Goal: Task Accomplishment & Management: Manage account settings

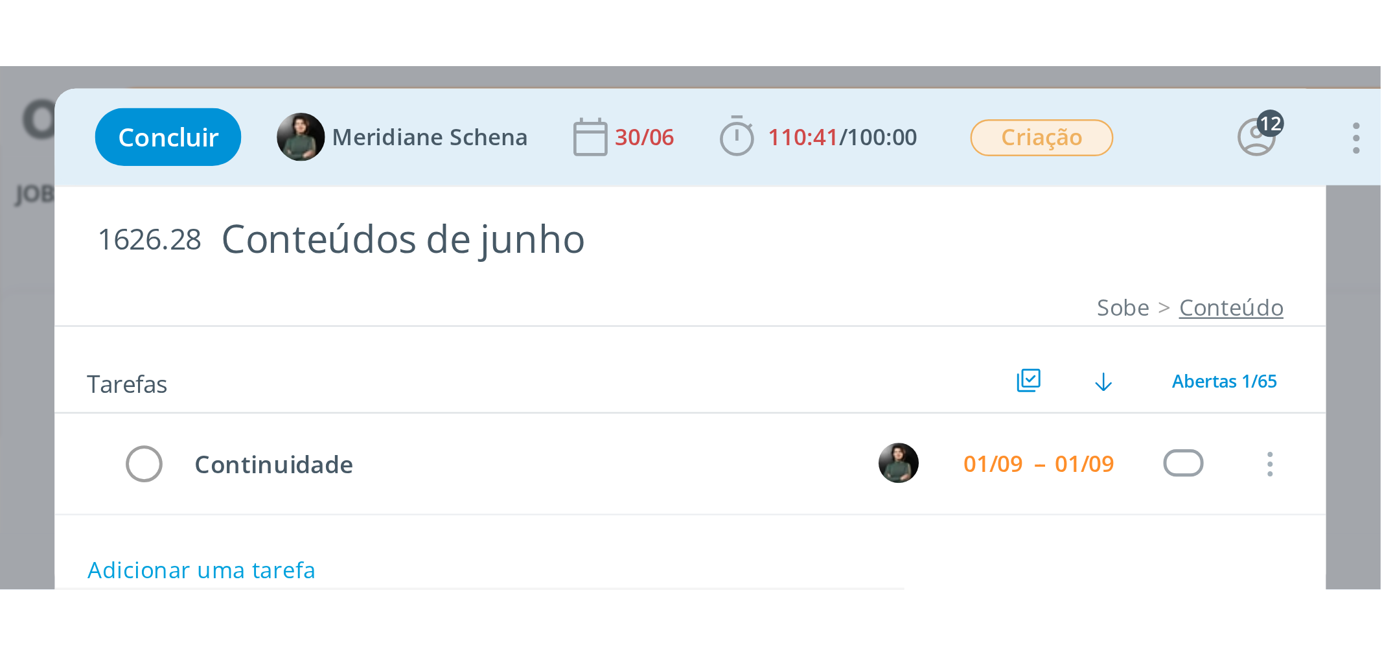
scroll to position [1540, 0]
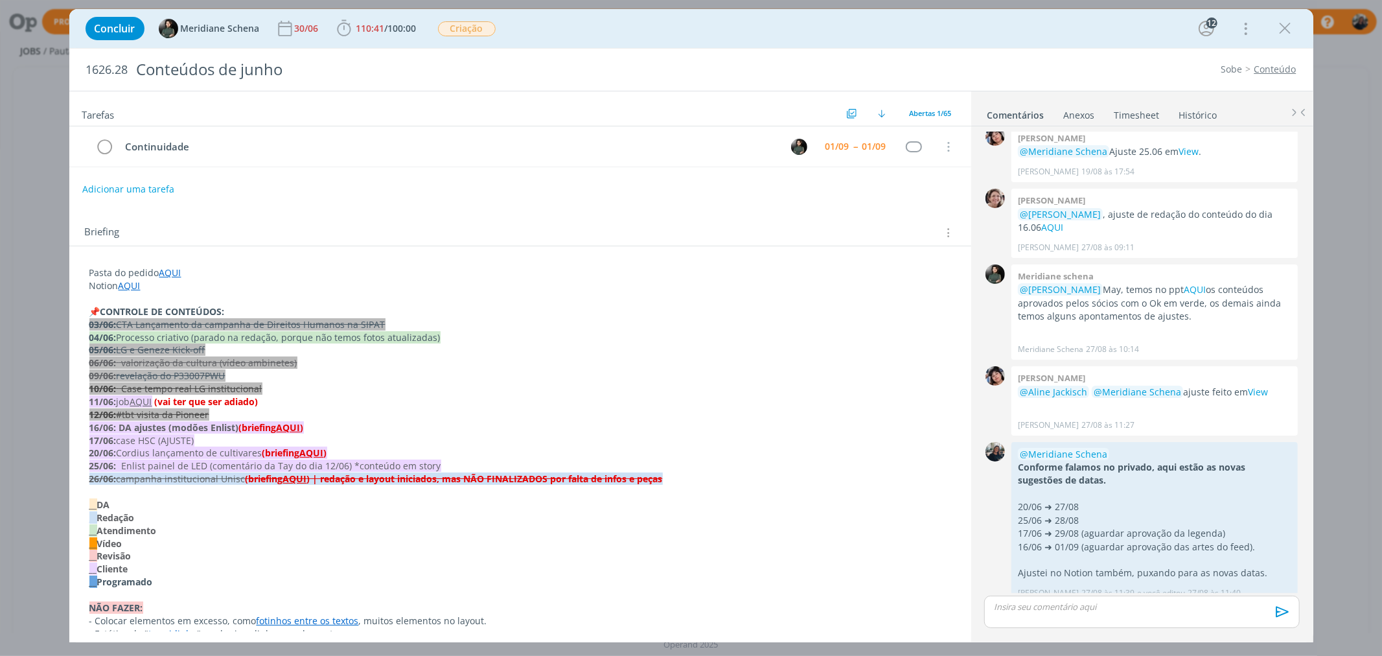
click at [372, 209] on div "Tarefas Usar Job de template Ordenar por: Prazo crescente Prazo decrescente Ord…" at bounding box center [520, 361] width 902 height 540
click at [1105, 29] on div "dialog" at bounding box center [1285, 28] width 23 height 23
click at [1105, 34] on icon "dialog" at bounding box center [1285, 28] width 19 height 19
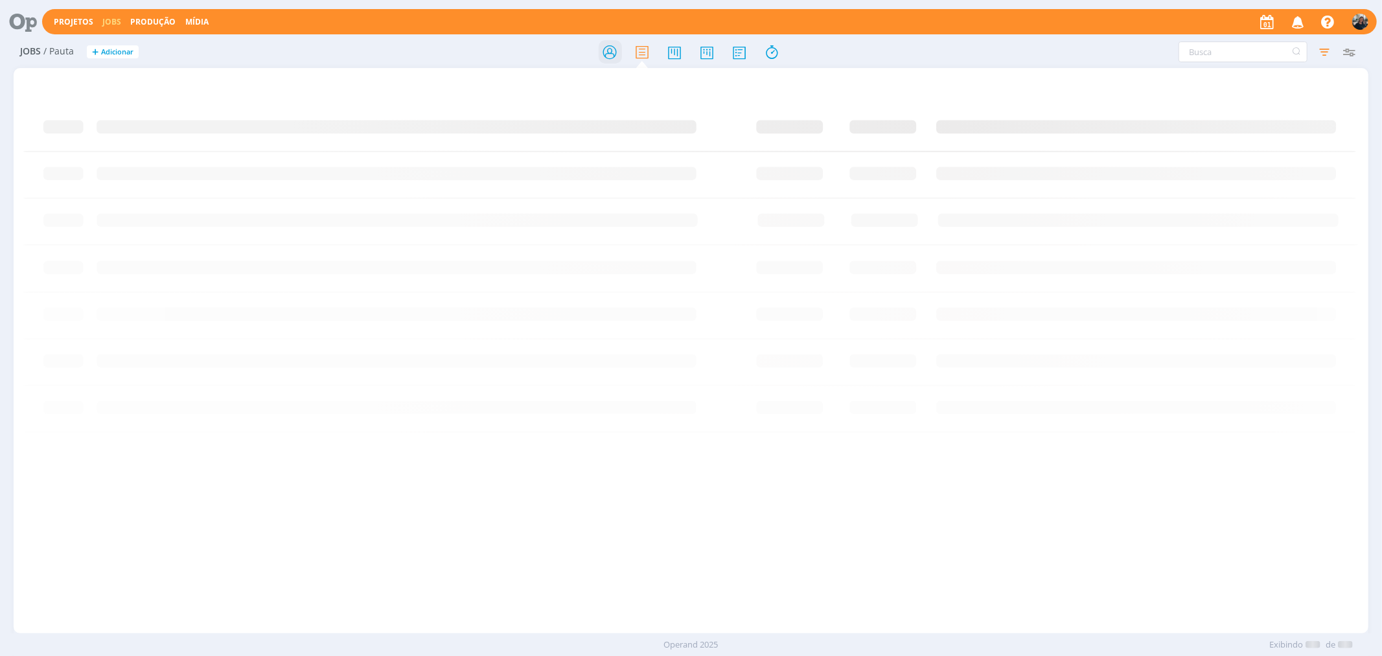
click at [612, 54] on icon at bounding box center [609, 52] width 23 height 25
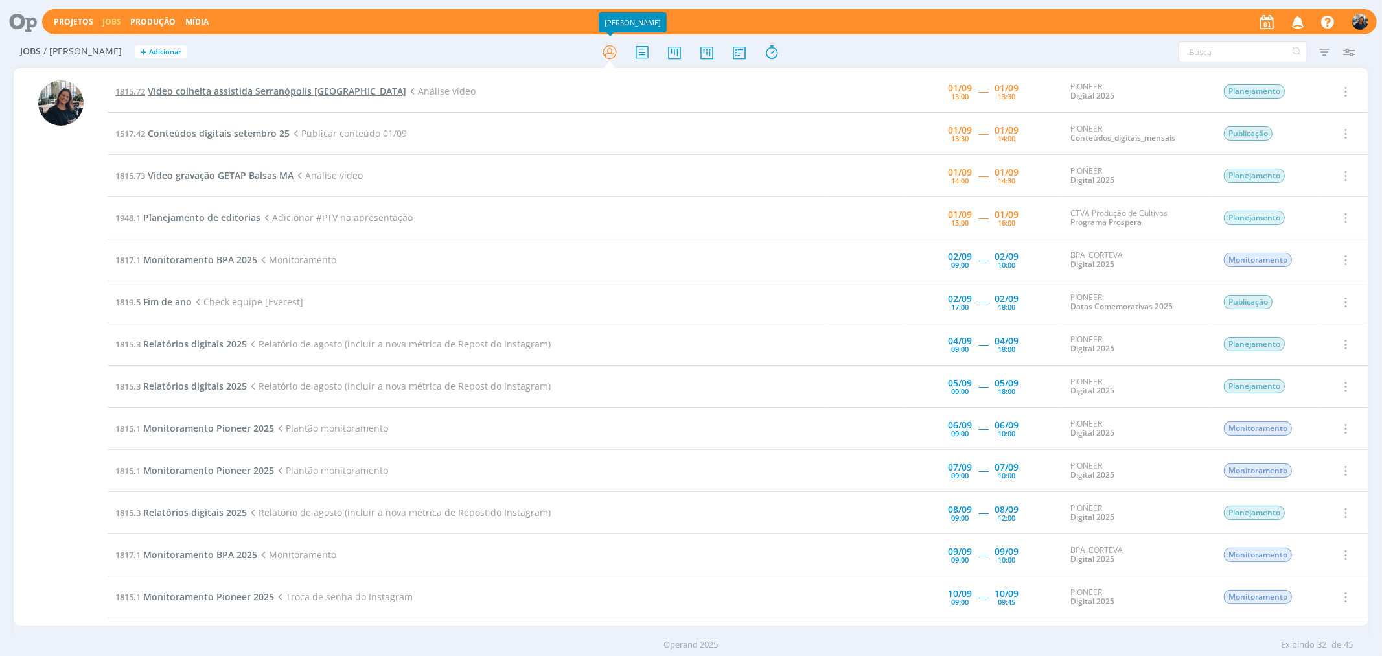
click at [264, 88] on span "Vídeo colheita assistida Serranópolis [GEOGRAPHIC_DATA]" at bounding box center [277, 91] width 258 height 12
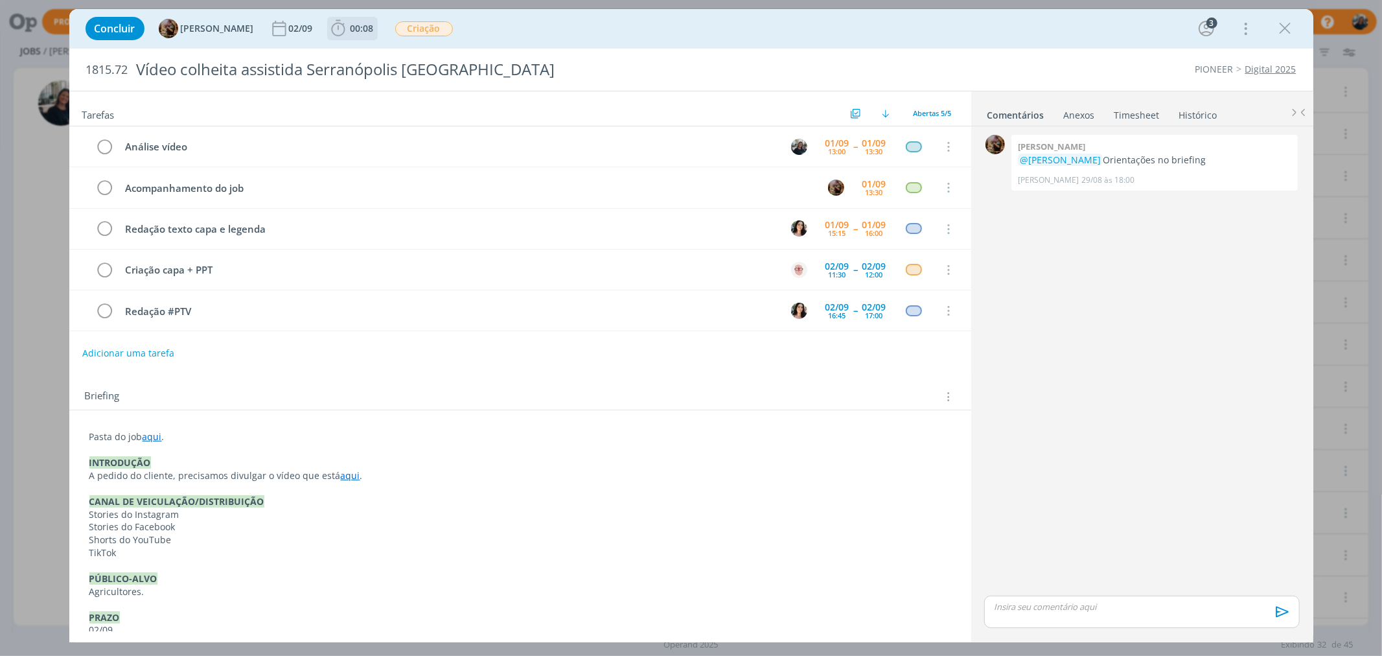
click at [345, 27] on icon "dialog" at bounding box center [338, 28] width 14 height 16
click at [367, 54] on icon "dialog" at bounding box center [356, 57] width 23 height 17
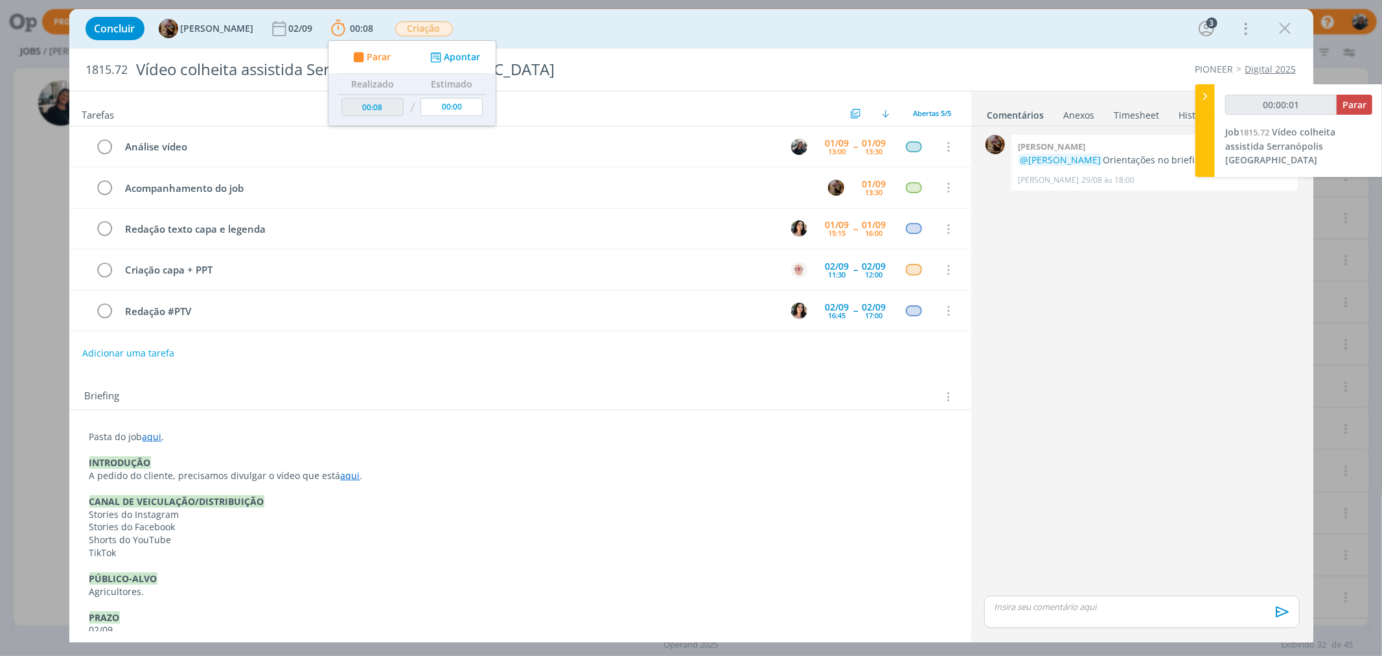
type input "00:00:02"
click at [1105, 94] on icon at bounding box center [1204, 96] width 13 height 14
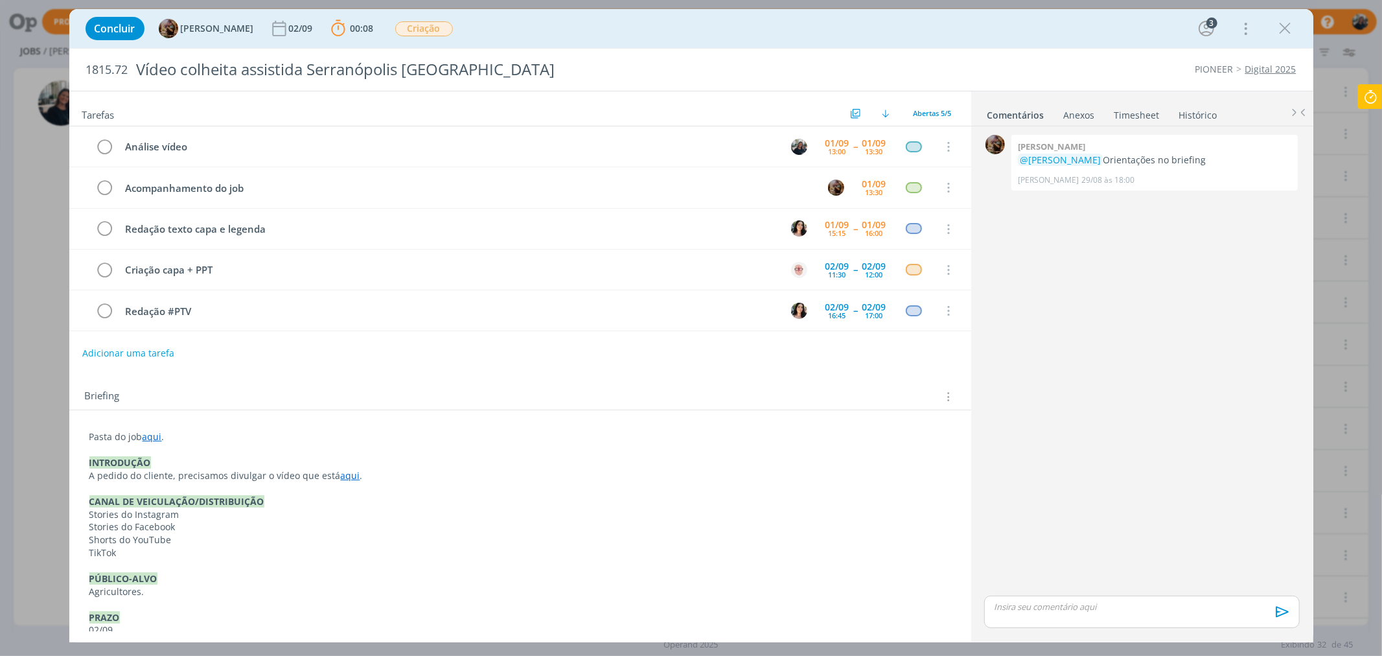
click at [146, 442] on link "aqui" at bounding box center [152, 436] width 19 height 12
click at [173, 461] on link "https://sobeae.sharepoint.com/:f:/s/SOBEAE/EkirGmiiogBAgFnidvK-gTQBLZq6WuwbxebQ…" at bounding box center [174, 461] width 98 height 17
click at [405, 451] on p "dialog" at bounding box center [520, 450] width 860 height 13
click at [343, 471] on link "aqui" at bounding box center [350, 476] width 19 height 12
click at [352, 499] on link "https://sobeae.sharepoint.com/:f:/s/SOBEAE/EvonifPiB5VNm1seBzN3-zgBGcP8fOyFDCPW…" at bounding box center [305, 500] width 98 height 17
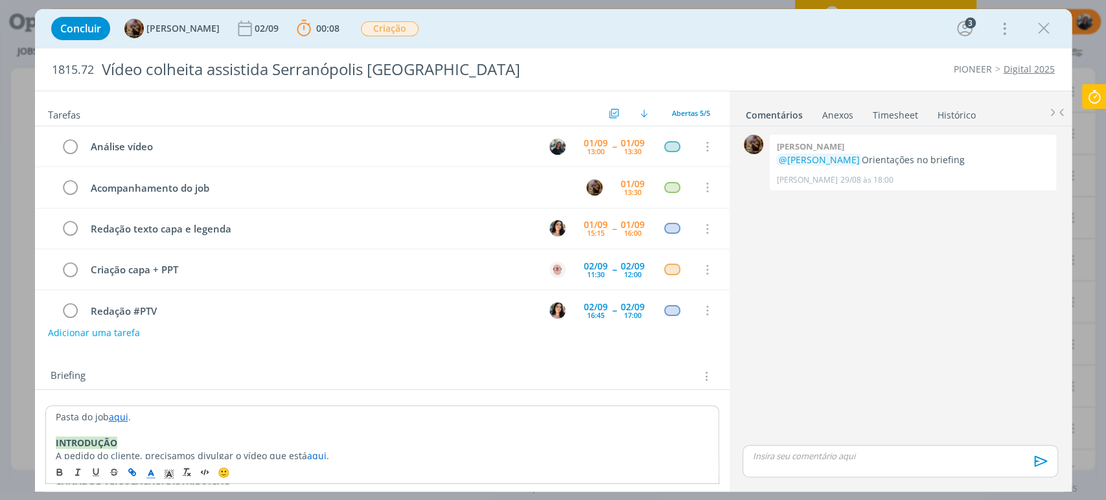
click at [879, 255] on div "0 Amanda rodrigues @Mayara Peruzzo Orientações no briefing Amanda Rodrigues 29/…" at bounding box center [899, 287] width 325 height 311
click at [787, 453] on p "dialog" at bounding box center [900, 456] width 294 height 12
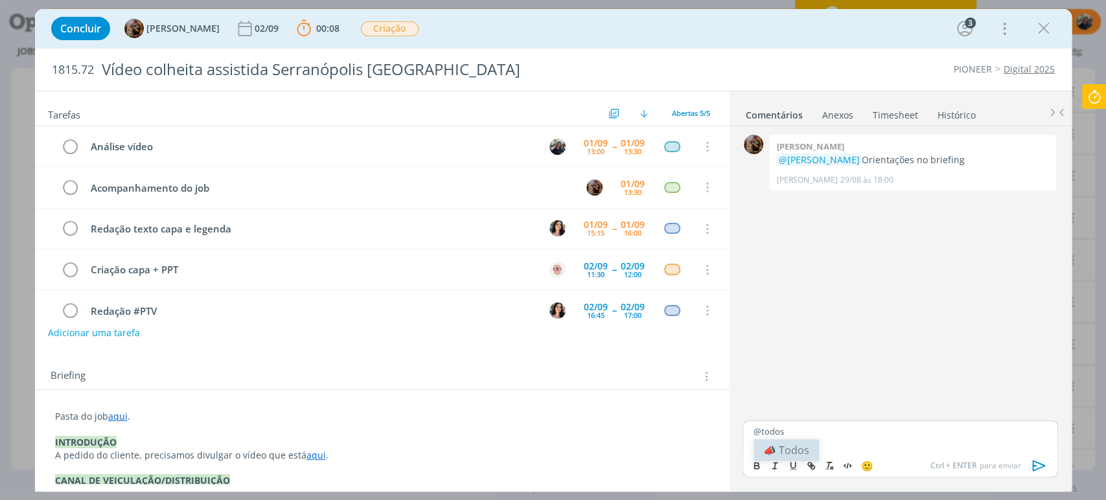
click at [787, 453] on li "📣 Todos" at bounding box center [785, 450] width 65 height 22
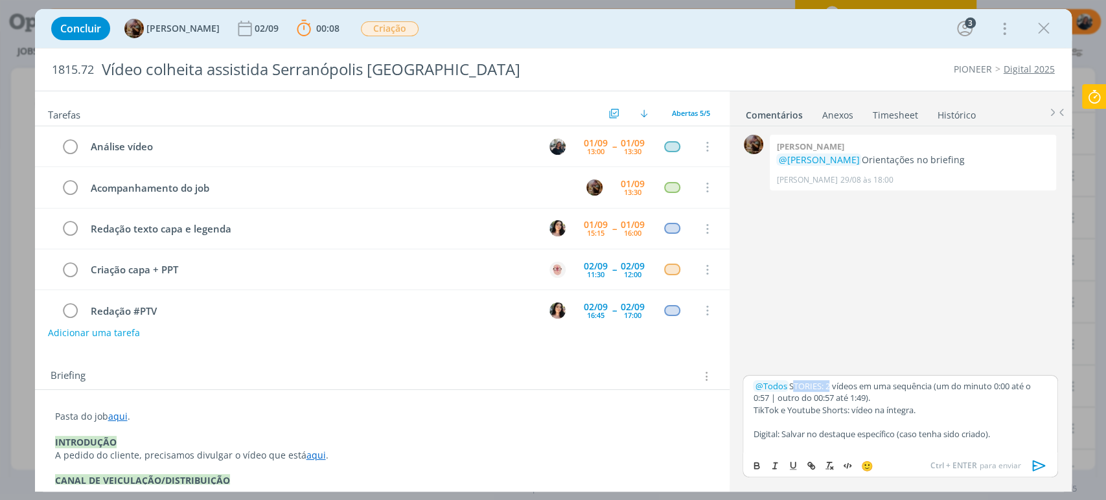
drag, startPoint x: 789, startPoint y: 388, endPoint x: 826, endPoint y: 385, distance: 37.0
click at [826, 385] on p "﻿ @ Todos ﻿ STORIES: 2 vídeos em uma sequência (um do minuto 0:00 até o 0:57 | …" at bounding box center [900, 392] width 294 height 24
click at [759, 465] on icon "dialog" at bounding box center [756, 466] width 10 height 10
click at [790, 387] on strong "STORIES:" at bounding box center [808, 386] width 36 height 12
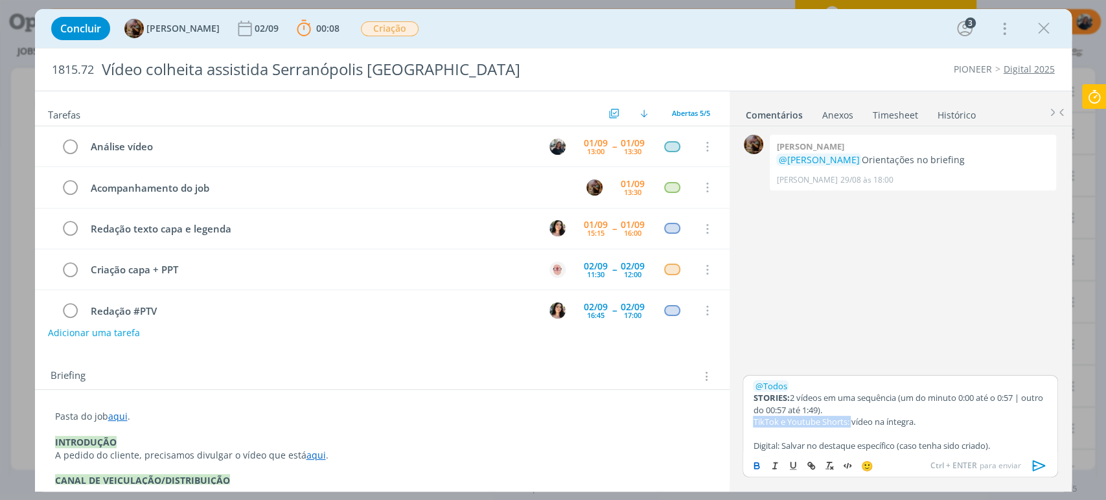
drag, startPoint x: 755, startPoint y: 422, endPoint x: 824, endPoint y: 441, distance: 71.6
click at [853, 422] on p "TikTok e Youtube Shorts: vídeo na íntegra." at bounding box center [900, 422] width 294 height 12
click at [750, 466] on button "dialog" at bounding box center [757, 466] width 18 height 16
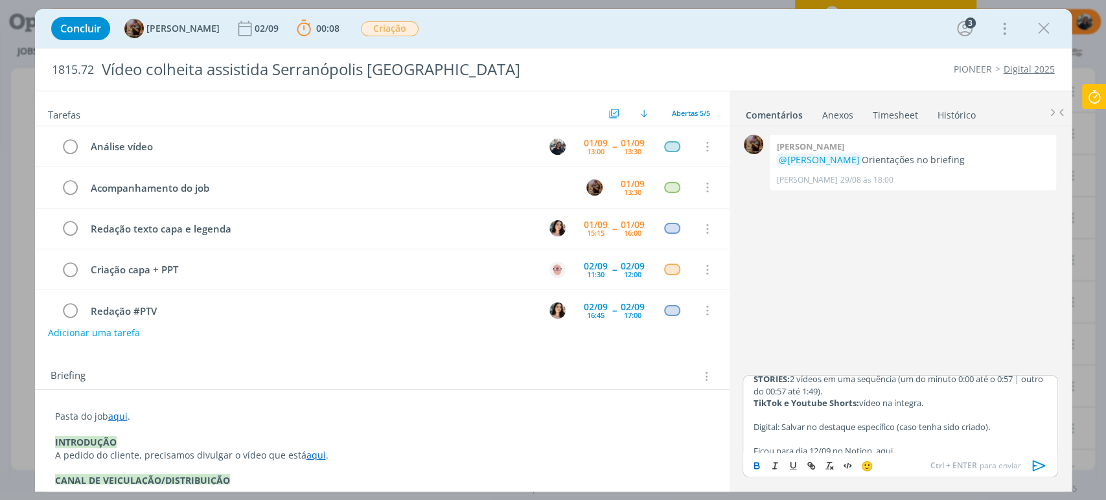
scroll to position [27, 0]
drag, startPoint x: 779, startPoint y: 417, endPoint x: 751, endPoint y: 419, distance: 28.6
click at [751, 419] on div "﻿ @ Todos ﻿ STORIES: 2 vídeos em uma sequência (um do minuto 0:00 até o 0:57 | …" at bounding box center [899, 414] width 315 height 78
click at [757, 461] on icon "dialog" at bounding box center [756, 466] width 10 height 10
click at [755, 419] on strong "Digital:" at bounding box center [768, 419] width 30 height 12
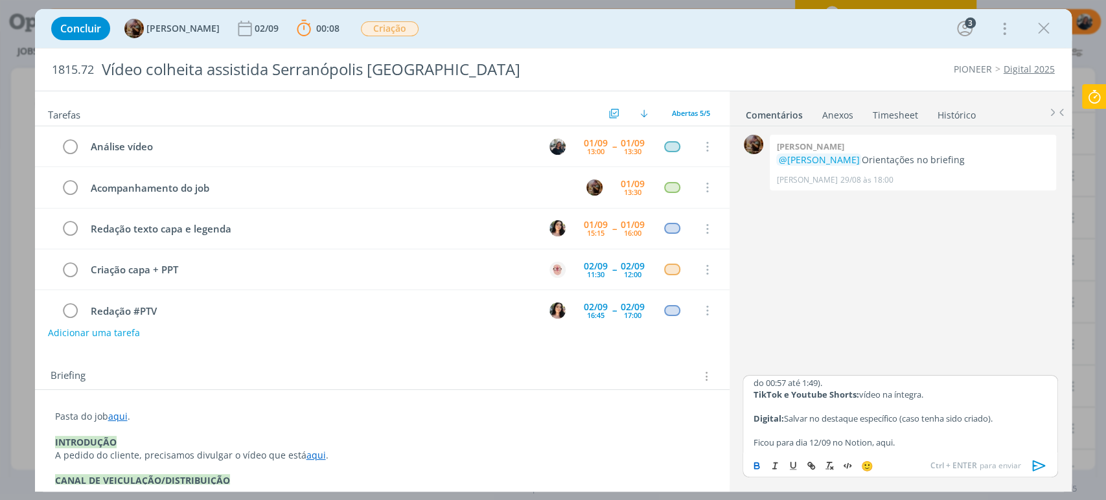
click at [753, 418] on strong "Digital:" at bounding box center [768, 419] width 30 height 12
drag, startPoint x: 751, startPoint y: 441, endPoint x: 792, endPoint y: 441, distance: 40.8
click at [792, 441] on div "﻿ @ Todos ﻿ STORIES: 2 vídeos em uma sequência (um do minuto 0:00 até o 0:57 | …" at bounding box center [899, 414] width 315 height 78
drag, startPoint x: 811, startPoint y: 440, endPoint x: 834, endPoint y: 439, distance: 23.4
click at [834, 439] on p "Ficou para dia 12/09 no Notion, aqui." at bounding box center [900, 443] width 294 height 12
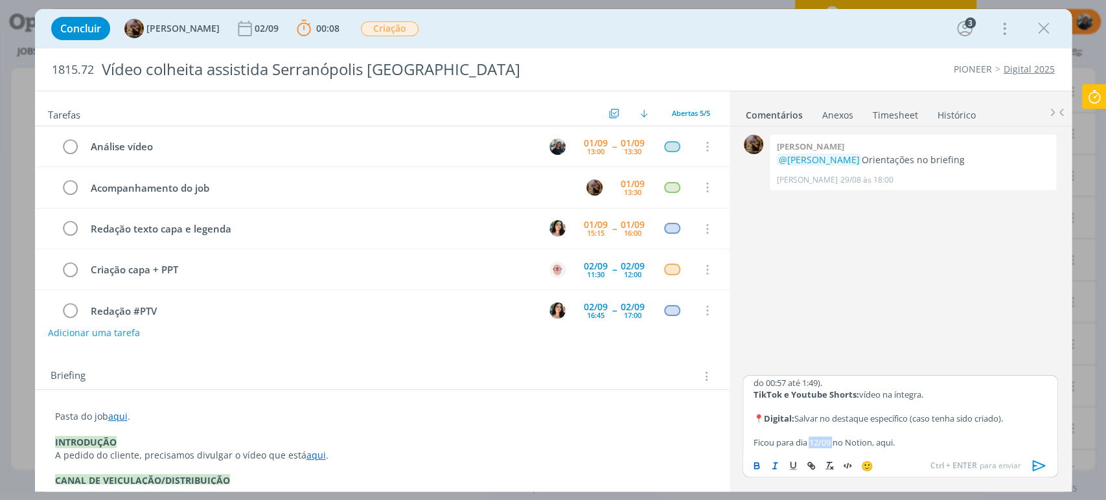
click at [759, 461] on icon "dialog" at bounding box center [756, 466] width 10 height 10
click at [941, 444] on p "Ficou para dia 12/09 no Notion, aqui." at bounding box center [900, 443] width 294 height 12
drag, startPoint x: 877, startPoint y: 440, endPoint x: 829, endPoint y: 452, distance: 49.3
click at [906, 446] on p "Ficou para dia 12/09 no Notion, aqui." at bounding box center [900, 443] width 294 height 12
drag, startPoint x: 756, startPoint y: 467, endPoint x: 793, endPoint y: 459, distance: 37.7
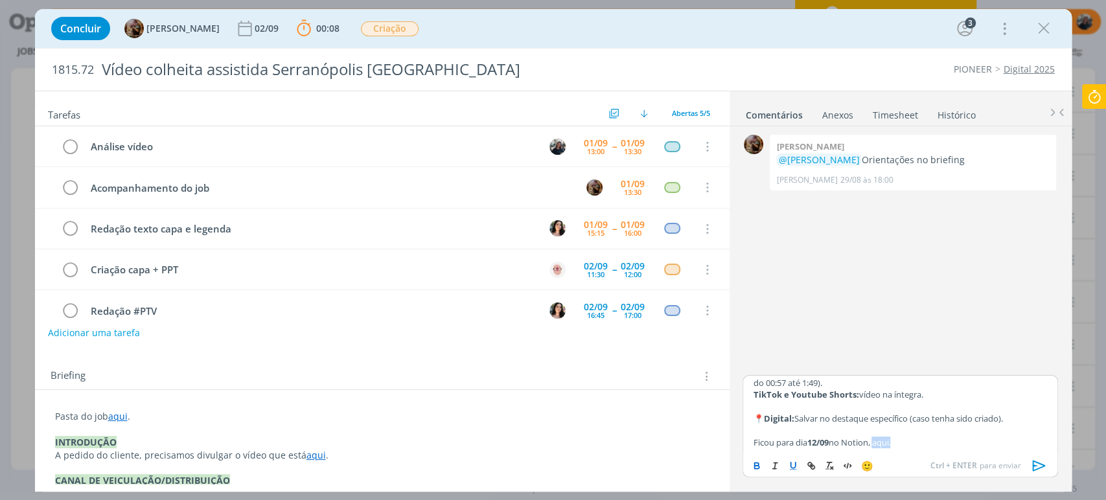
click at [757, 467] on icon "dialog" at bounding box center [756, 466] width 10 height 10
click at [808, 461] on icon "dialog" at bounding box center [811, 466] width 10 height 10
paste input "https://www.notion.so/sobe-ae/PIONEER-SEMENTES-cd3f958f69604ffeb1e9fe63cd360ea9…"
type input "https://www.notion.so/sobe-ae/PIONEER-SEMENTES-cd3f958f69604ffeb1e9fe63cd360ea9…"
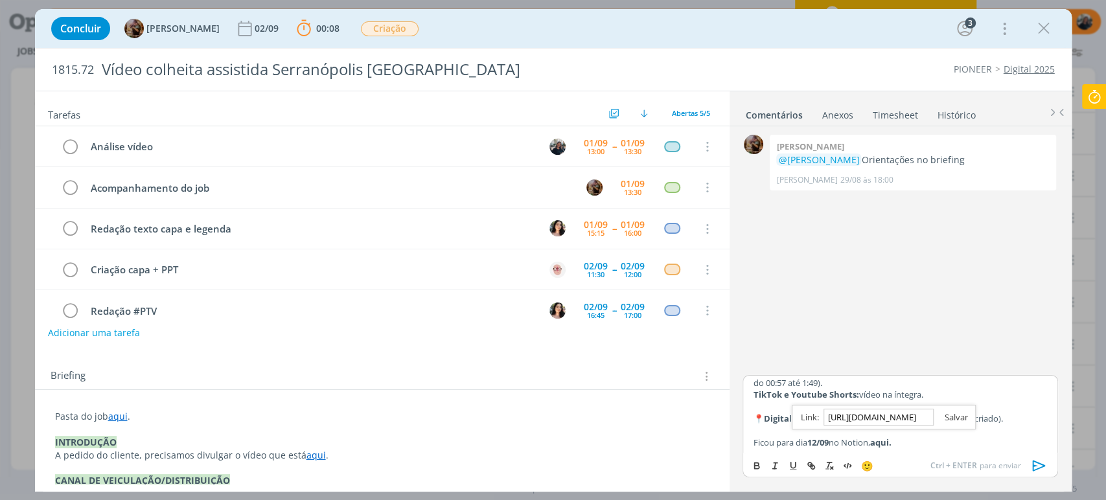
click at [948, 412] on link "dialog" at bounding box center [950, 417] width 34 height 12
click at [1036, 468] on icon "dialog" at bounding box center [1038, 465] width 19 height 19
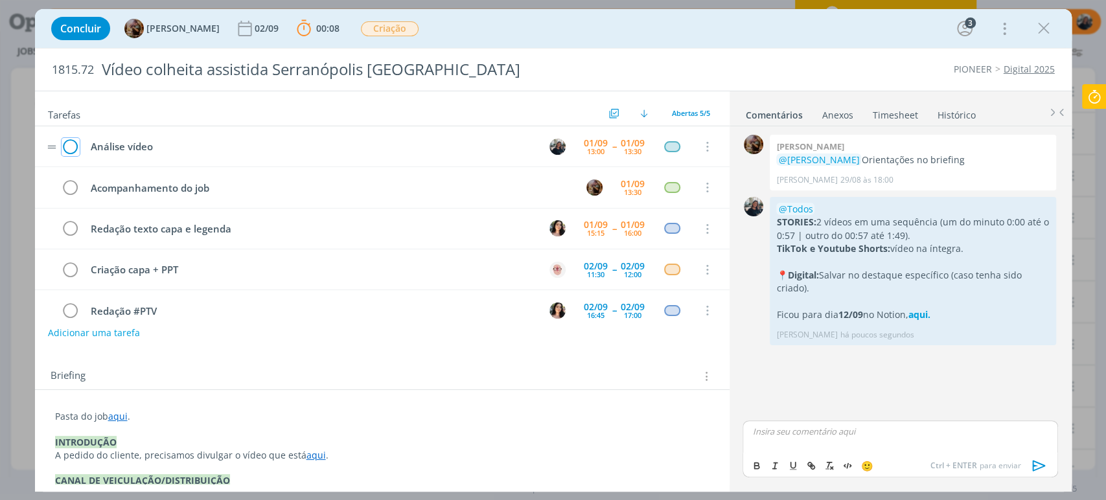
click at [70, 147] on icon "dialog" at bounding box center [71, 146] width 18 height 19
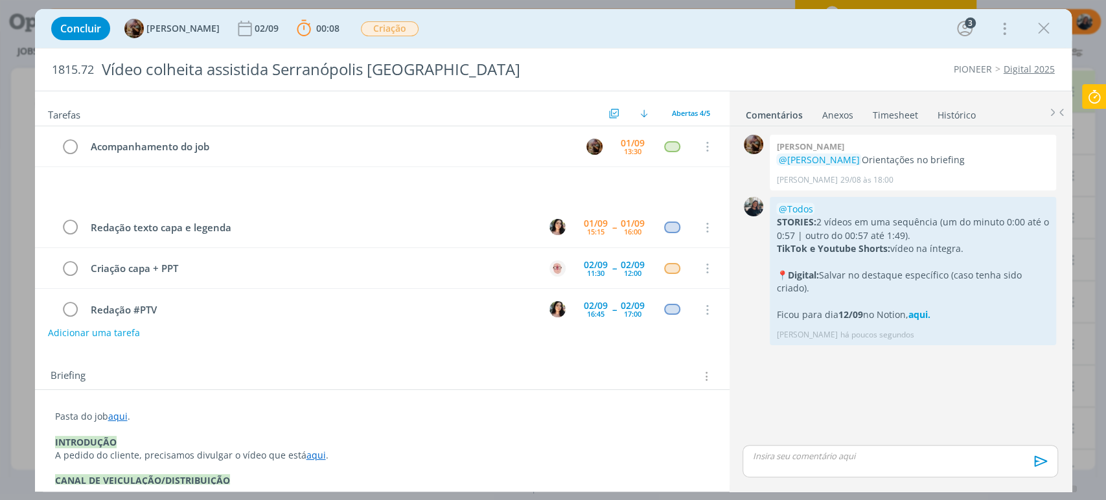
click at [1097, 98] on icon at bounding box center [1093, 96] width 23 height 25
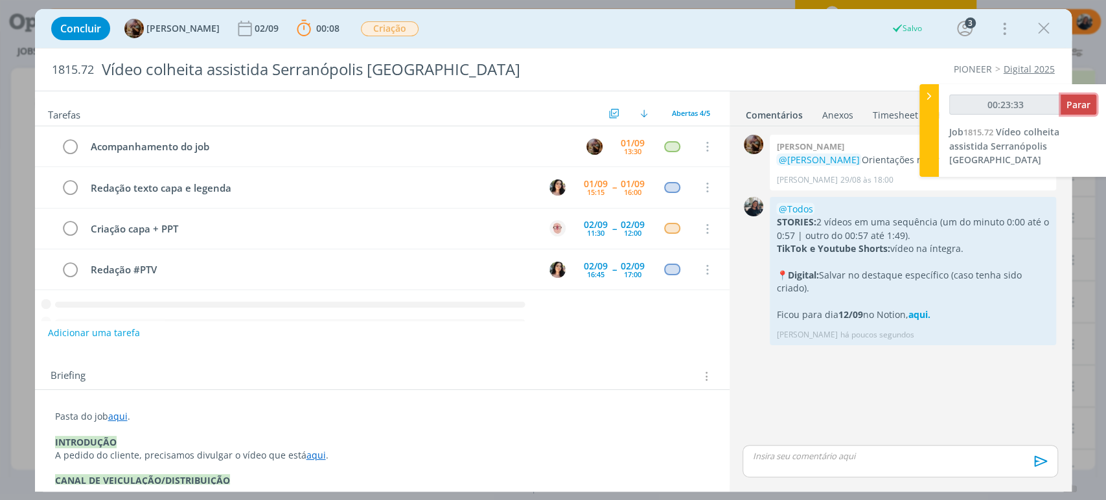
click at [1082, 104] on span "Parar" at bounding box center [1078, 104] width 24 height 12
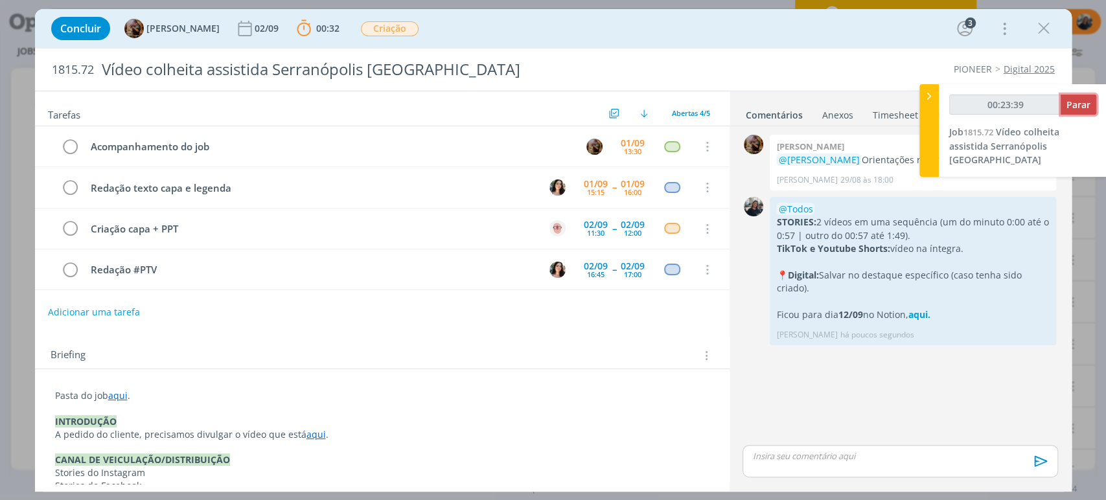
click at [1072, 101] on span "Parar" at bounding box center [1078, 104] width 24 height 12
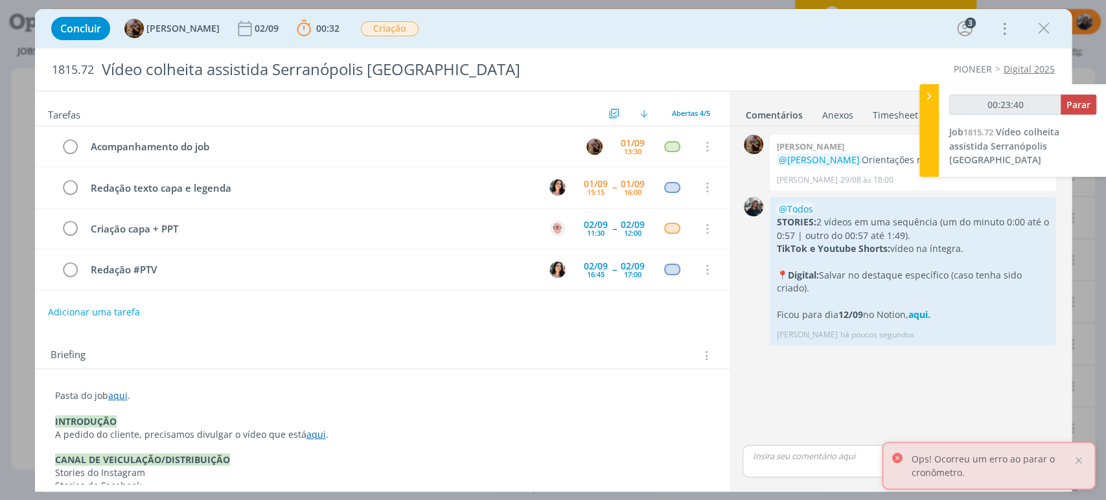
type input "00:24:00"
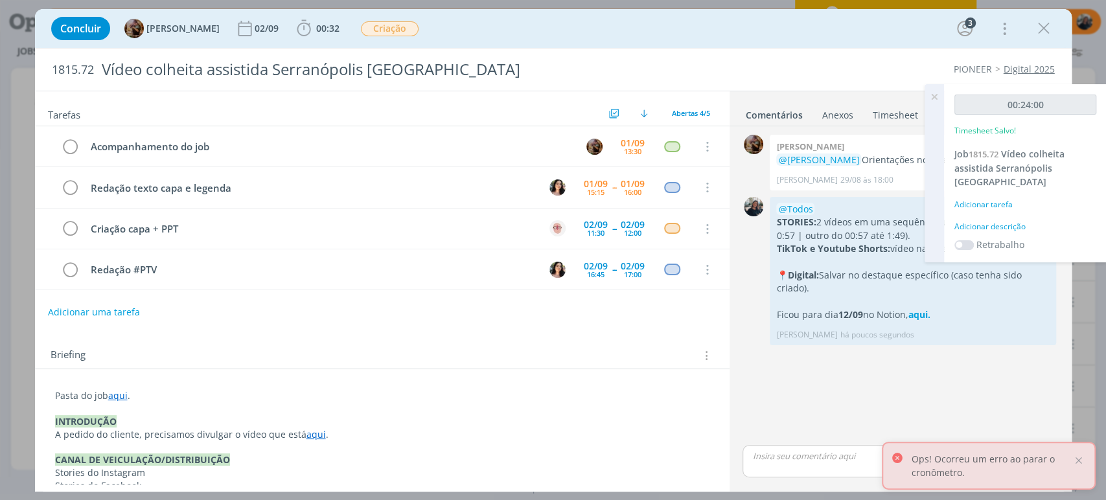
click at [1001, 221] on div "Adicionar descrição" at bounding box center [1025, 227] width 142 height 12
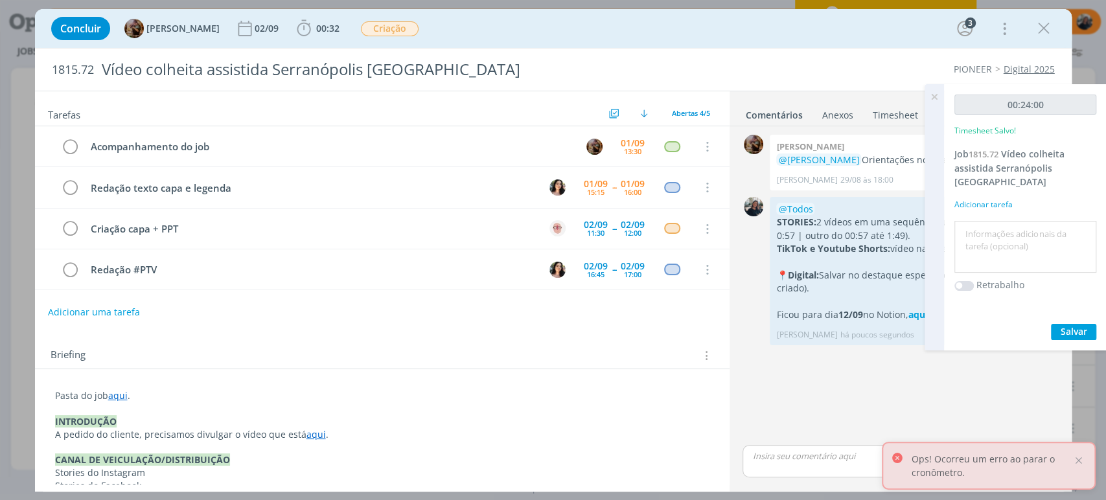
click at [1002, 224] on textarea at bounding box center [1024, 247] width 135 height 46
type textarea "Análise conteúdo e inserção no Notion"
click at [1062, 303] on div "00:24:00 Timesheet Salvo! Job 1815.72 Vídeo colheita assistida Serranópolis Goi…" at bounding box center [1025, 217] width 163 height 266
click at [1064, 325] on span "Salvar" at bounding box center [1073, 331] width 27 height 12
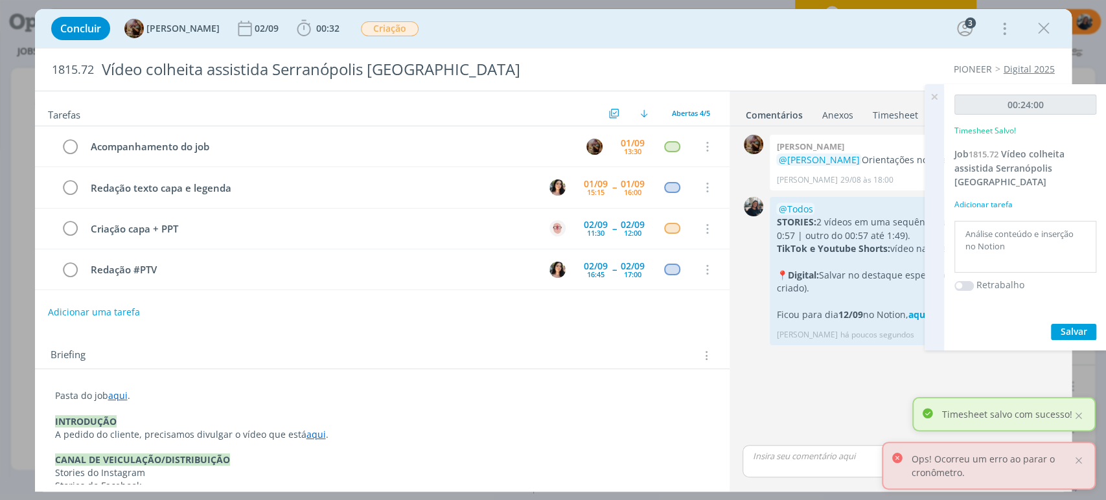
click at [935, 97] on icon at bounding box center [933, 96] width 23 height 25
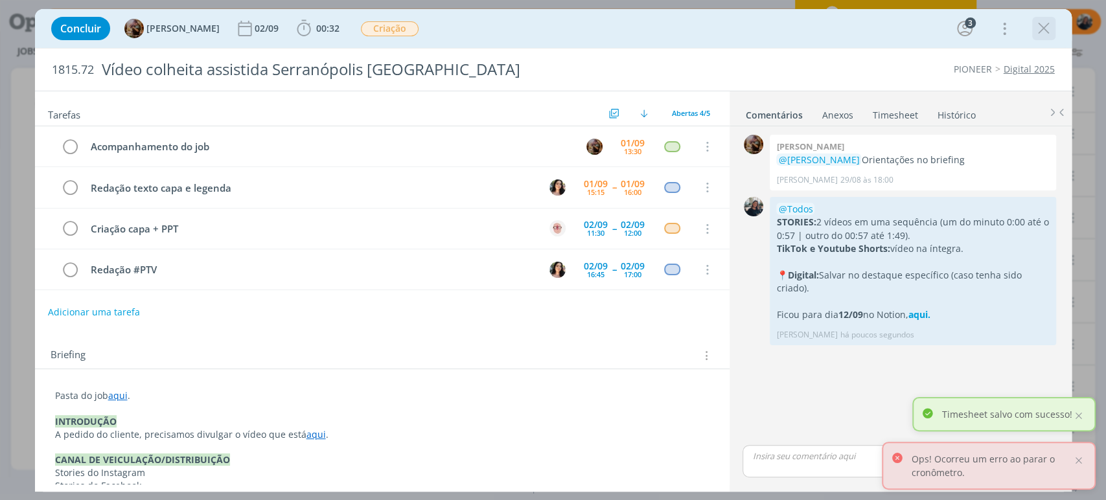
click at [1041, 30] on icon "dialog" at bounding box center [1043, 28] width 19 height 19
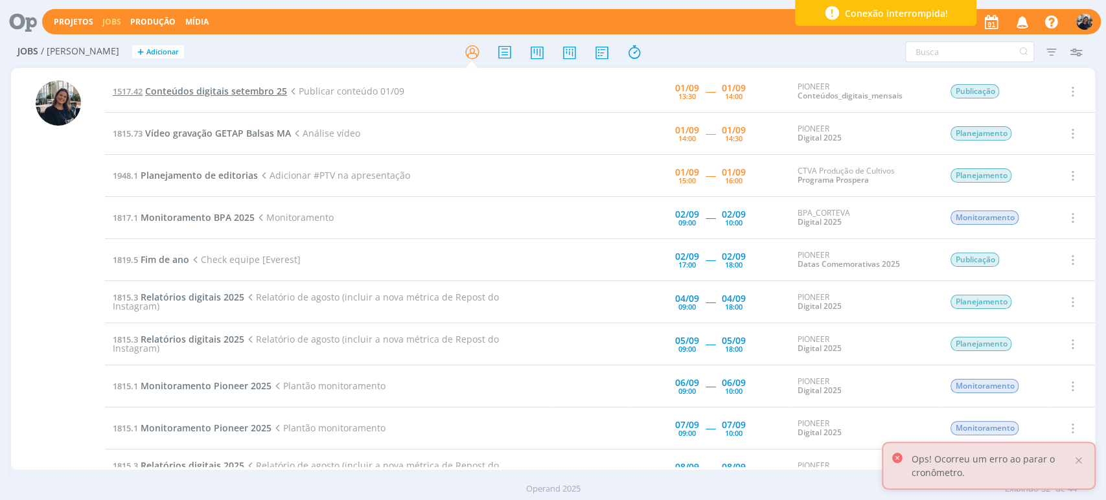
click at [251, 87] on span "Conteúdos digitais setembro 25" at bounding box center [216, 91] width 142 height 12
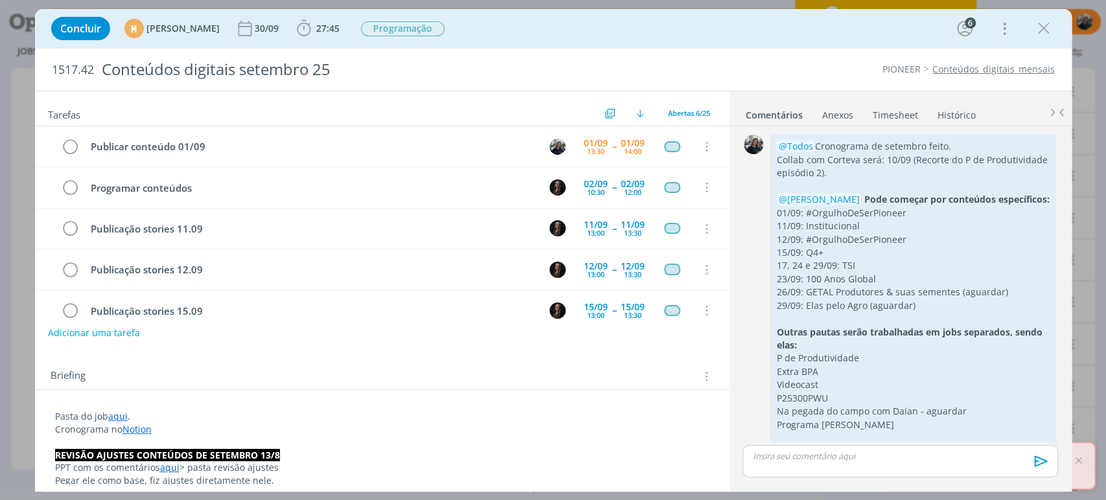
scroll to position [1125, 0]
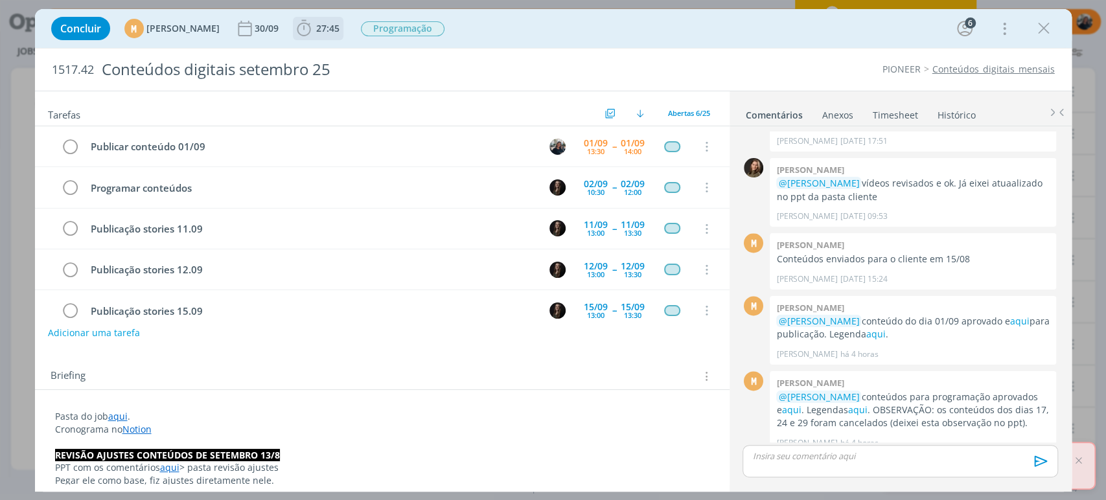
drag, startPoint x: 330, startPoint y: 30, endPoint x: 352, endPoint y: 47, distance: 27.7
click at [314, 30] on icon "dialog" at bounding box center [303, 28] width 19 height 19
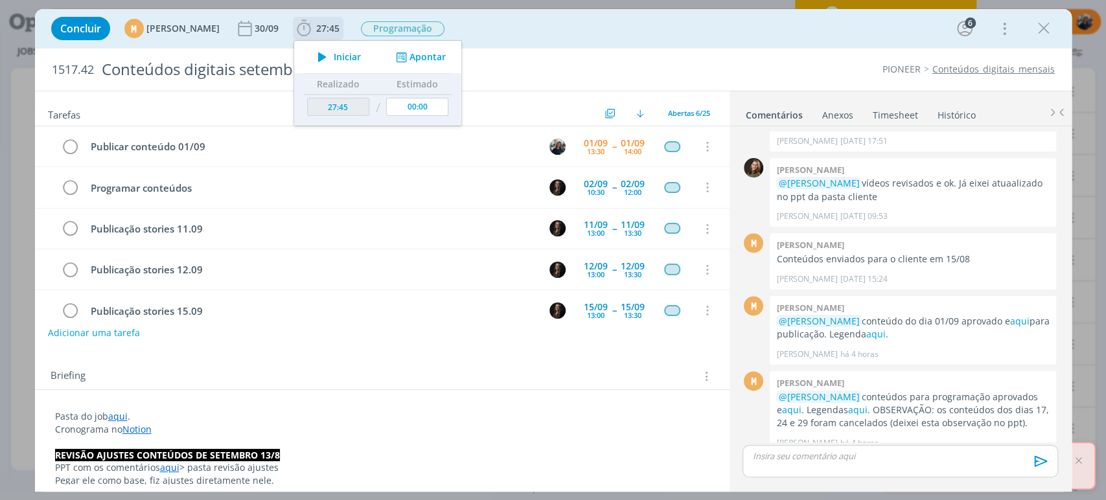
click at [361, 60] on span "Iniciar" at bounding box center [347, 56] width 27 height 9
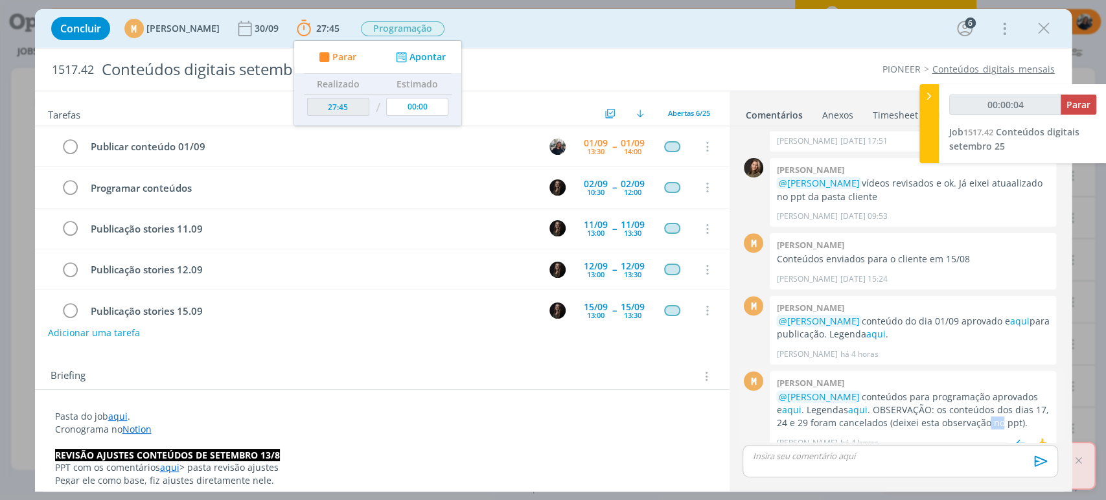
drag, startPoint x: 985, startPoint y: 406, endPoint x: 999, endPoint y: 406, distance: 14.3
click at [999, 406] on p "@Natalia Gass conteúdos para programação aprovados e aqui . Legendas aqui . OBS…" at bounding box center [912, 411] width 273 height 40
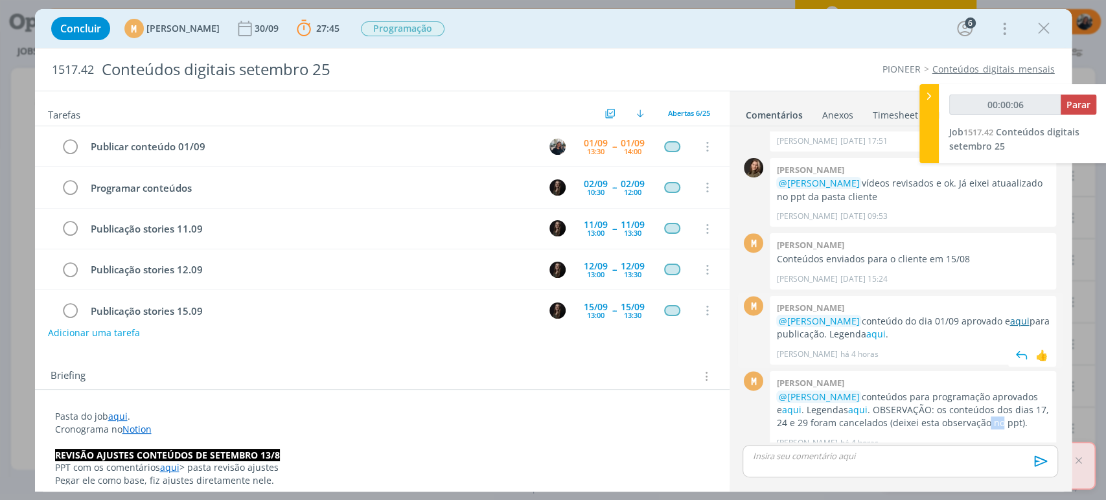
click at [1023, 315] on link "aqui" at bounding box center [1018, 321] width 19 height 12
click at [885, 328] on link "aqui" at bounding box center [874, 334] width 19 height 12
click at [73, 144] on icon "dialog" at bounding box center [71, 146] width 18 height 19
click at [1038, 348] on div "👍" at bounding box center [1041, 356] width 13 height 16
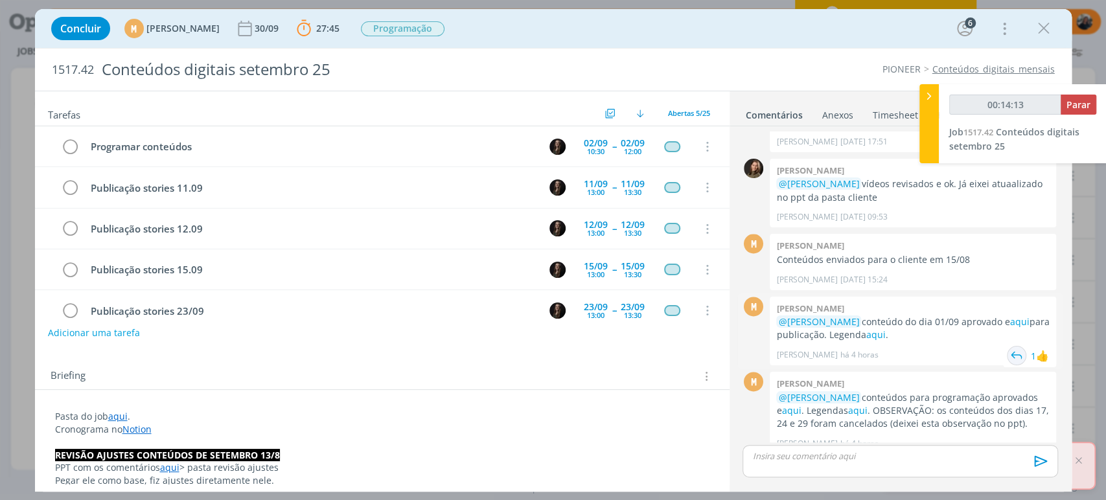
click at [1011, 346] on img "dialog" at bounding box center [1016, 355] width 19 height 19
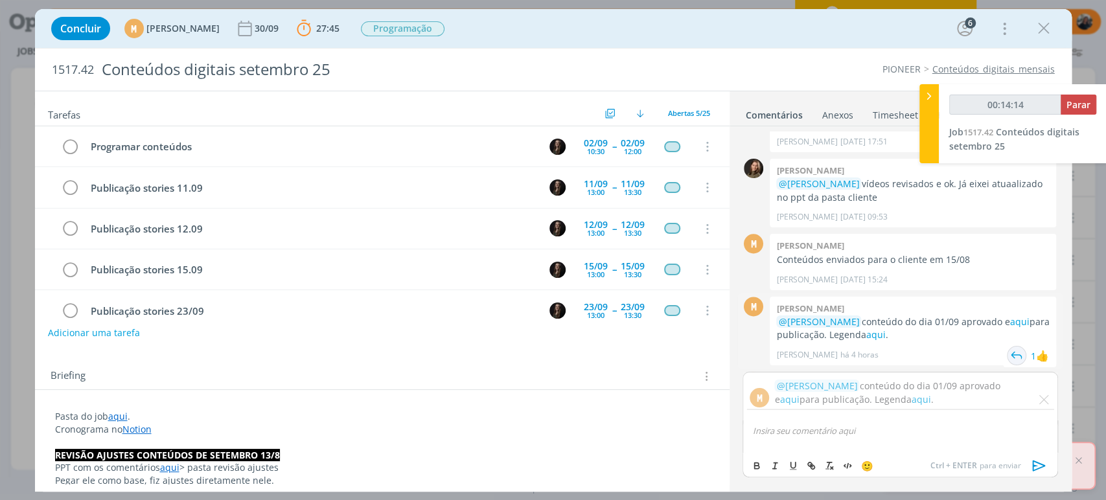
scroll to position [1196, 0]
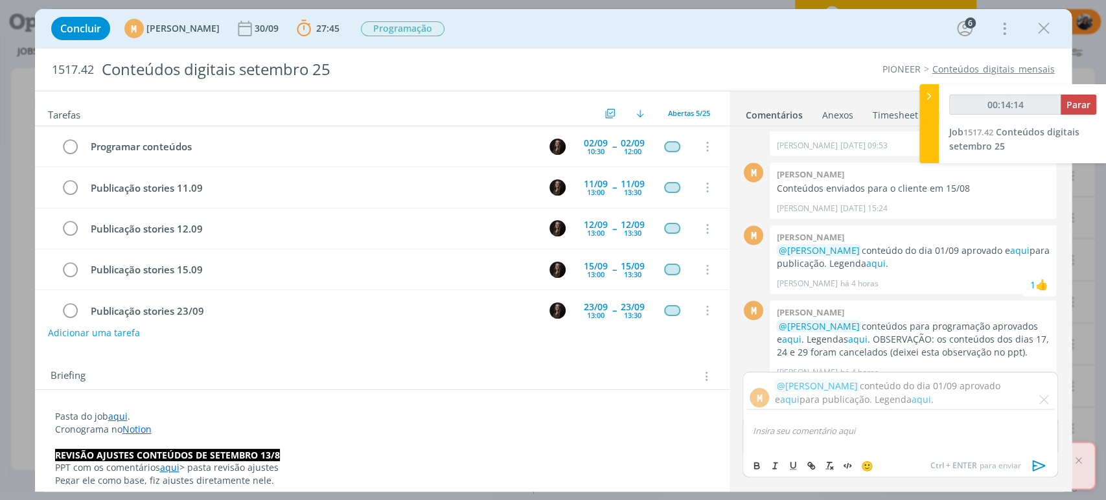
type input "00:14:15"
drag, startPoint x: 836, startPoint y: 428, endPoint x: 842, endPoint y: 444, distance: 17.0
click at [891, 423] on div "Conteúdo publicado, 01/09." at bounding box center [899, 436] width 315 height 32
click at [750, 464] on button "dialog" at bounding box center [757, 466] width 18 height 16
click at [1040, 463] on icon "dialog" at bounding box center [1038, 465] width 19 height 19
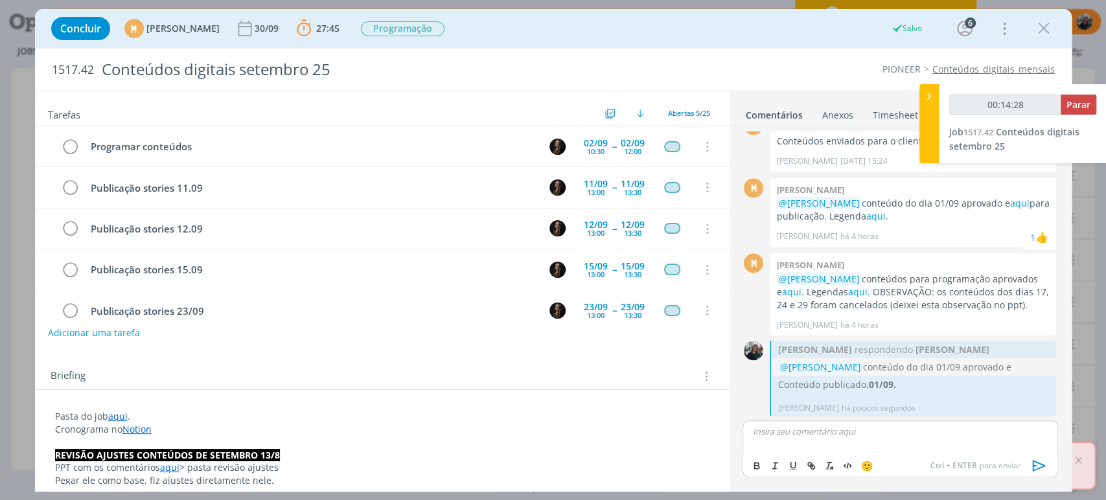
scroll to position [1228, 0]
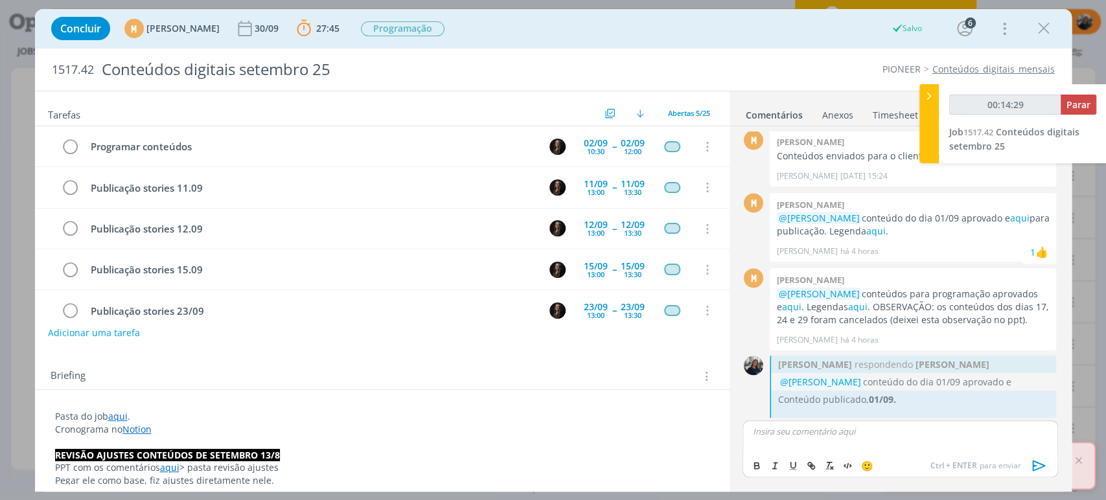
type input "00:14:30"
click at [1082, 97] on button "Parar" at bounding box center [1078, 105] width 36 height 20
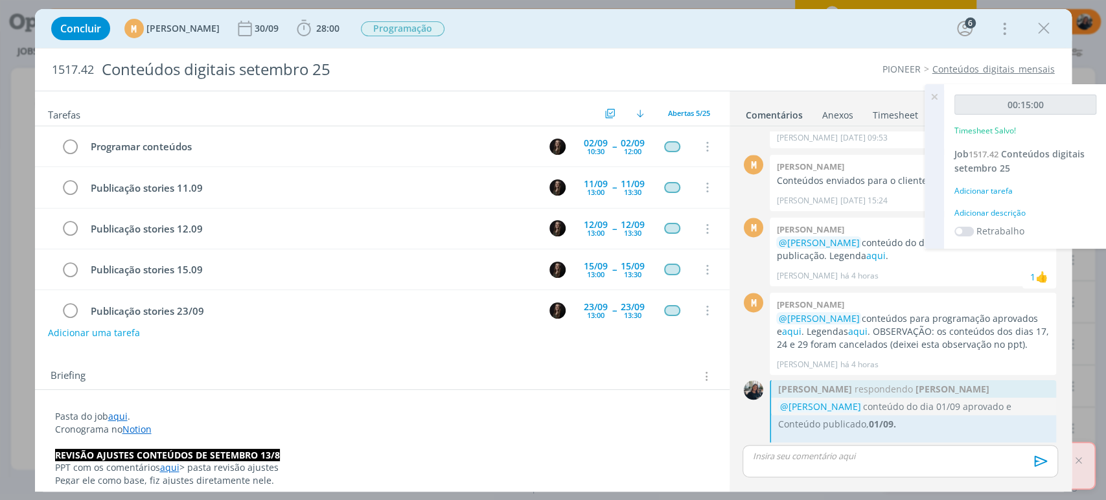
click at [1002, 216] on div "Adicionar descrição" at bounding box center [1025, 213] width 142 height 12
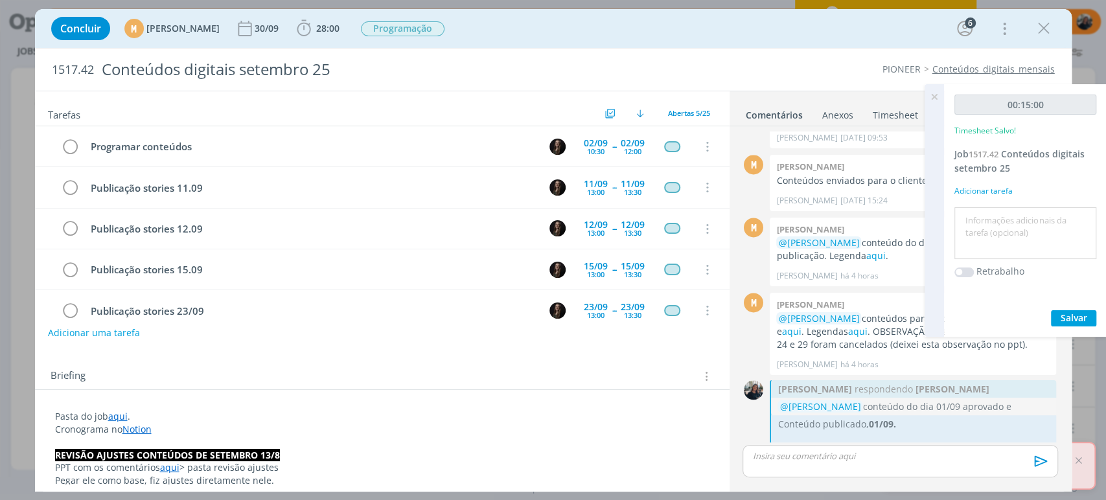
click at [1002, 216] on textarea at bounding box center [1024, 234] width 135 height 46
type textarea "Publicação de material"
click at [1079, 310] on button "Salvar" at bounding box center [1073, 318] width 45 height 16
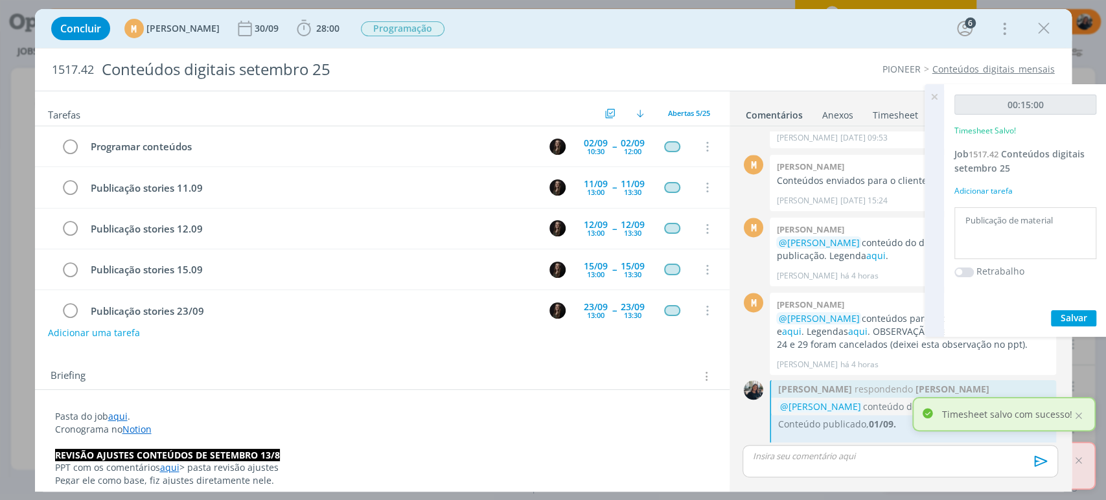
click at [932, 98] on icon at bounding box center [933, 96] width 23 height 25
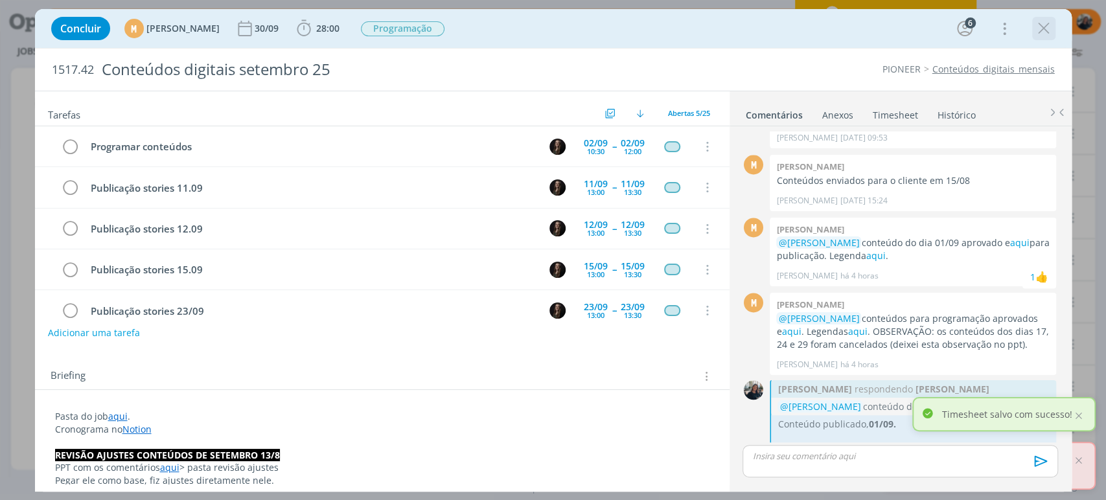
click at [1038, 17] on div "dialog" at bounding box center [1043, 28] width 23 height 23
click at [1038, 24] on icon "dialog" at bounding box center [1043, 28] width 19 height 19
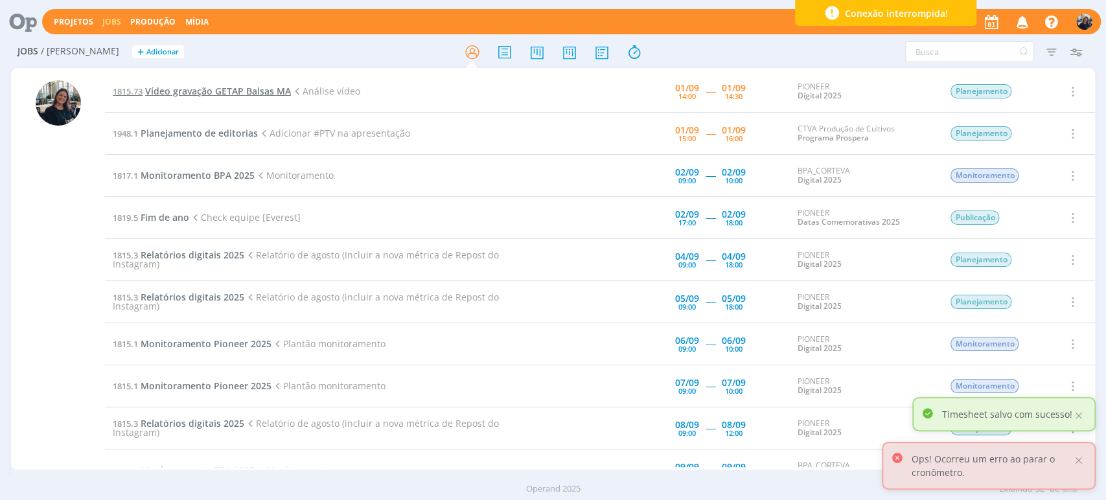
click at [218, 91] on span "Vídeo gravação GETAP Balsas MA" at bounding box center [218, 91] width 146 height 12
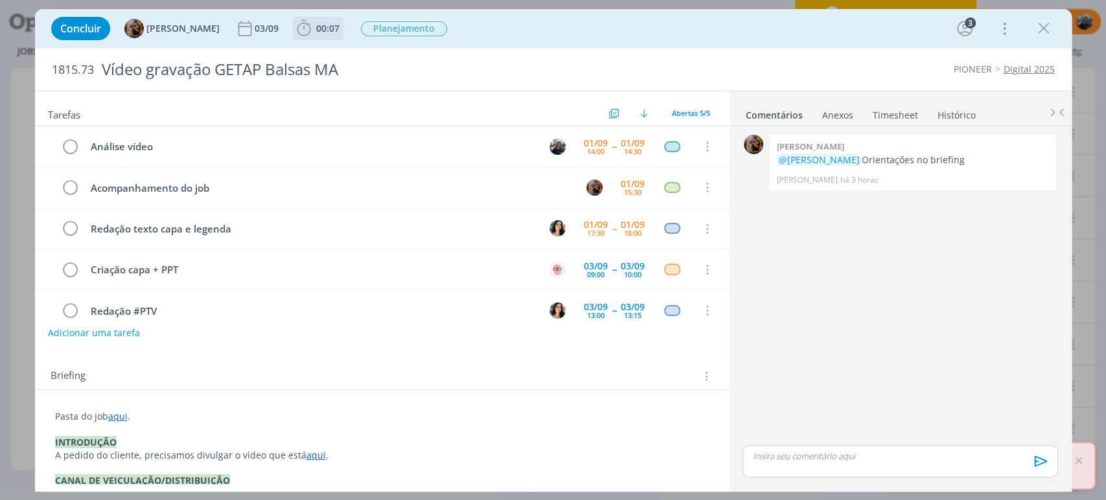
click at [314, 32] on icon "dialog" at bounding box center [303, 28] width 19 height 19
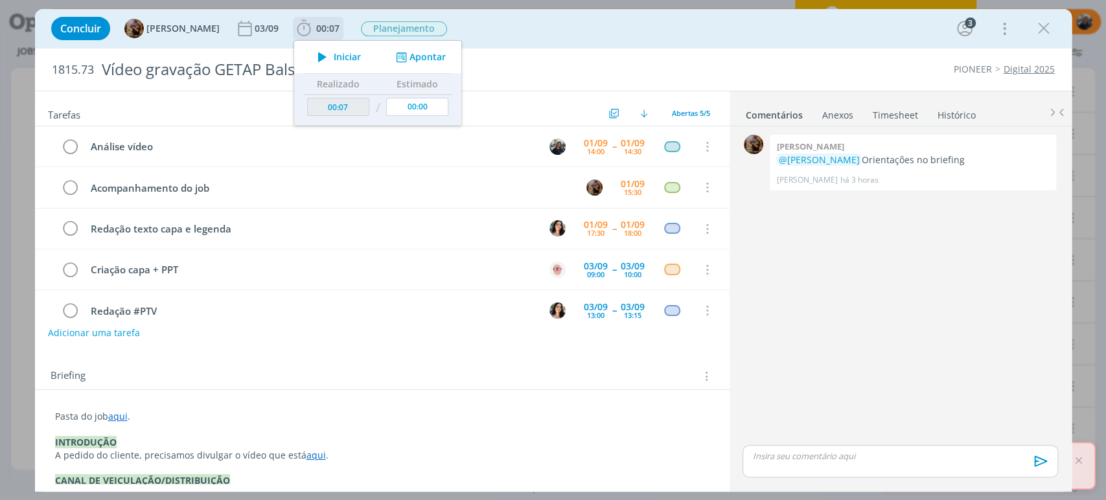
click at [334, 59] on icon "dialog" at bounding box center [322, 57] width 23 height 17
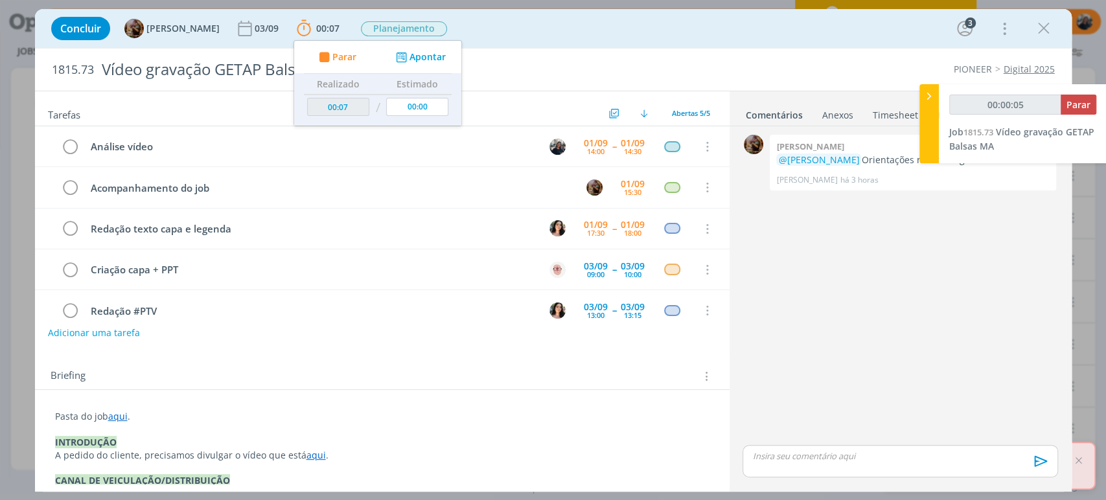
type input "00:00:06"
click at [921, 91] on div at bounding box center [928, 123] width 19 height 79
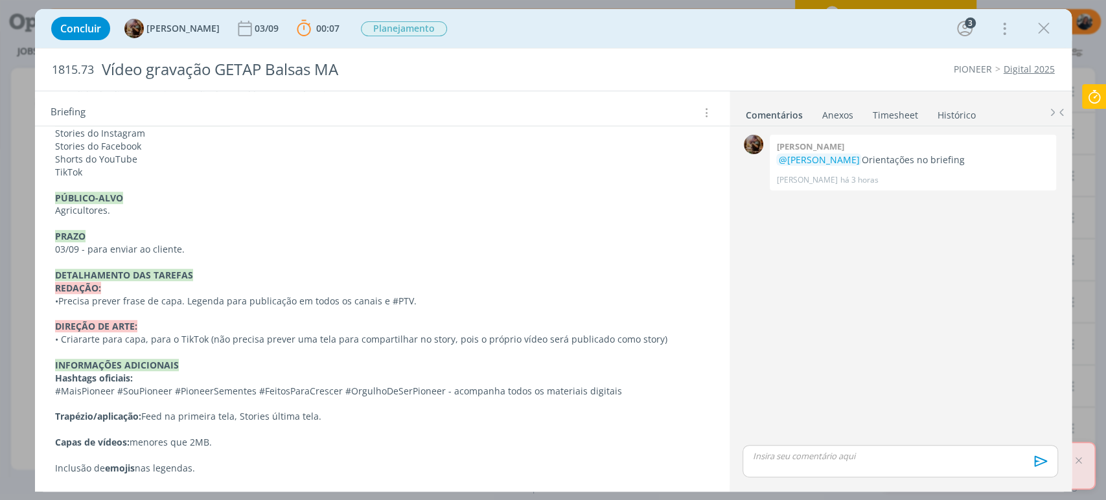
scroll to position [144, 0]
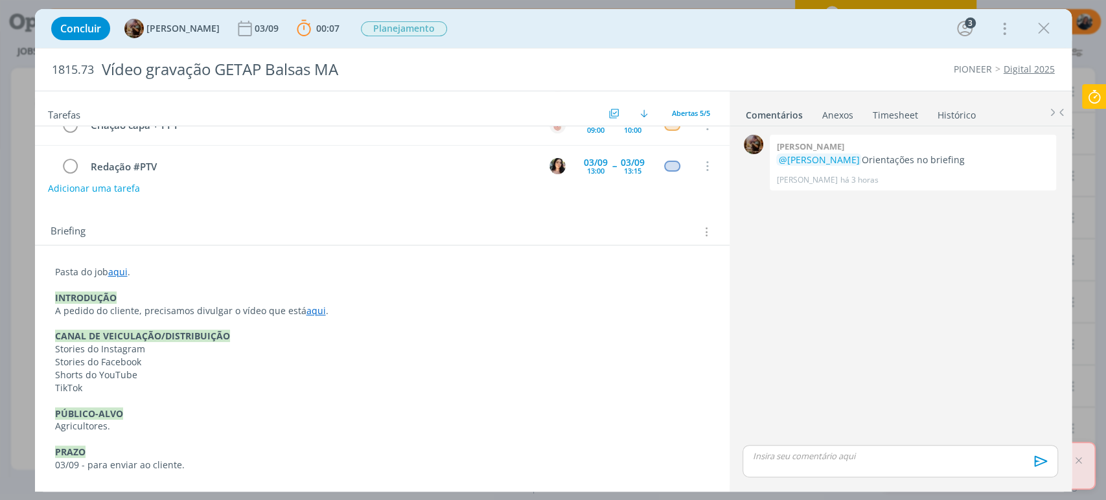
click at [306, 308] on link "aqui" at bounding box center [315, 310] width 19 height 12
click at [308, 330] on link "https://sobeae.sharepoint.com/:f:/s/SOBEAE/EuHG2VoDJ25MloDy5mgetd4Bjkw8nCEedpjA…" at bounding box center [270, 335] width 98 height 17
click at [854, 452] on p "dialog" at bounding box center [900, 456] width 294 height 12
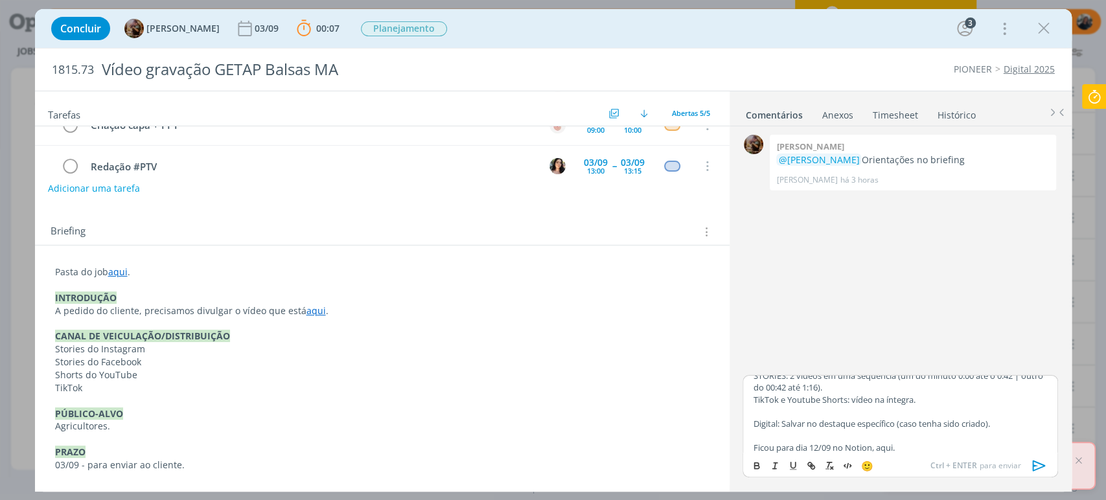
scroll to position [0, 0]
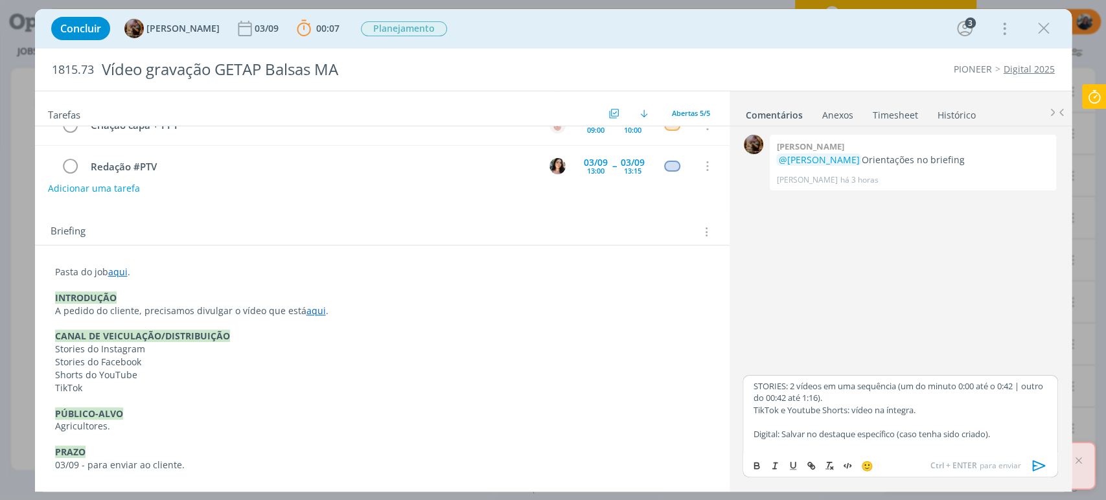
click at [760, 386] on p "STORIES: 2 vídeos em uma sequência (um do minuto 0:00 até o 0:42 | outro do 00:…" at bounding box center [900, 392] width 294 height 24
click at [788, 407] on li "📣 Todos" at bounding box center [785, 405] width 65 height 22
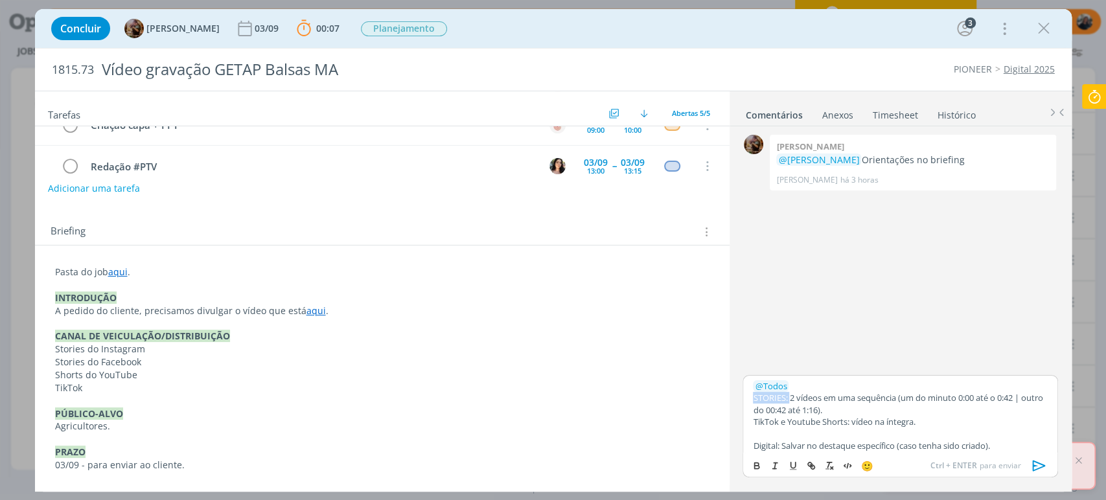
drag, startPoint x: 788, startPoint y: 396, endPoint x: 764, endPoint y: 427, distance: 39.7
click at [746, 398] on div "﻿ @ Todos ﻿ STORIES: 2 vídeos em uma sequência (um do minuto 0:00 até o 0:42 | …" at bounding box center [899, 414] width 315 height 78
click at [761, 470] on icon "dialog" at bounding box center [756, 466] width 10 height 10
click at [786, 421] on p "TikTok e Youtube Shorts: vídeo na íntegra." at bounding box center [900, 422] width 294 height 12
drag, startPoint x: 850, startPoint y: 423, endPoint x: 757, endPoint y: 433, distance: 93.9
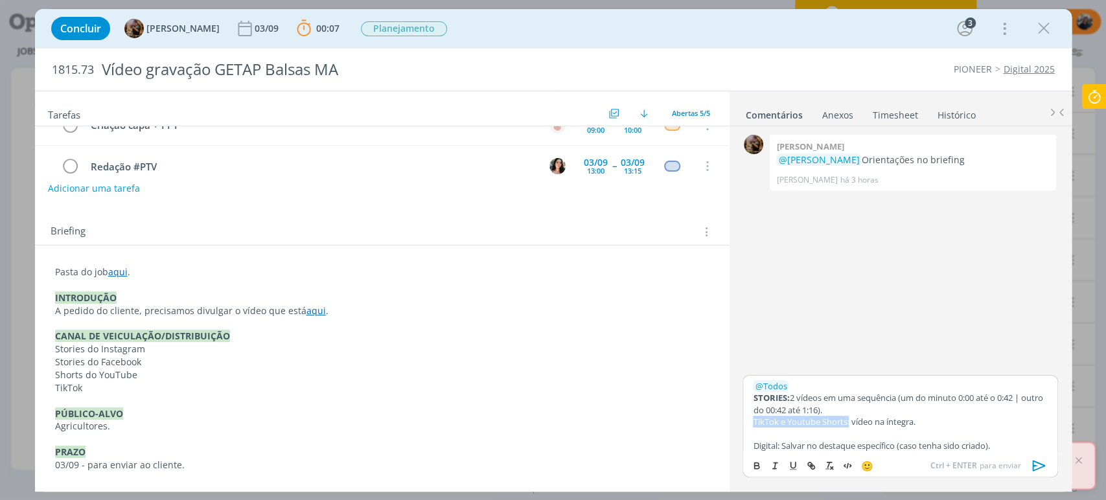
click at [750, 424] on div "﻿ @ Todos ﻿ STORIES: 2 vídeos em uma sequência (um do minuto 0:00 até o 0:42 | …" at bounding box center [899, 414] width 315 height 78
click at [755, 466] on icon "dialog" at bounding box center [757, 467] width 5 height 3
click at [902, 411] on p "STORIES: 2 vídeos em uma sequência (um do minuto 0:00 até o 0:42 | outro do 00:…" at bounding box center [900, 404] width 294 height 24
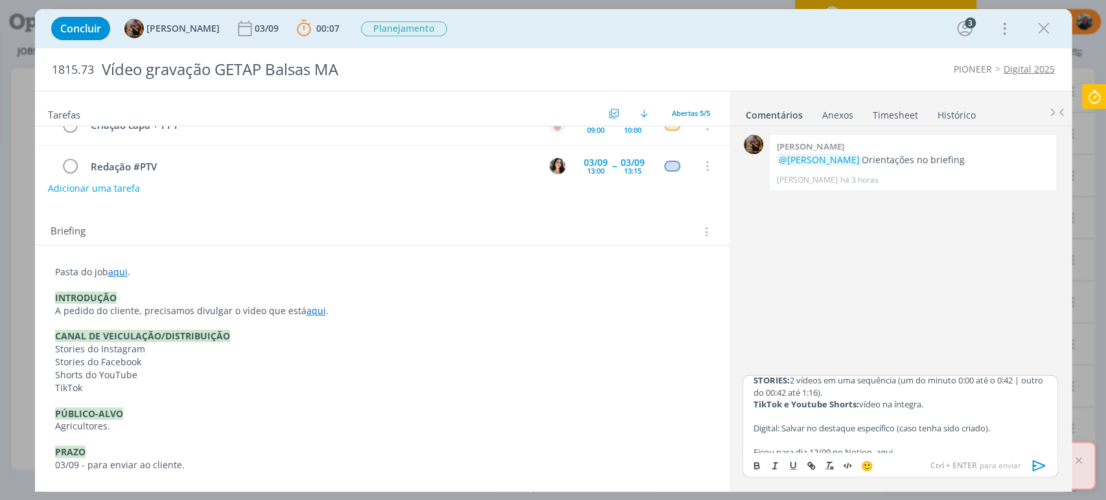
scroll to position [27, 0]
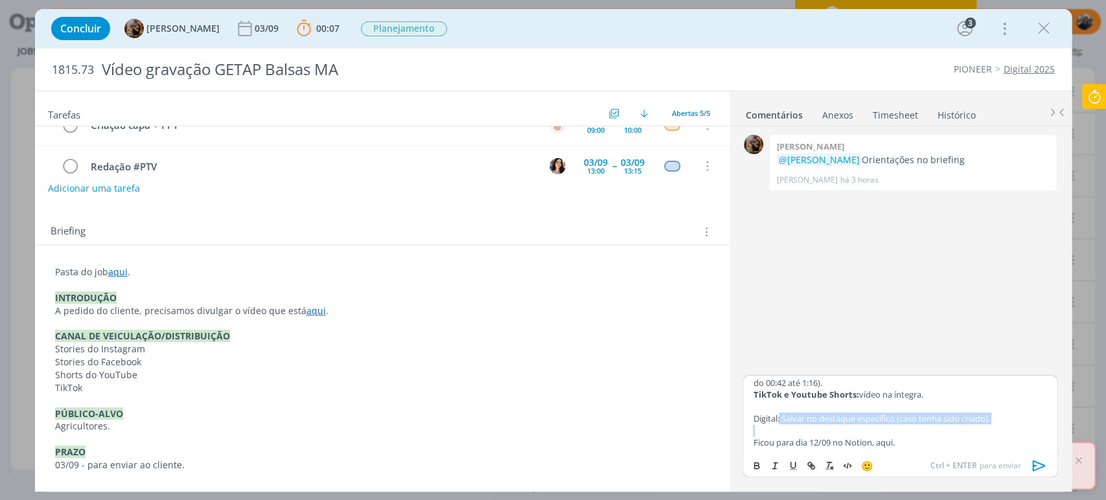
drag, startPoint x: 779, startPoint y: 420, endPoint x: 746, endPoint y: 426, distance: 33.5
click at [746, 426] on div "﻿ @ Todos ﻿ STORIES: 2 vídeos em uma sequência (um do minuto 0:00 até o 0:42 | …" at bounding box center [899, 414] width 315 height 78
drag, startPoint x: 751, startPoint y: 417, endPoint x: 783, endPoint y: 414, distance: 31.3
click at [783, 414] on div "﻿ @ Todos ﻿ STORIES: 2 vídeos em uma sequência (um do minuto 0:00 até o 0:42 | …" at bounding box center [899, 414] width 315 height 78
drag, startPoint x: 758, startPoint y: 465, endPoint x: 762, endPoint y: 452, distance: 13.5
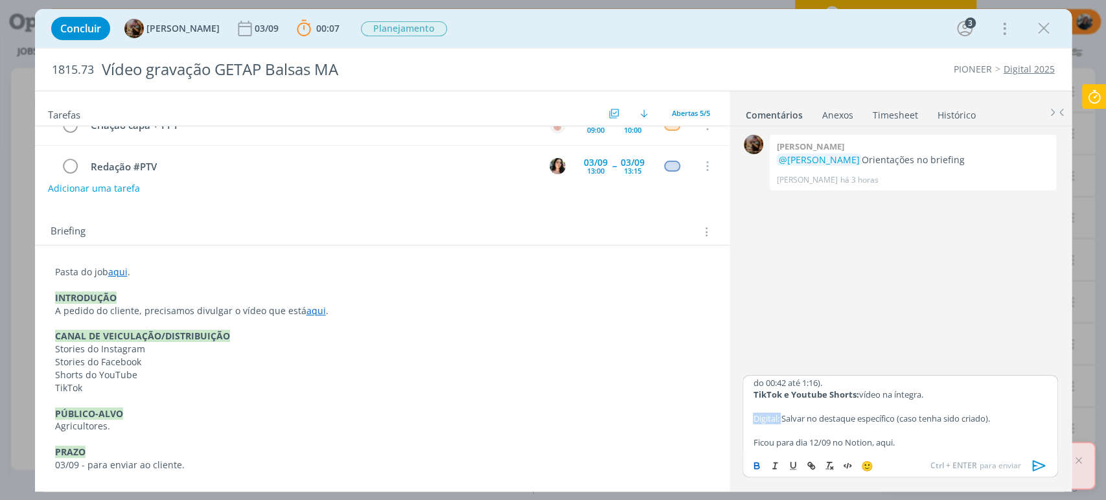
click at [758, 466] on icon "dialog" at bounding box center [757, 467] width 5 height 3
click at [759, 420] on strong "Digital:" at bounding box center [768, 419] width 30 height 12
click at [755, 418] on strong "Digital:" at bounding box center [768, 419] width 30 height 12
drag, startPoint x: 911, startPoint y: 441, endPoint x: 878, endPoint y: 441, distance: 32.4
click at [878, 441] on p "Ficou para dia 12/09 no Notion, aqui." at bounding box center [900, 443] width 294 height 12
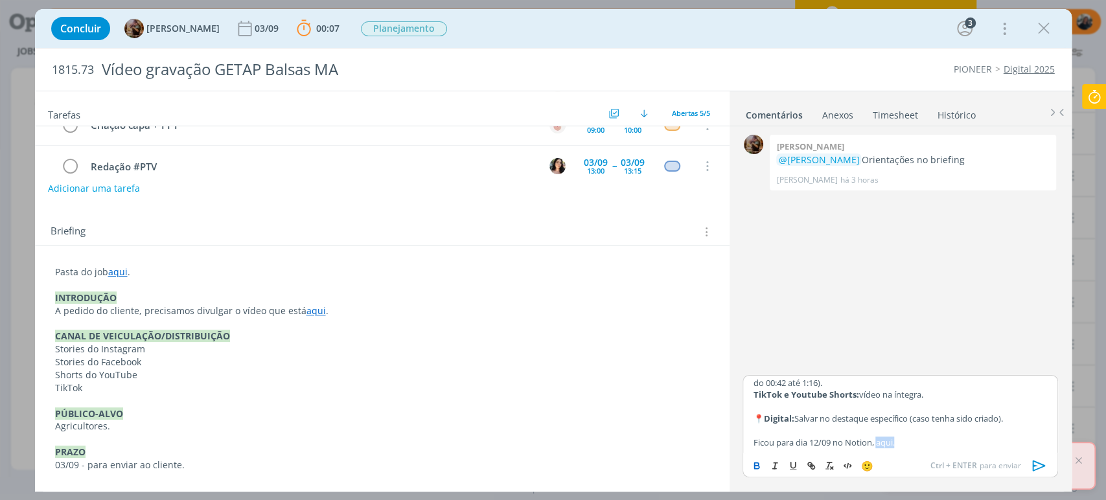
click at [759, 465] on icon "dialog" at bounding box center [756, 466] width 10 height 10
click at [812, 463] on icon "dialog" at bounding box center [811, 466] width 10 height 10
paste input "https://www.notion.so/sobe-ae/PIONEER-SEMENTES-cd3f958f69604ffeb1e9fe63cd360ea9…"
type input "https://www.notion.so/sobe-ae/PIONEER-SEMENTES-cd3f958f69604ffeb1e9fe63cd360ea9…"
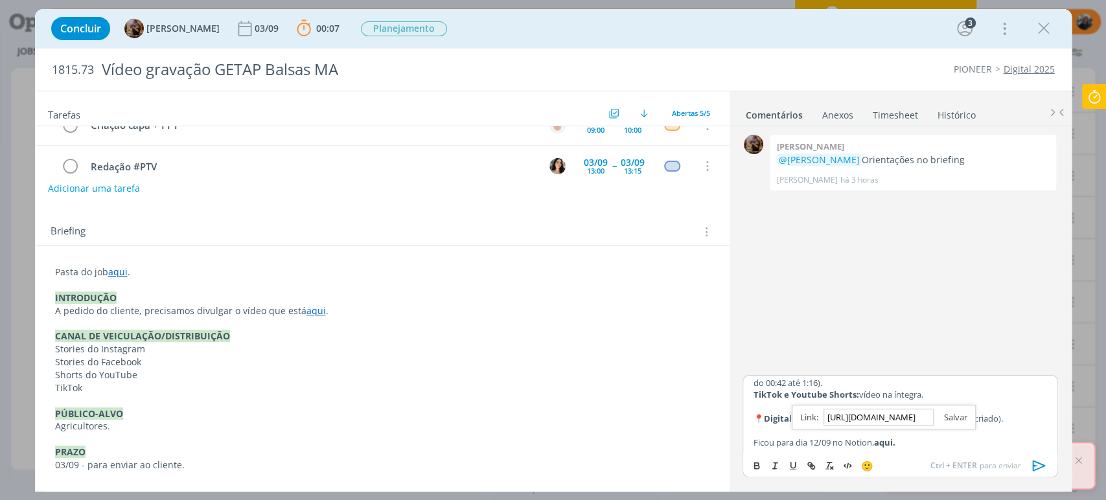
scroll to position [0, 0]
click at [959, 417] on link "dialog" at bounding box center [950, 417] width 34 height 12
click at [932, 446] on p "Ficou para dia 12/09 no Notion, aqui." at bounding box center [900, 443] width 294 height 12
drag, startPoint x: 818, startPoint y: 441, endPoint x: 853, endPoint y: 431, distance: 35.5
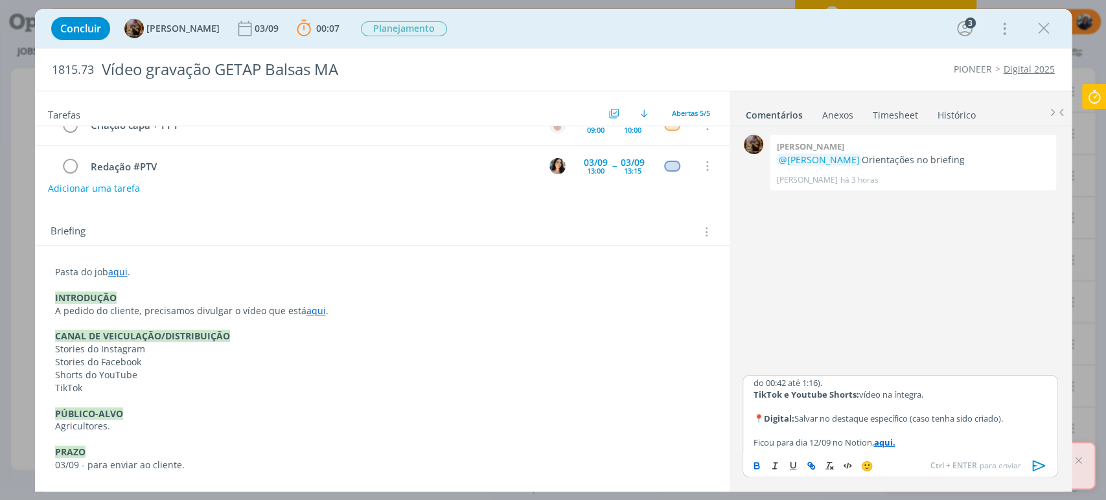
click at [818, 439] on p "Ficou para dia 12/09 no Notion, aqui." at bounding box center [900, 443] width 294 height 12
click at [1032, 466] on icon "dialog" at bounding box center [1038, 465] width 13 height 11
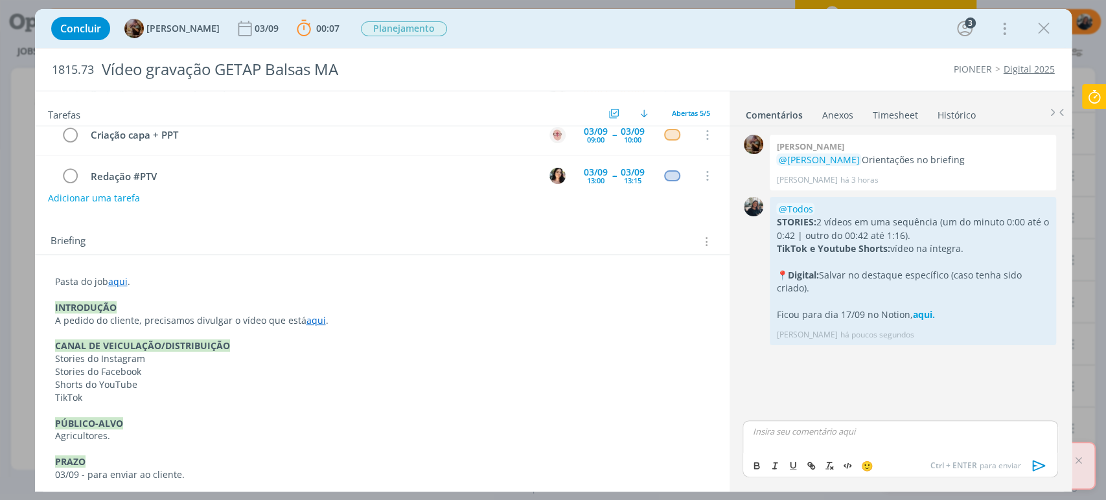
scroll to position [144, 0]
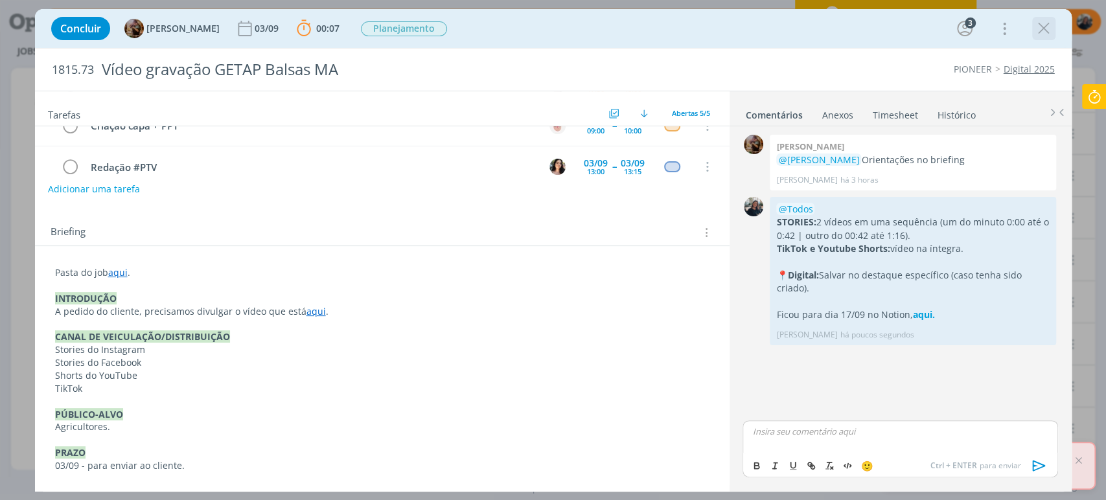
click at [1042, 25] on icon "dialog" at bounding box center [1043, 28] width 19 height 19
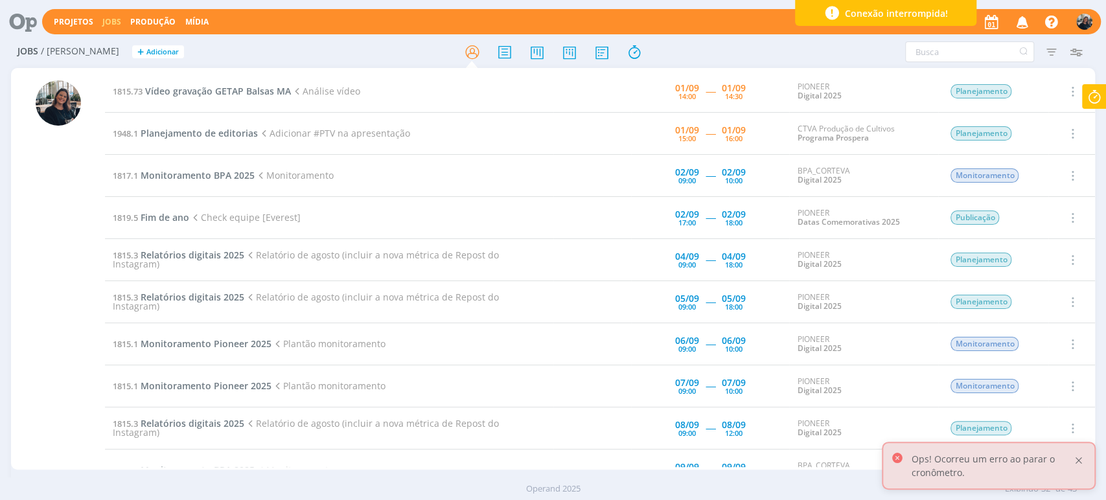
click at [1080, 463] on div at bounding box center [1079, 461] width 12 height 12
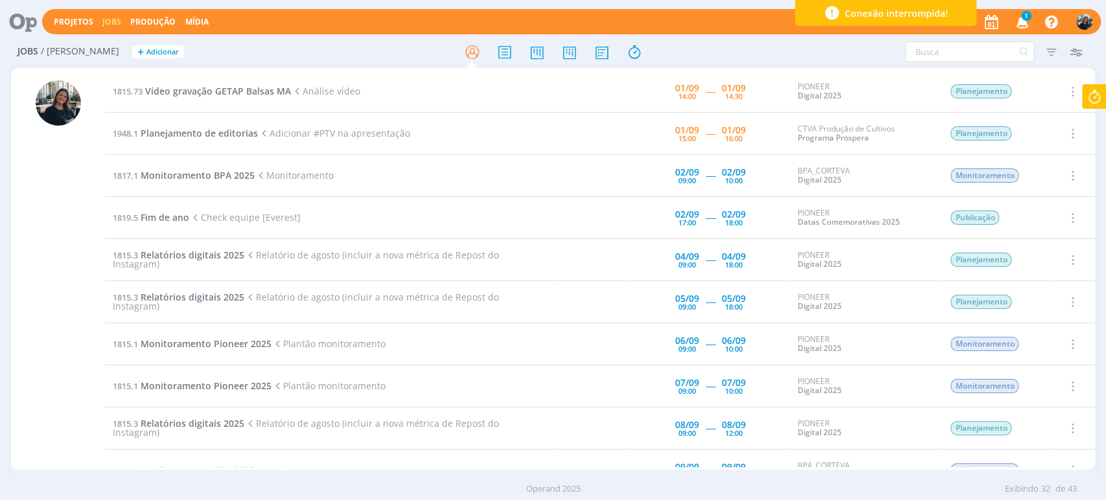
click at [1031, 24] on icon "button" at bounding box center [1022, 21] width 23 height 22
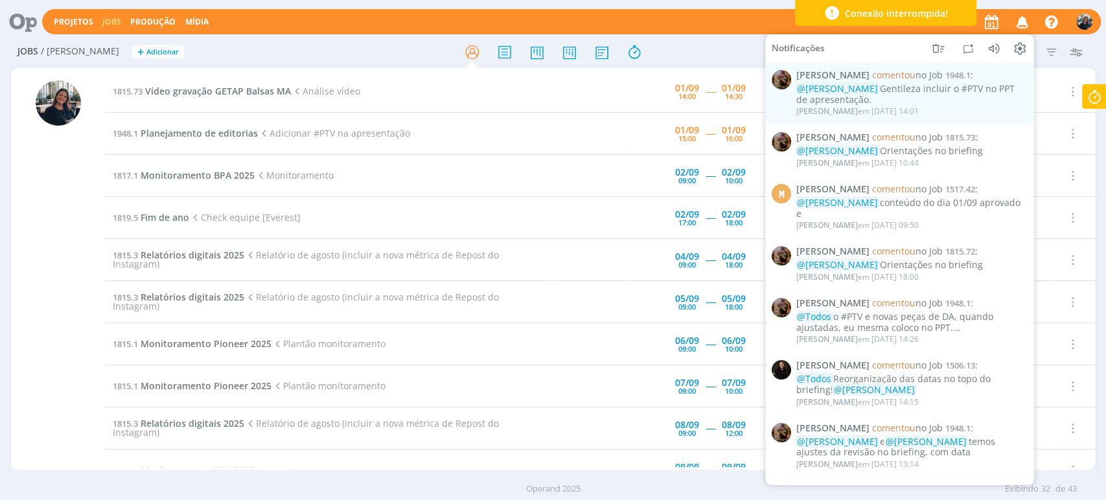
click at [632, 21] on div "Projetos Jobs Produção Mídia Notificações Amanda Rodrigues comentou no Job 1948…" at bounding box center [571, 21] width 1059 height 25
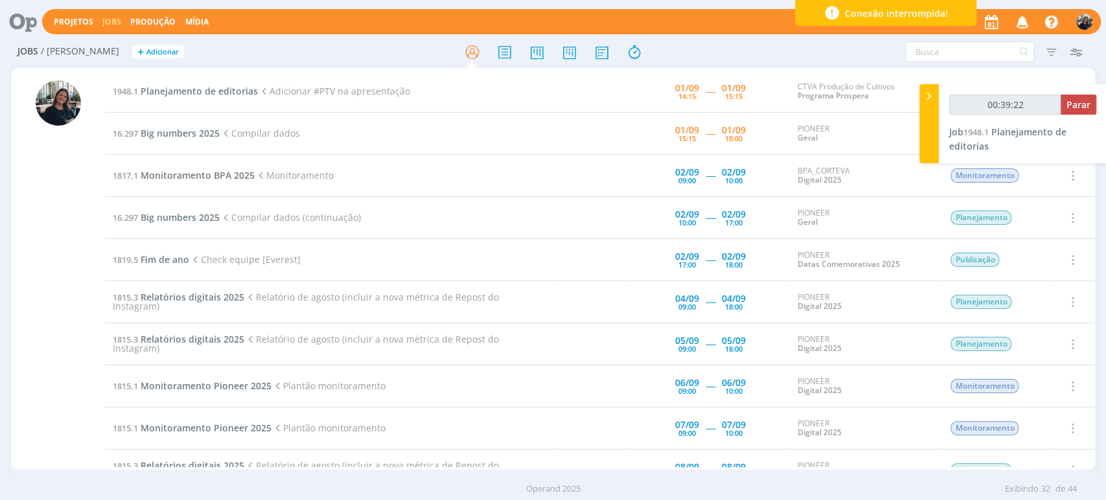
type input "00:40:22"
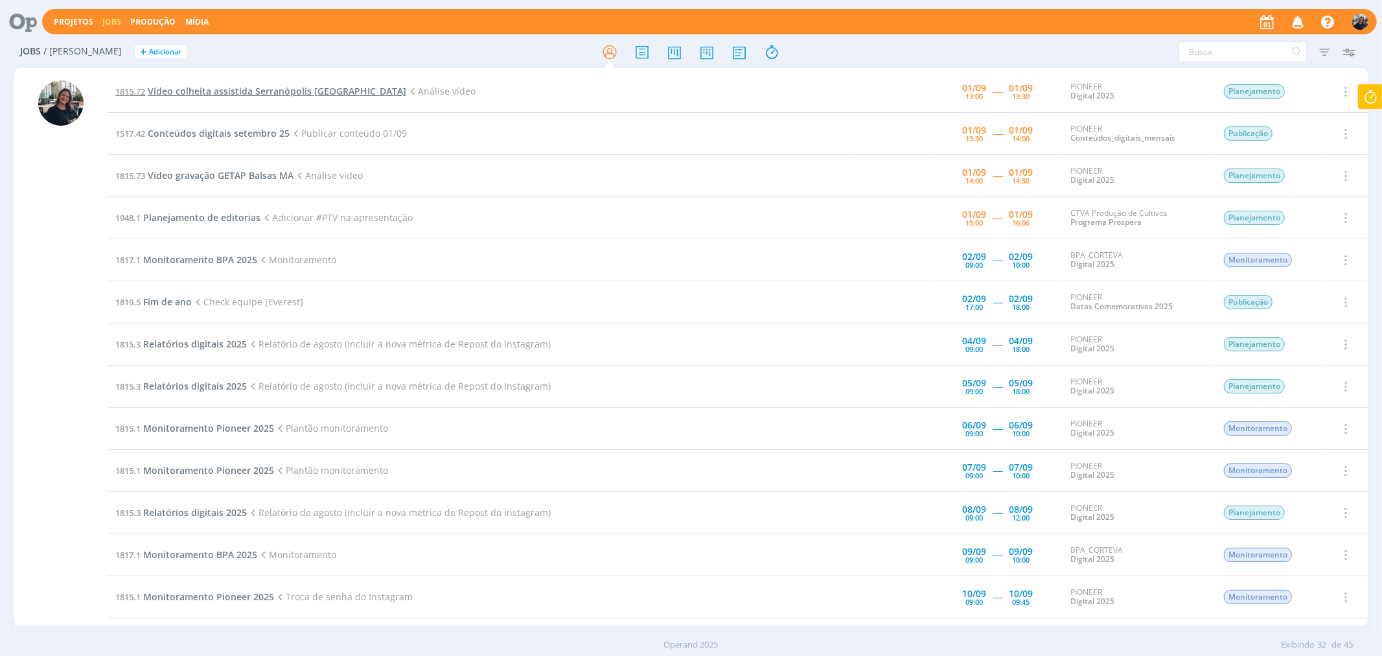
click at [200, 86] on span "Vídeo colheita assistida Serranópolis [GEOGRAPHIC_DATA]" at bounding box center [277, 91] width 258 height 12
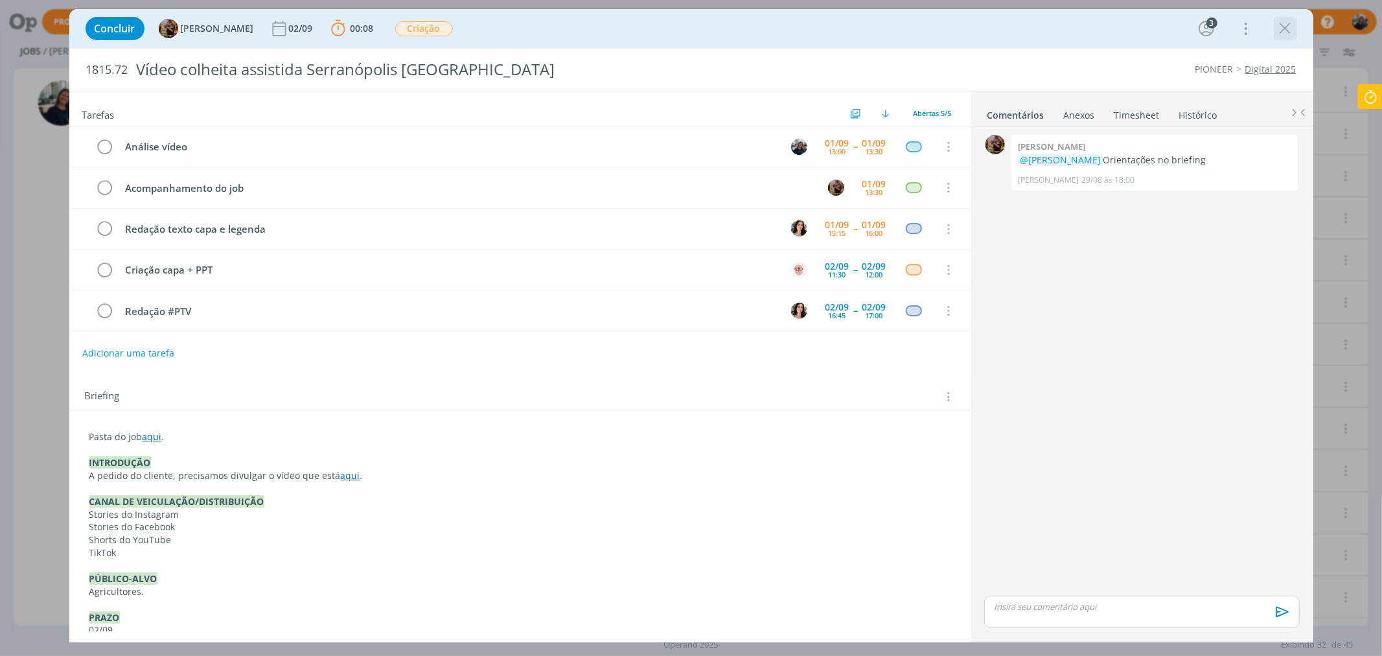
click at [1290, 19] on icon "dialog" at bounding box center [1285, 28] width 19 height 19
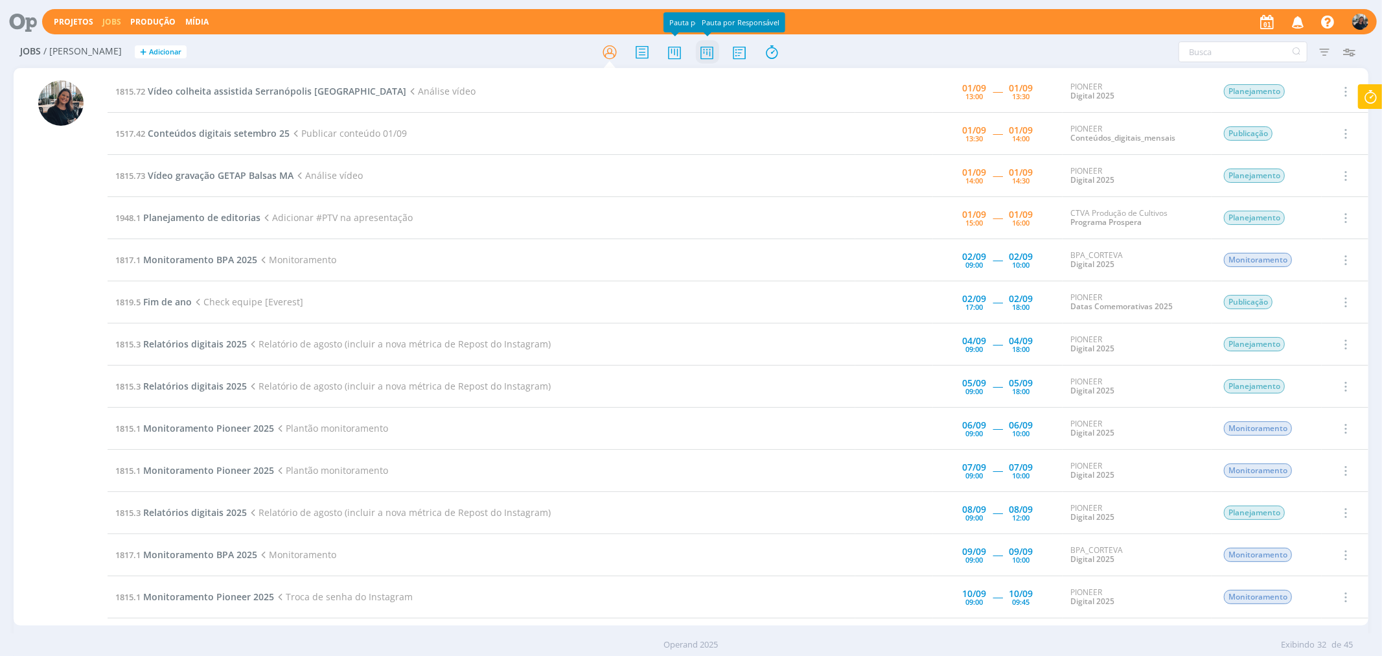
click at [697, 53] on icon at bounding box center [706, 52] width 23 height 25
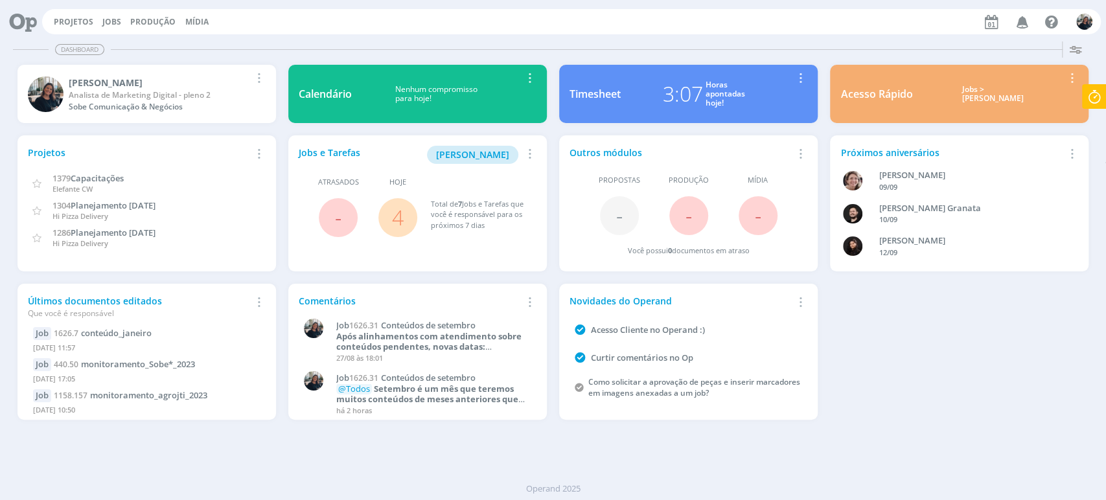
click at [990, 100] on div "Jobs > [PERSON_NAME]" at bounding box center [992, 94] width 141 height 19
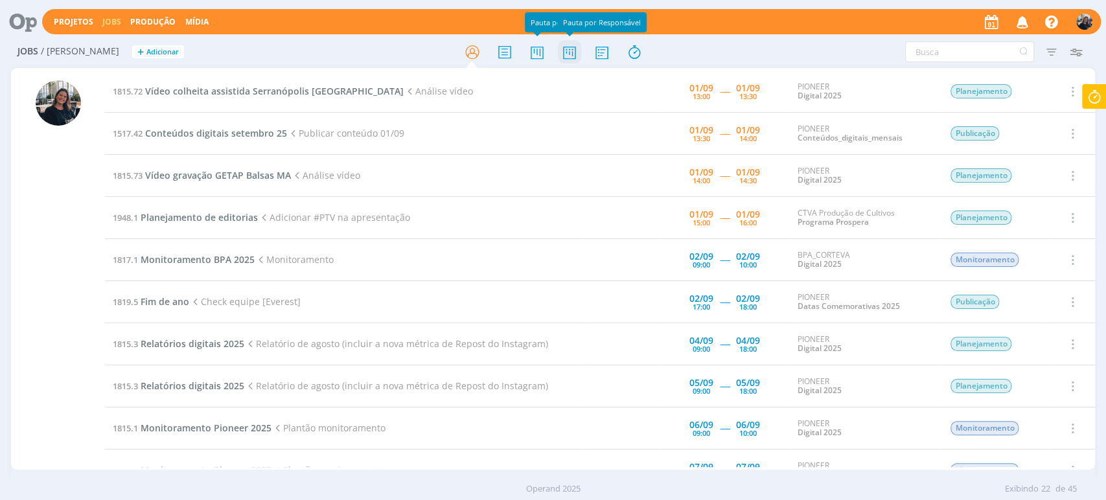
click at [566, 51] on icon at bounding box center [568, 52] width 23 height 25
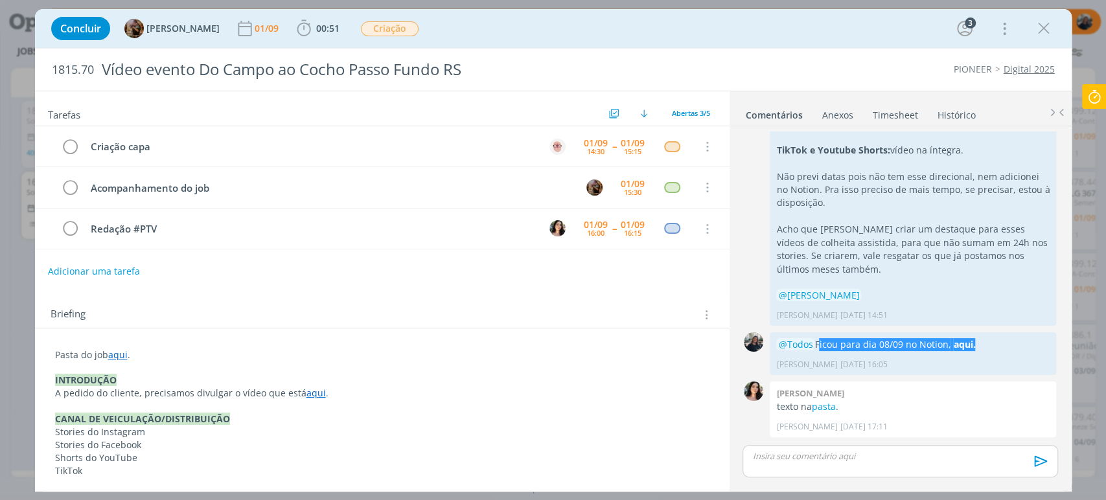
scroll to position [250, 0]
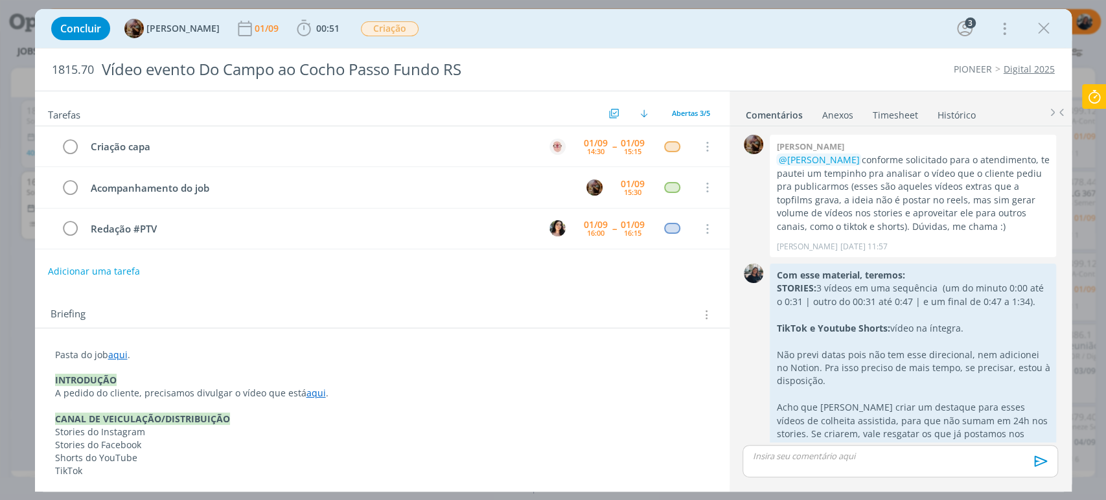
scroll to position [250, 0]
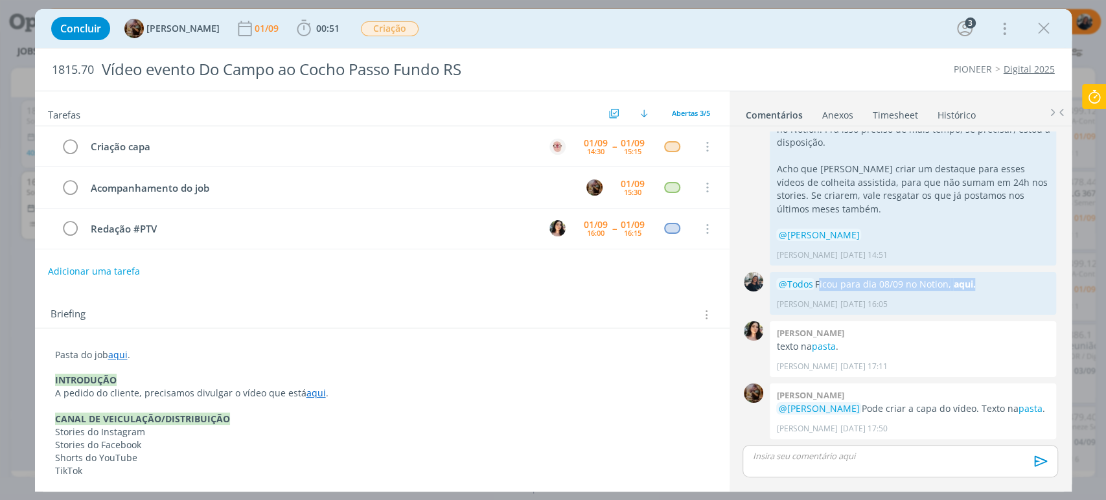
drag, startPoint x: 1045, startPoint y: 22, endPoint x: 501, endPoint y: 1, distance: 543.9
click at [1045, 22] on icon "dialog" at bounding box center [1043, 28] width 19 height 19
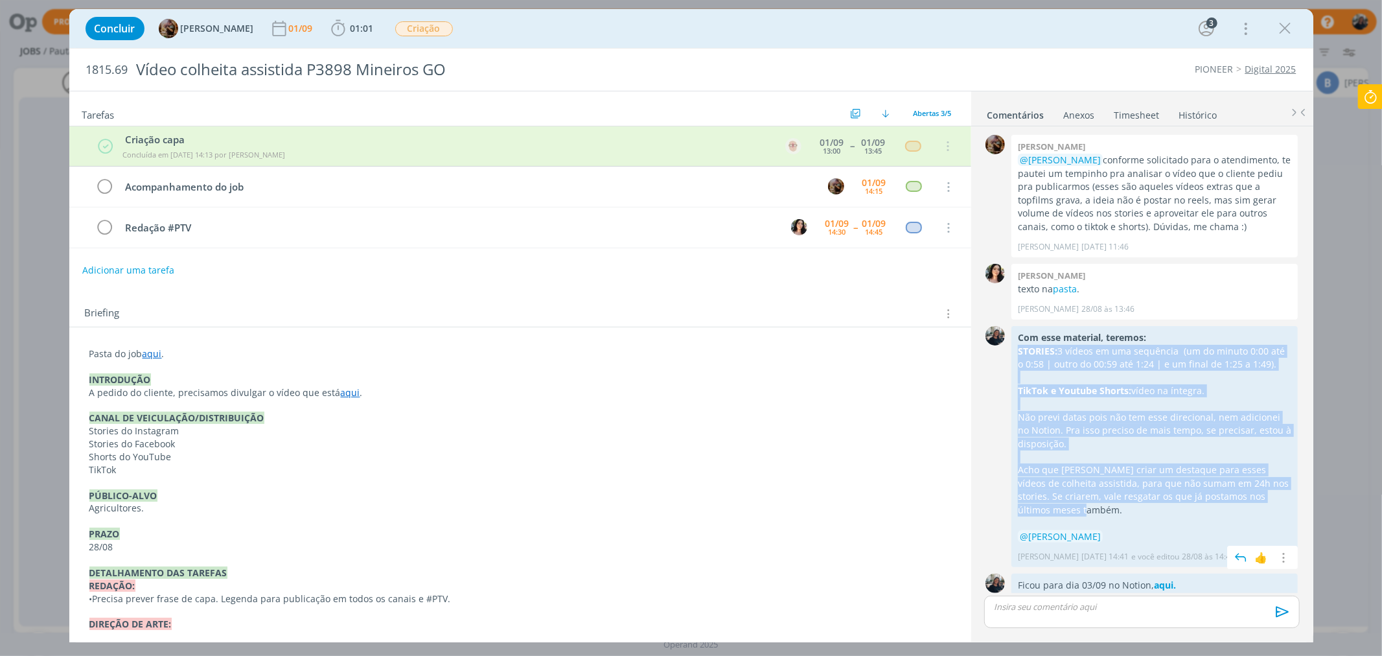
scroll to position [164, 0]
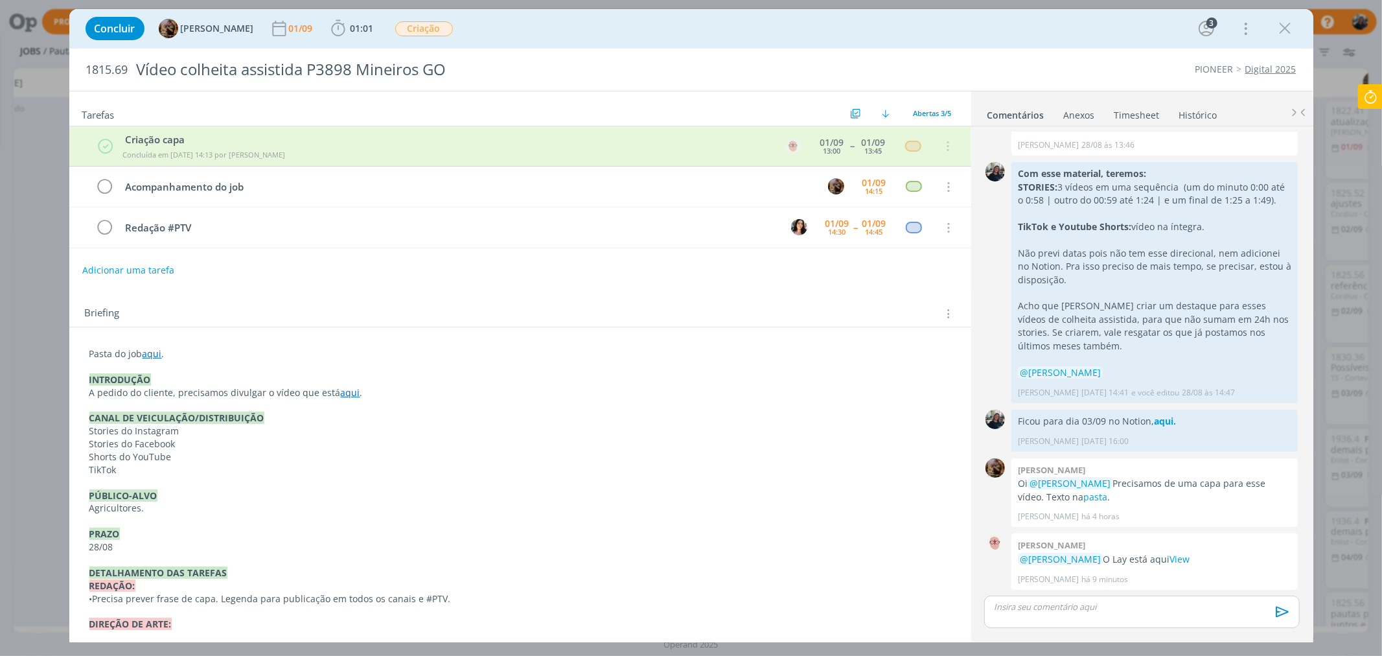
click at [882, 295] on div "Briefing Briefings Predefinidos Versões do Briefing Ver Briefing do Projeto" at bounding box center [520, 309] width 902 height 35
click at [1377, 89] on icon at bounding box center [1369, 96] width 23 height 25
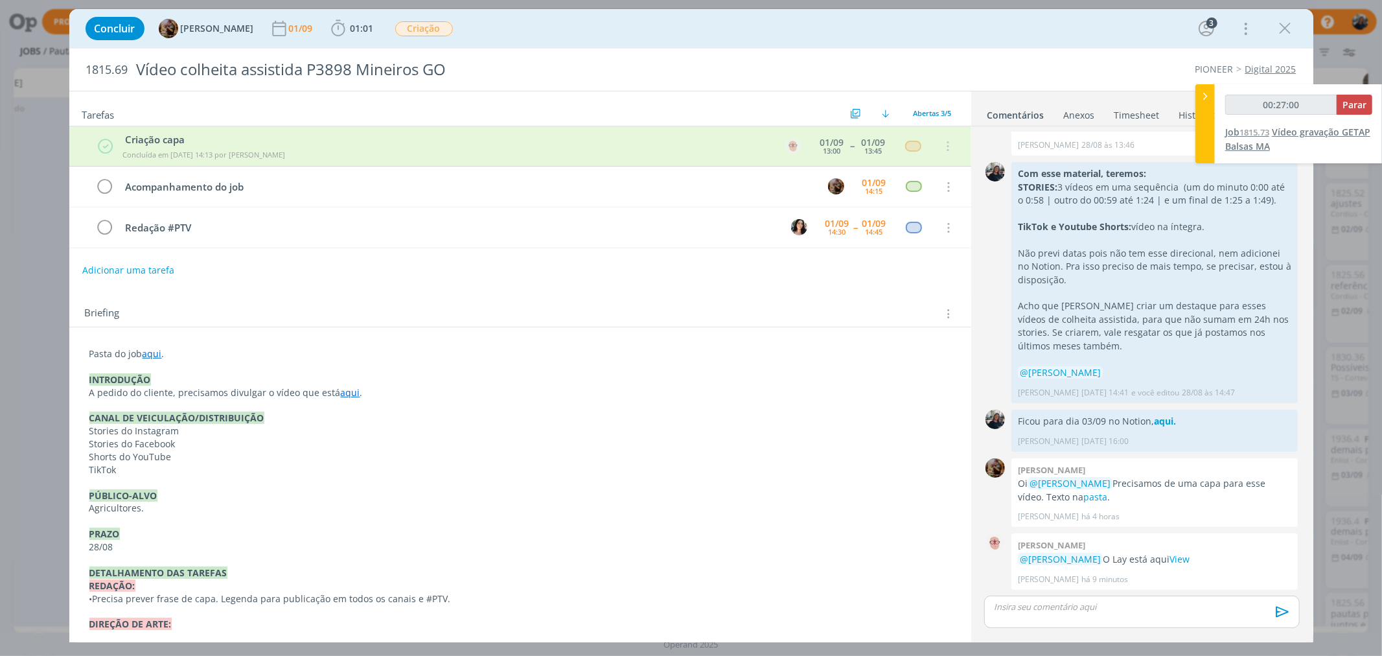
click at [1312, 132] on span "Vídeo gravação GETAP Balsas MA" at bounding box center [1297, 139] width 145 height 27
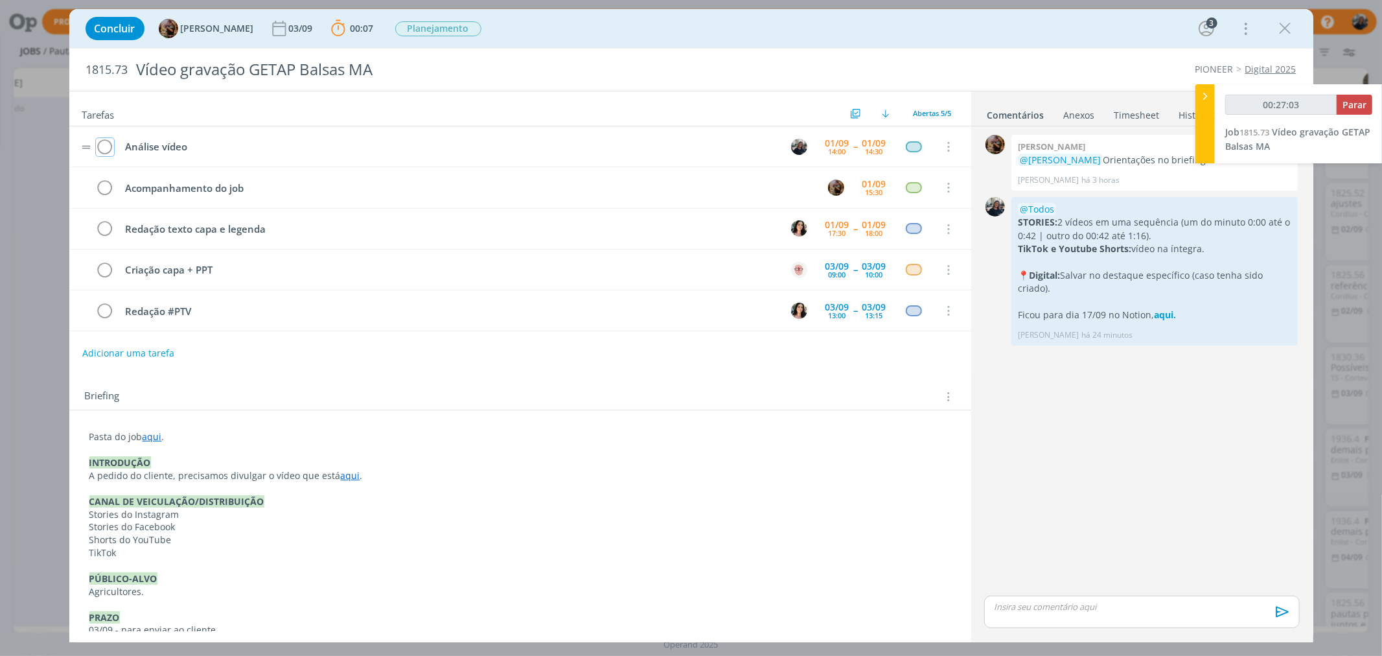
click at [101, 138] on icon "dialog" at bounding box center [105, 146] width 18 height 19
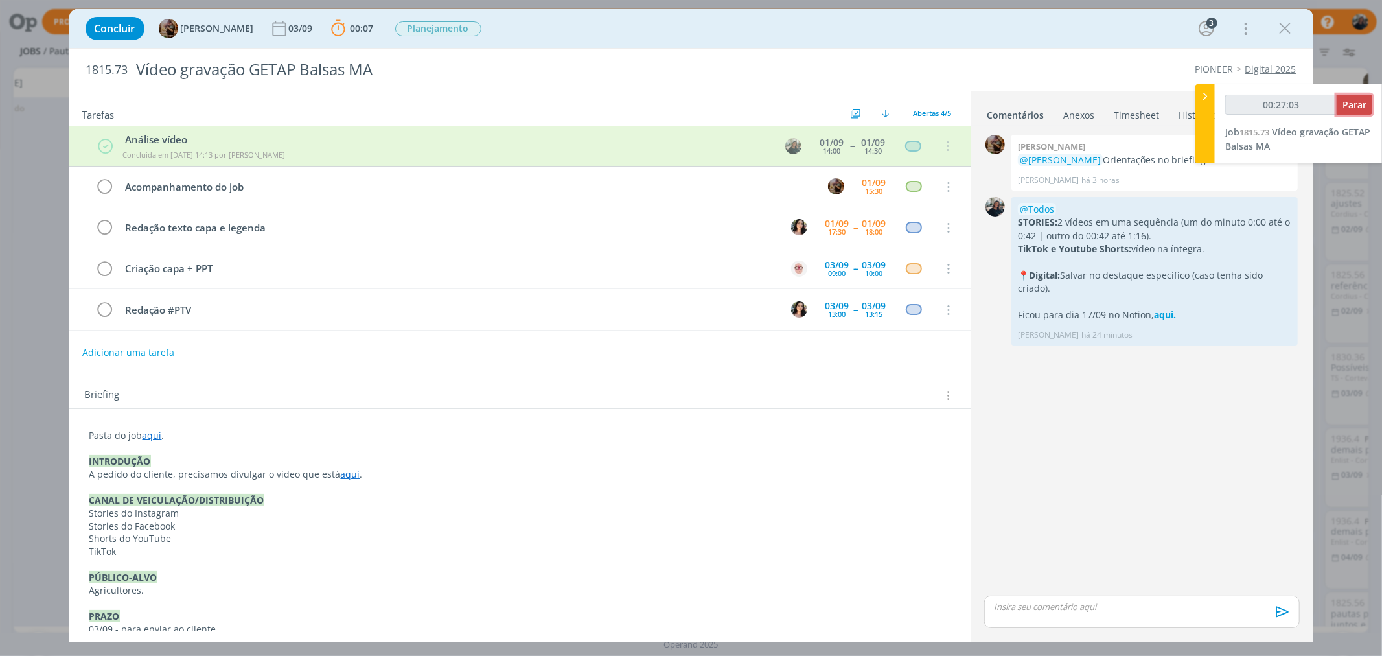
click at [1352, 104] on span "Parar" at bounding box center [1354, 104] width 24 height 12
type input "00:27:05"
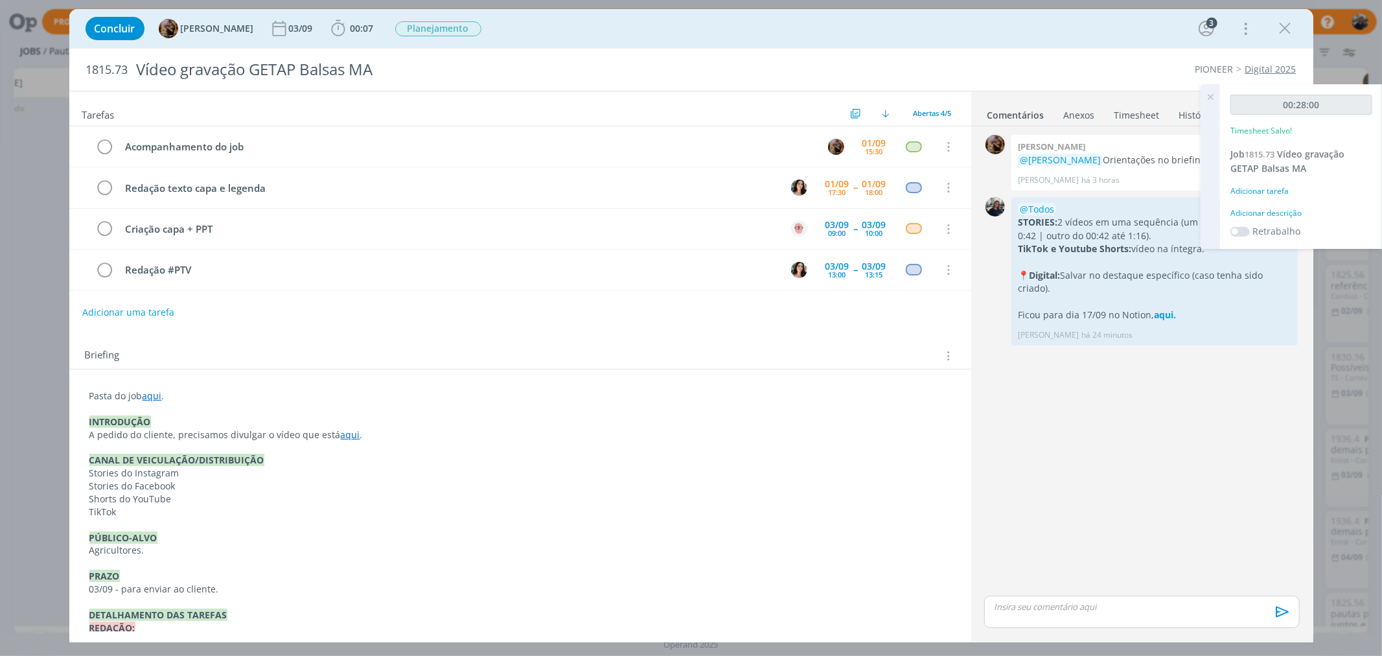
click at [1283, 212] on div "Adicionar descrição" at bounding box center [1301, 213] width 142 height 12
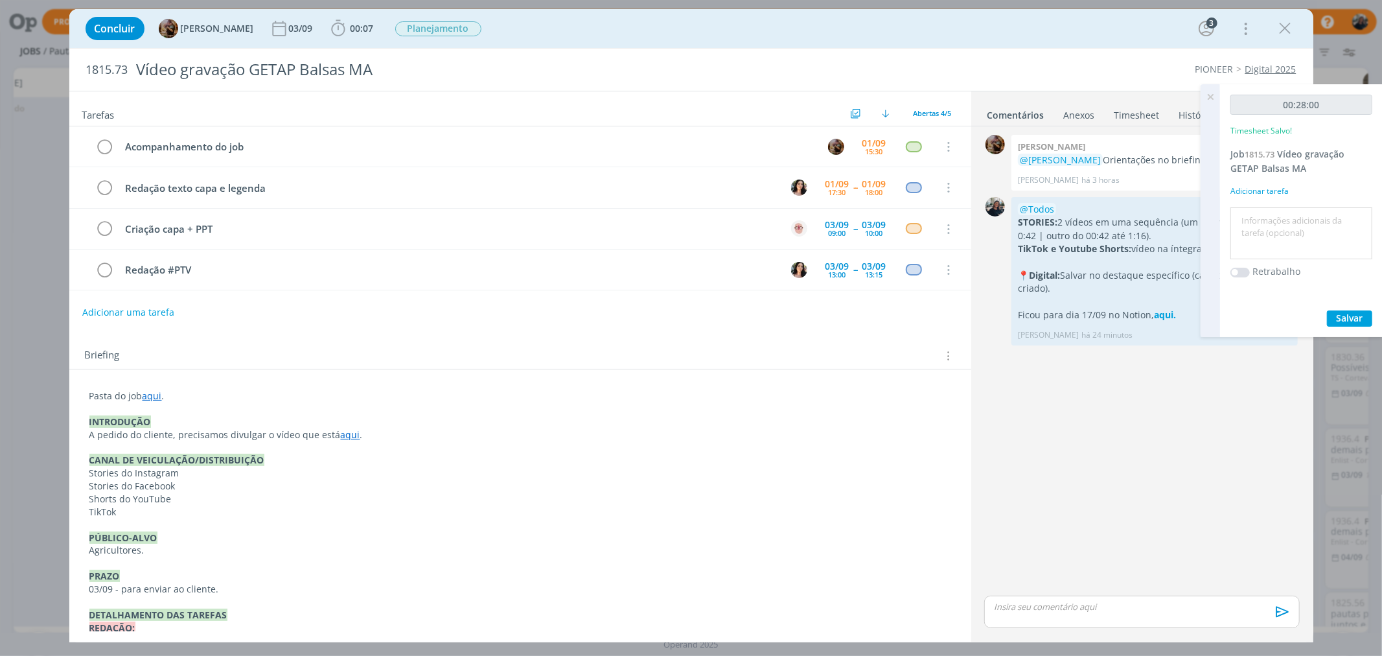
click at [1284, 216] on textarea at bounding box center [1300, 234] width 135 height 46
type textarea "Analisando material e pautando no Notion"
click at [1351, 314] on span "Salvar" at bounding box center [1349, 318] width 27 height 12
click at [1206, 95] on icon at bounding box center [1209, 96] width 23 height 25
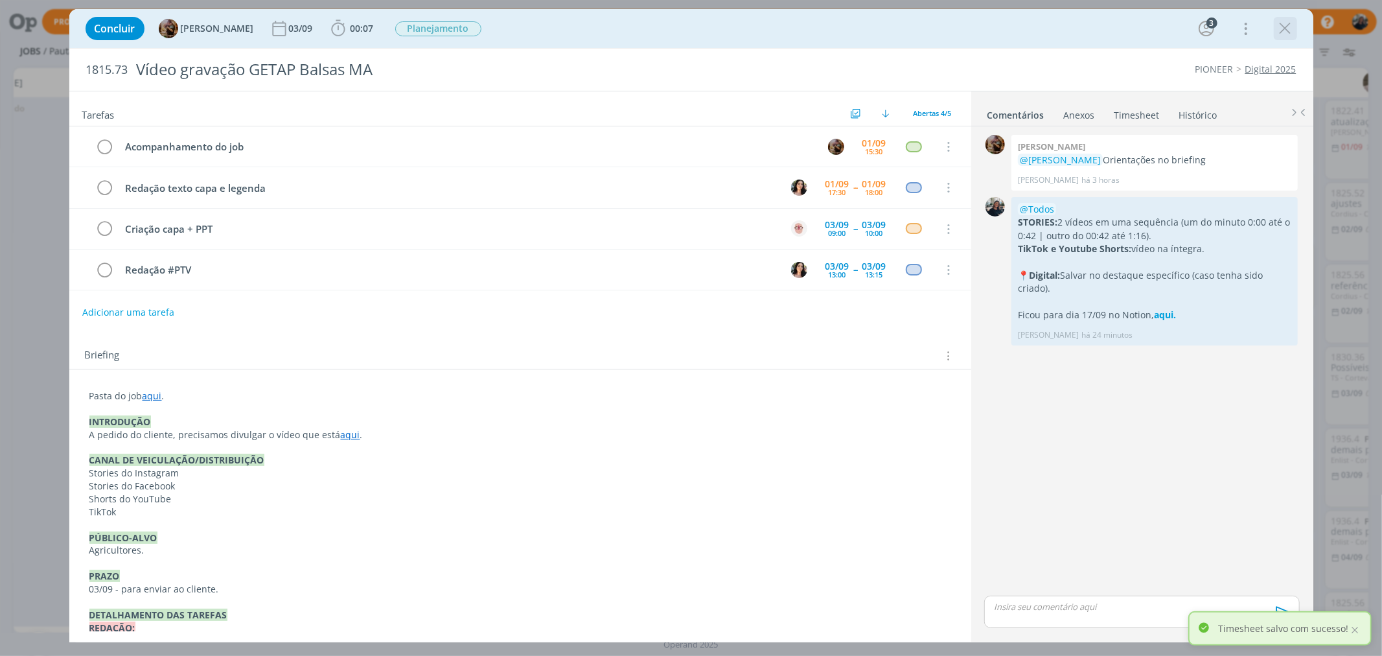
click at [1278, 20] on icon "dialog" at bounding box center [1285, 28] width 19 height 19
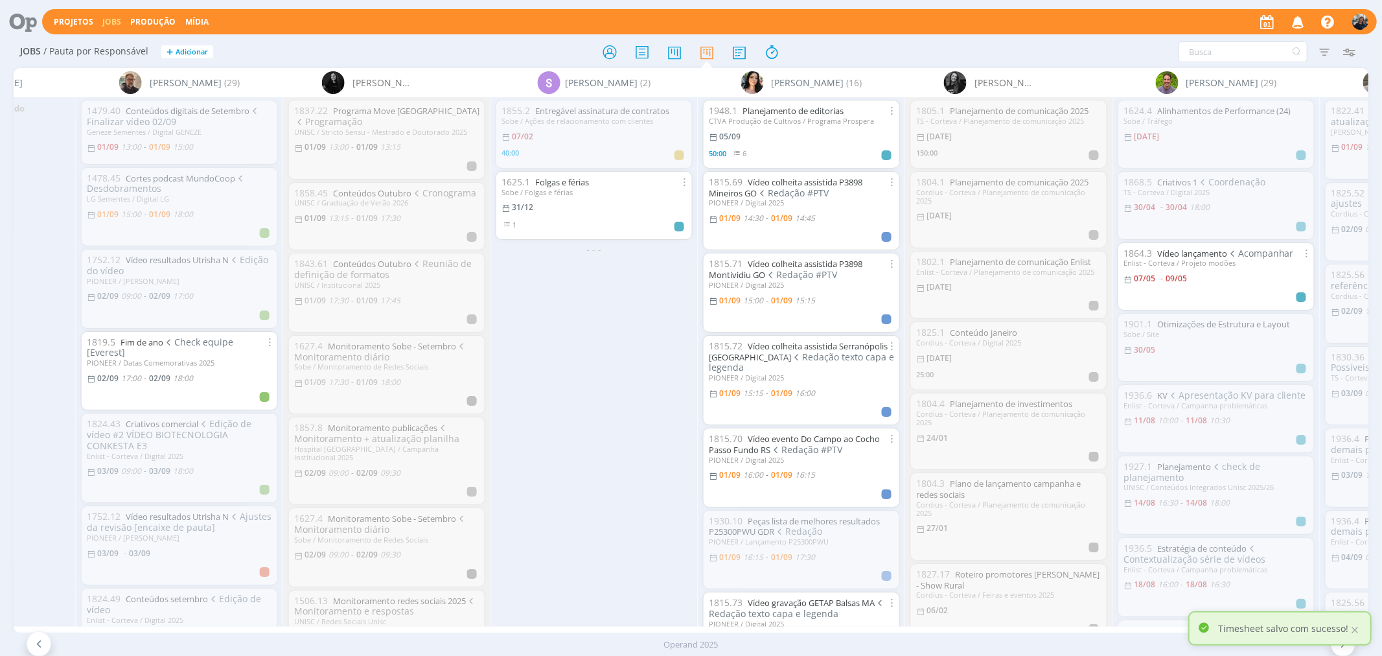
click at [606, 56] on icon at bounding box center [609, 52] width 23 height 25
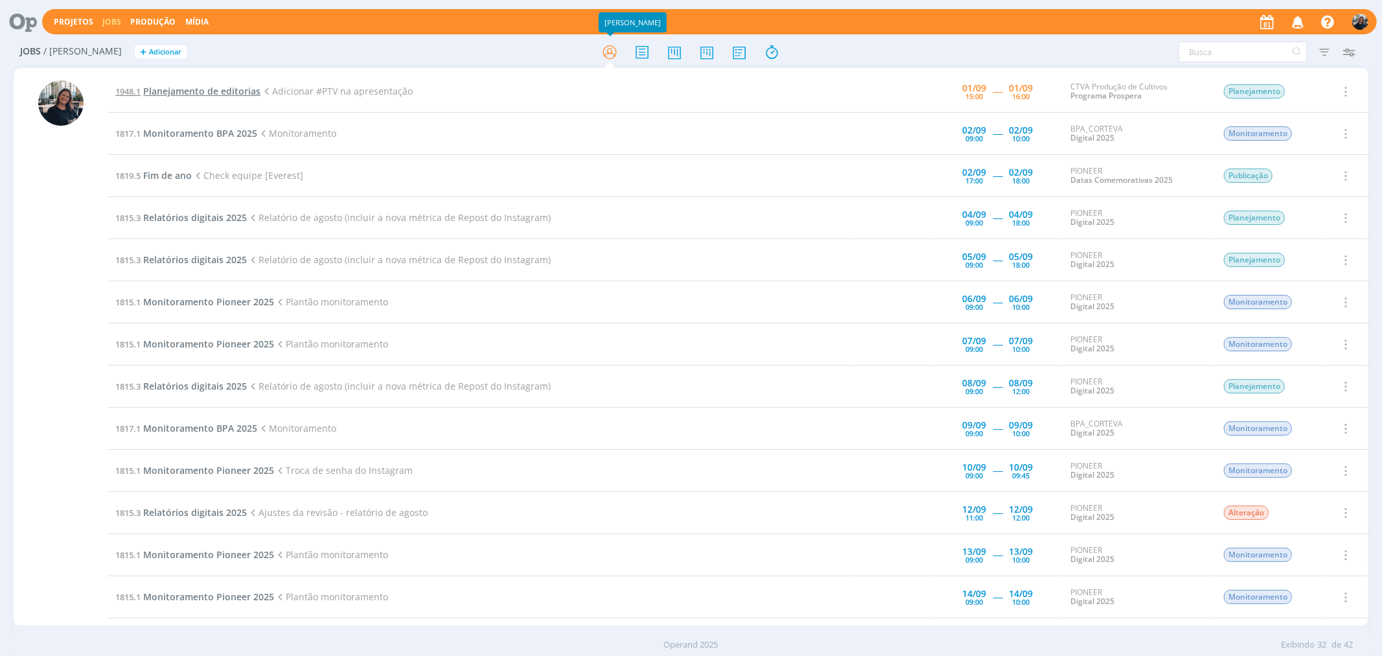
click at [217, 89] on span "Planejamento de editorias" at bounding box center [201, 91] width 117 height 12
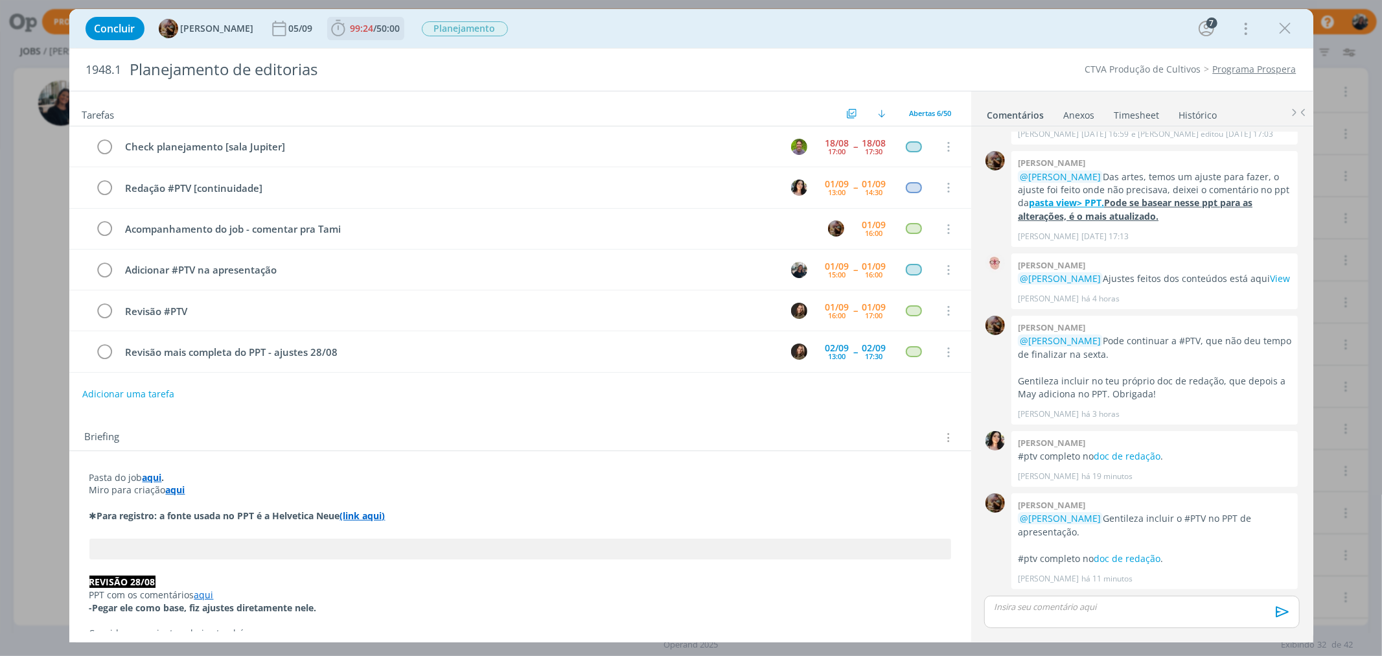
scroll to position [2, 0]
click at [348, 26] on icon "dialog" at bounding box center [337, 28] width 19 height 19
click at [368, 54] on icon "dialog" at bounding box center [356, 57] width 23 height 17
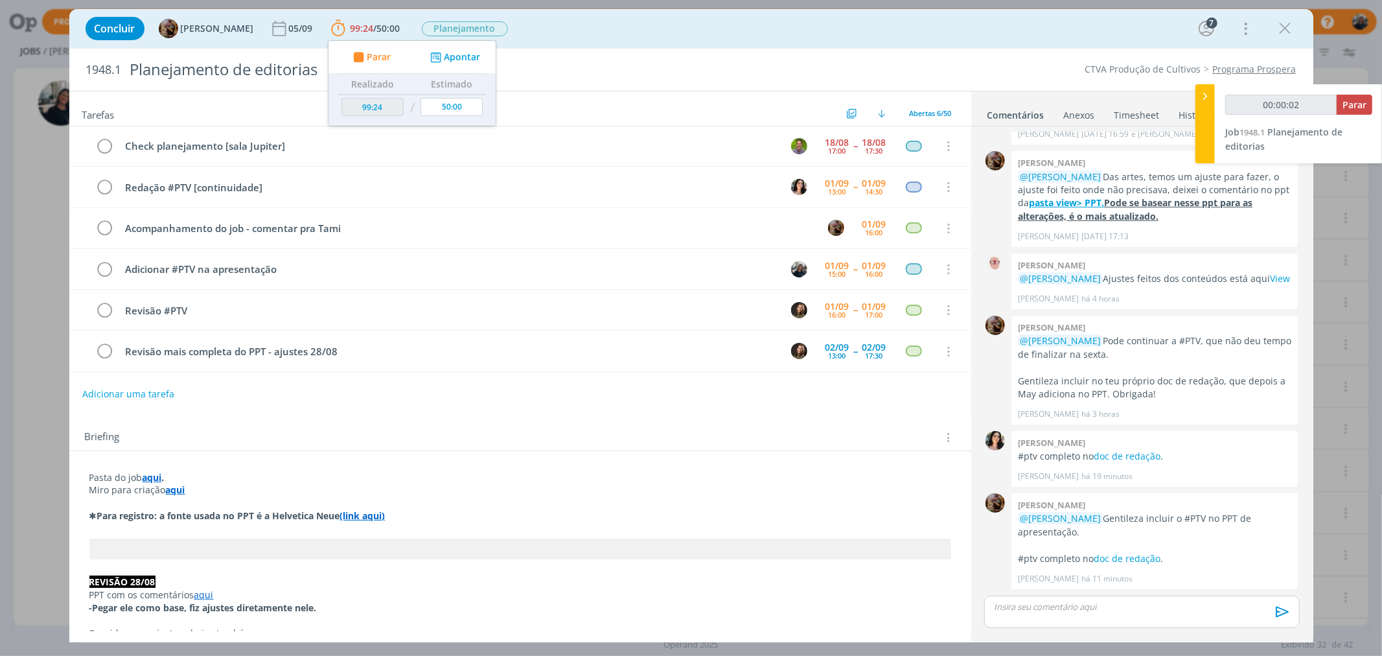
type input "00:00:03"
click at [1201, 93] on icon at bounding box center [1204, 96] width 13 height 14
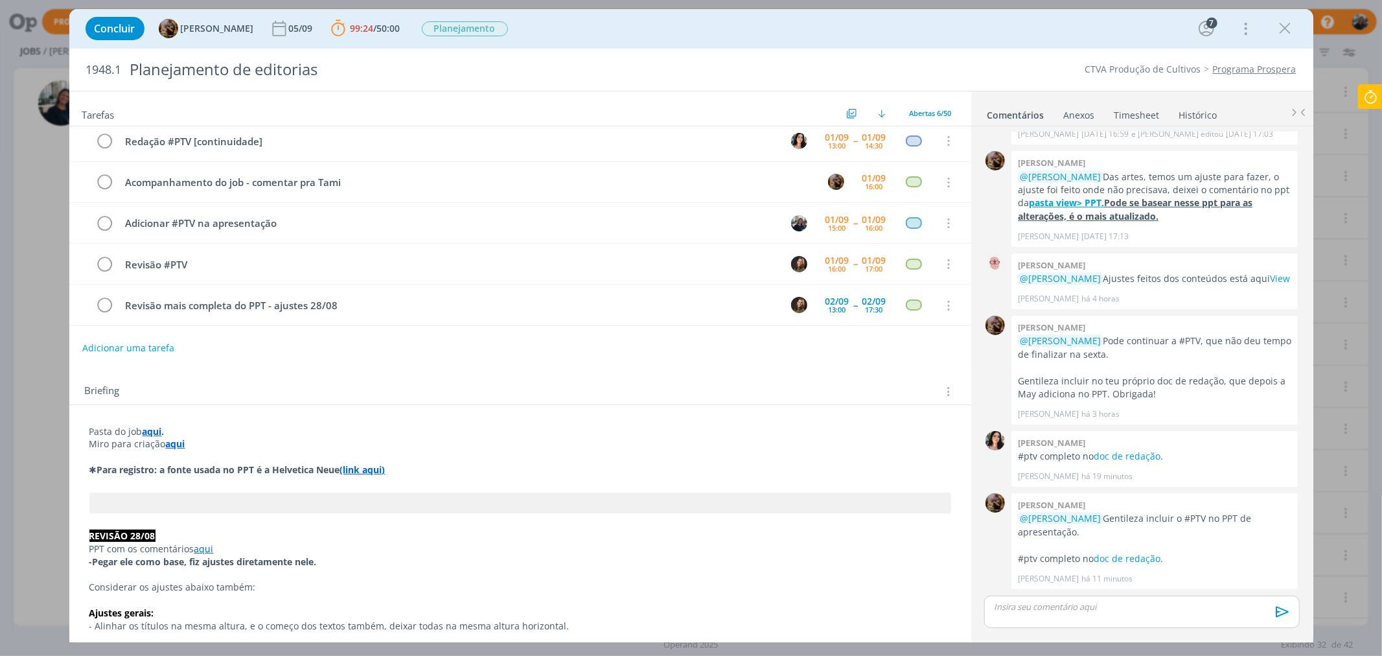
scroll to position [0, 0]
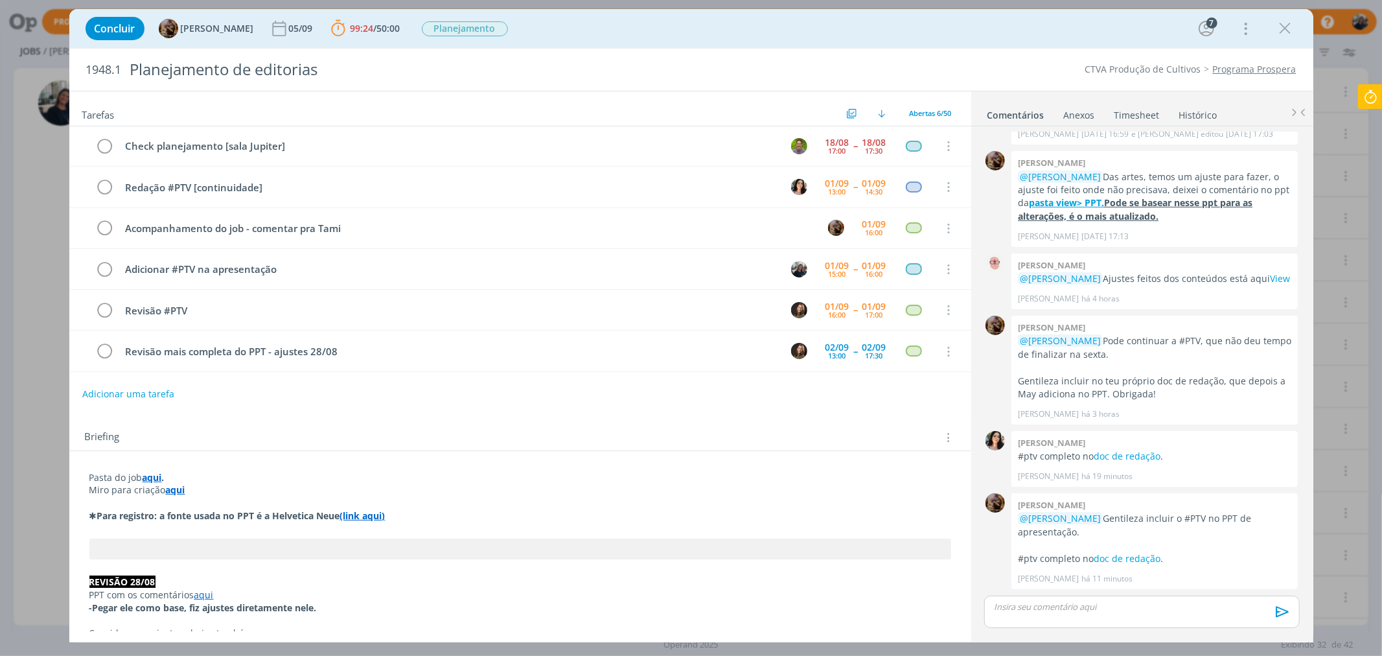
click at [1370, 93] on icon at bounding box center [1369, 96] width 23 height 25
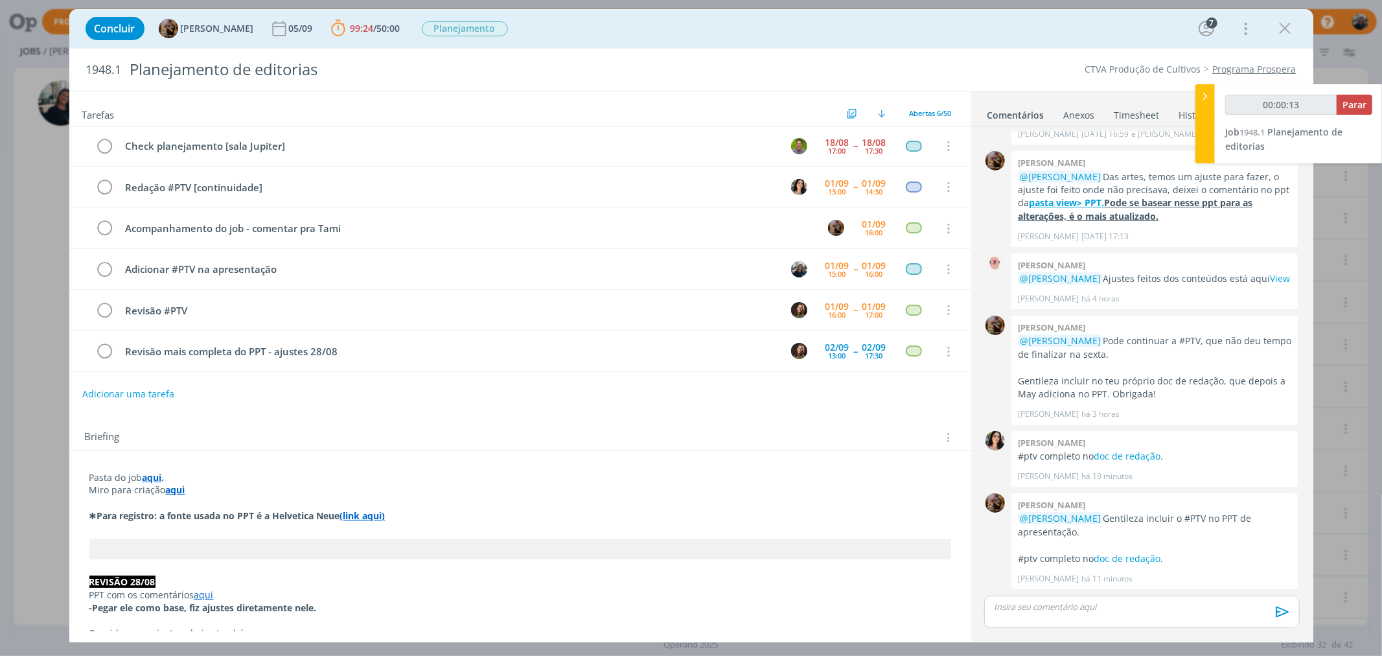
type input "00:00:14"
click at [1365, 104] on span "Parar" at bounding box center [1354, 104] width 24 height 12
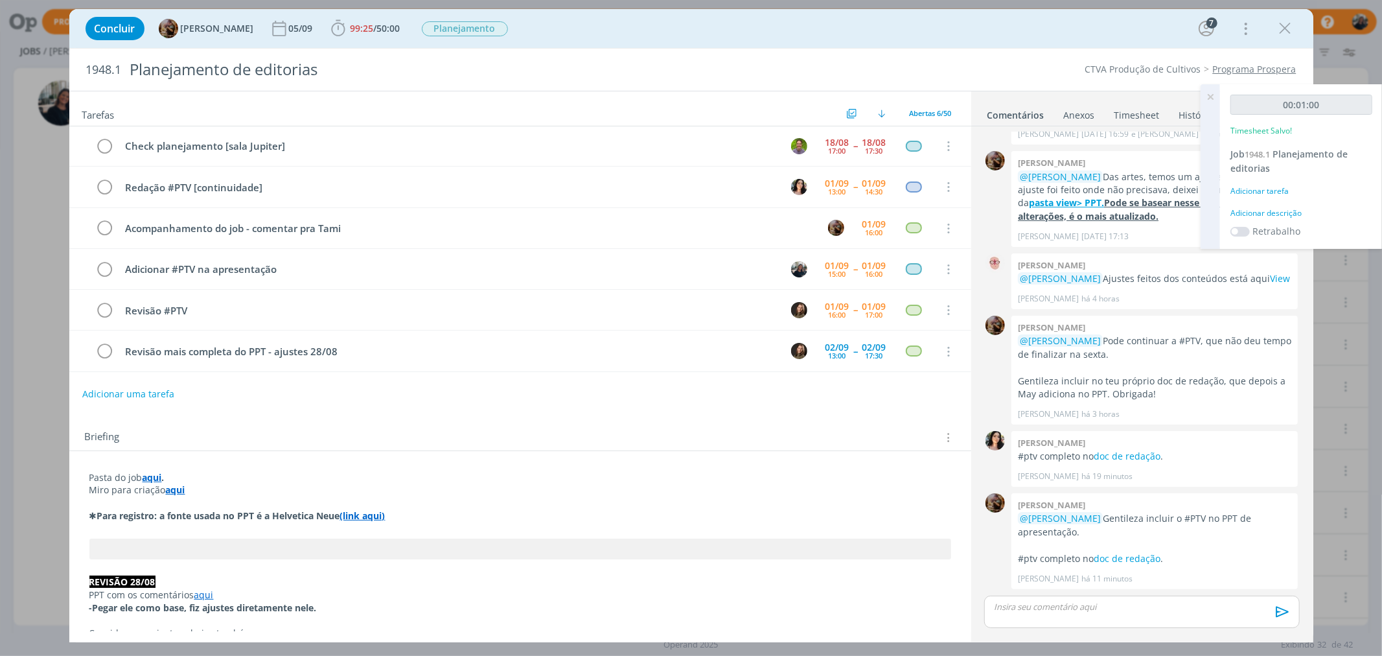
click at [1219, 95] on icon at bounding box center [1209, 96] width 23 height 25
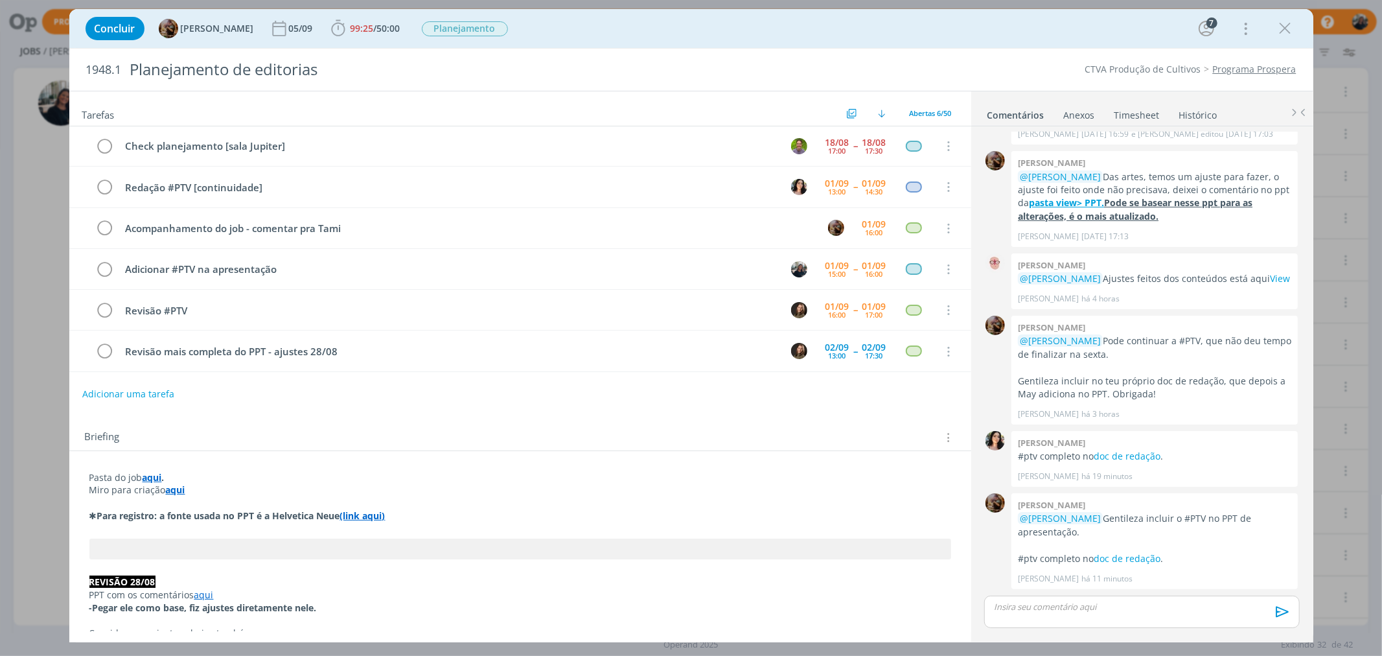
click at [1149, 112] on link "Timesheet" at bounding box center [1137, 112] width 47 height 19
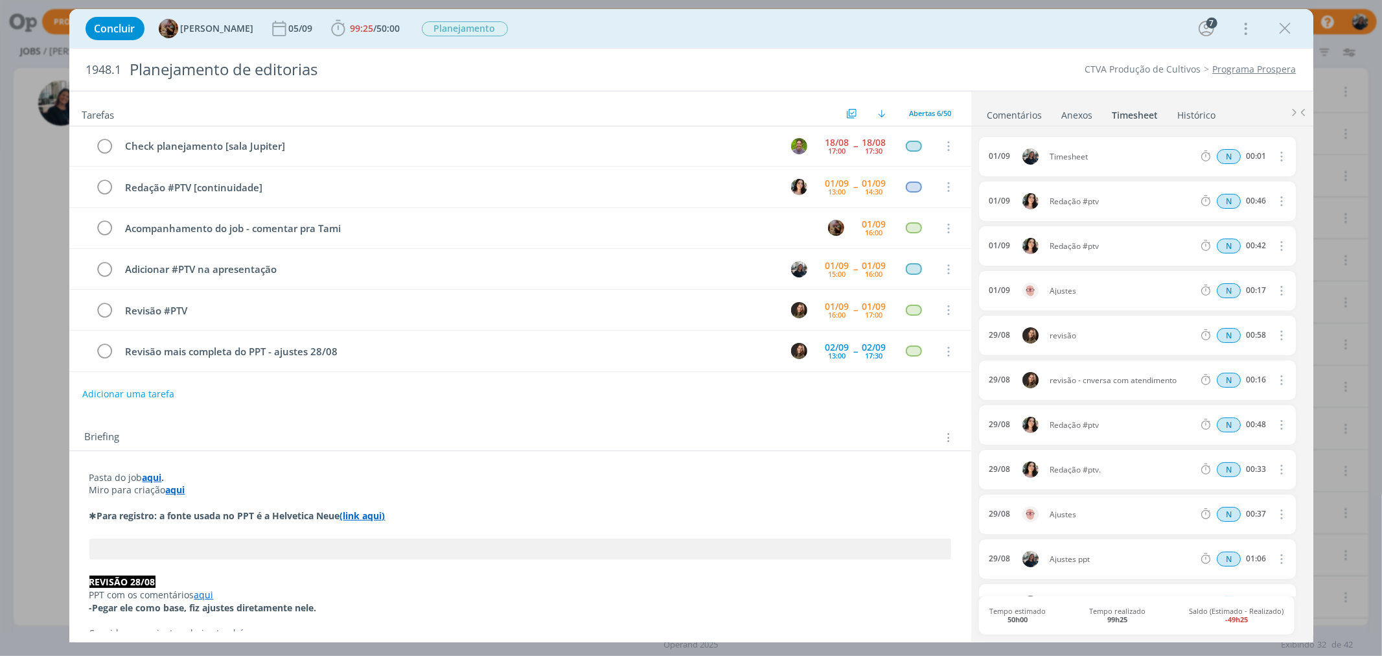
click at [1277, 164] on icon "dialog" at bounding box center [1281, 156] width 14 height 16
click at [1242, 183] on link "Excluir" at bounding box center [1244, 178] width 102 height 21
click at [1266, 154] on button "Sim" at bounding box center [1269, 157] width 25 height 14
click at [1291, 25] on icon "dialog" at bounding box center [1285, 28] width 19 height 19
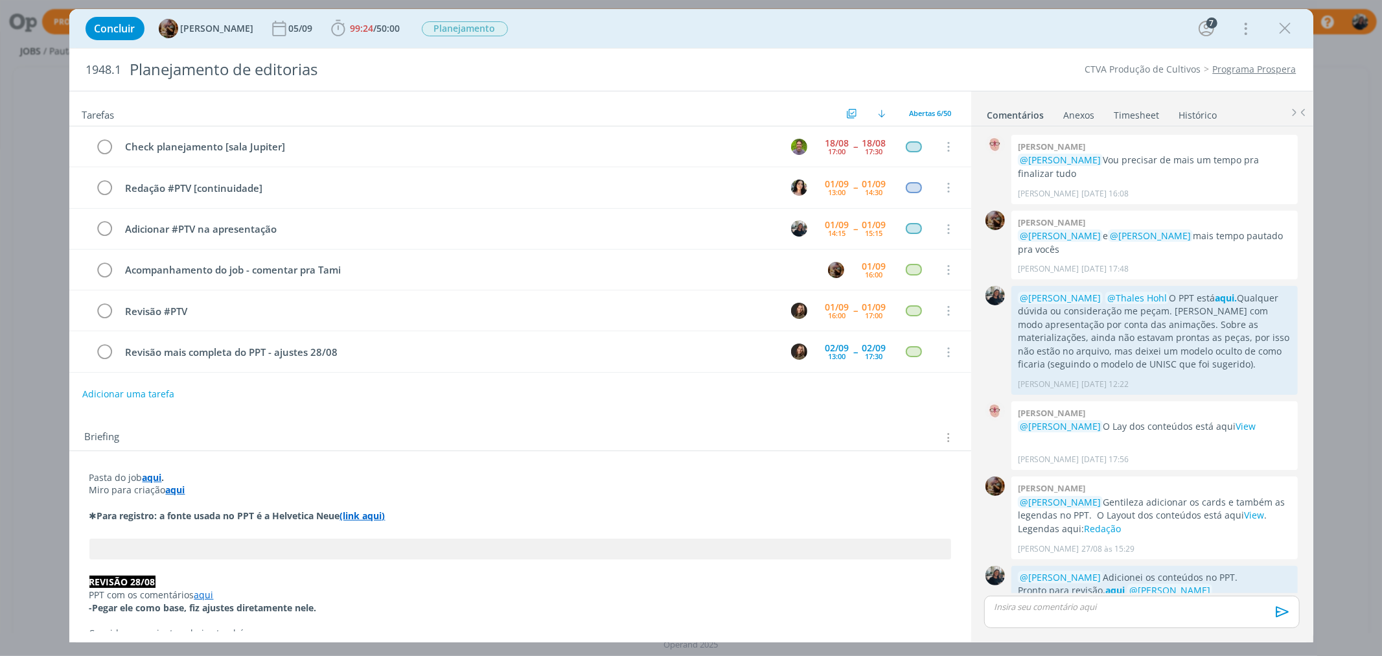
scroll to position [1592, 0]
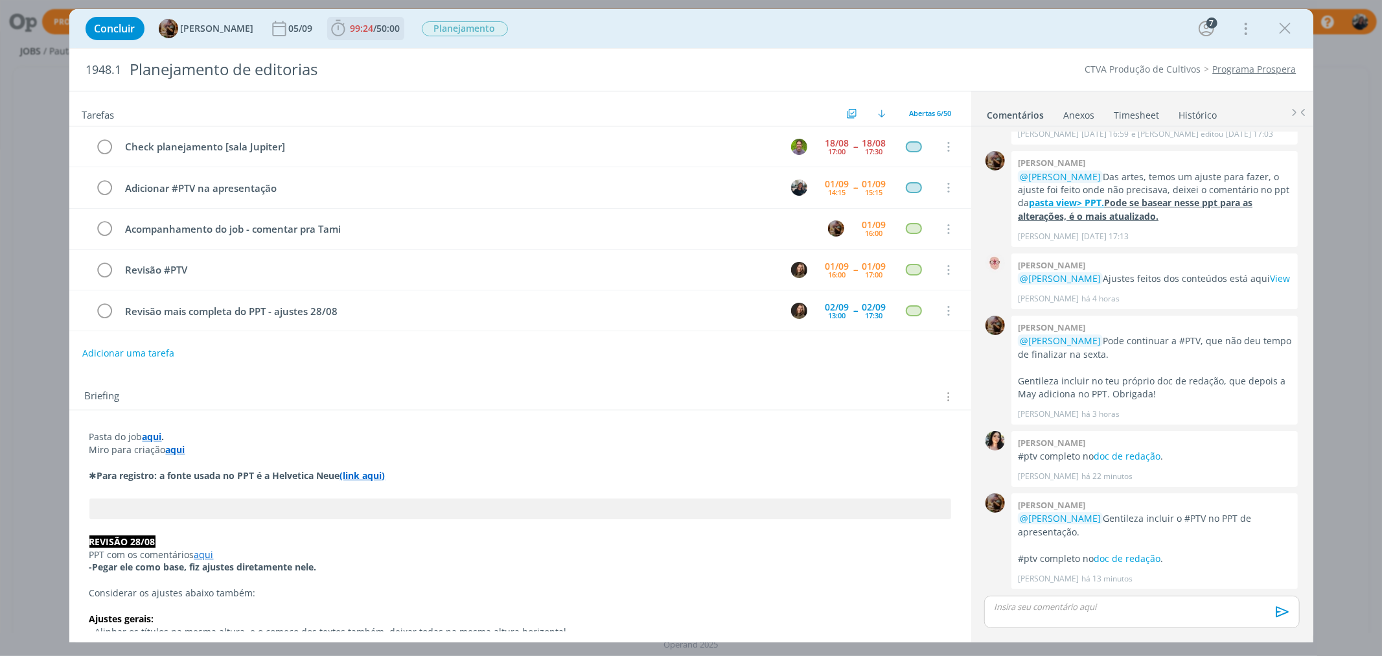
drag, startPoint x: 341, startPoint y: 23, endPoint x: 353, endPoint y: 31, distance: 14.0
click at [341, 23] on icon "dialog" at bounding box center [337, 28] width 19 height 19
click at [368, 54] on icon "dialog" at bounding box center [356, 57] width 23 height 17
click at [1141, 553] on link "doc de redação" at bounding box center [1127, 558] width 67 height 12
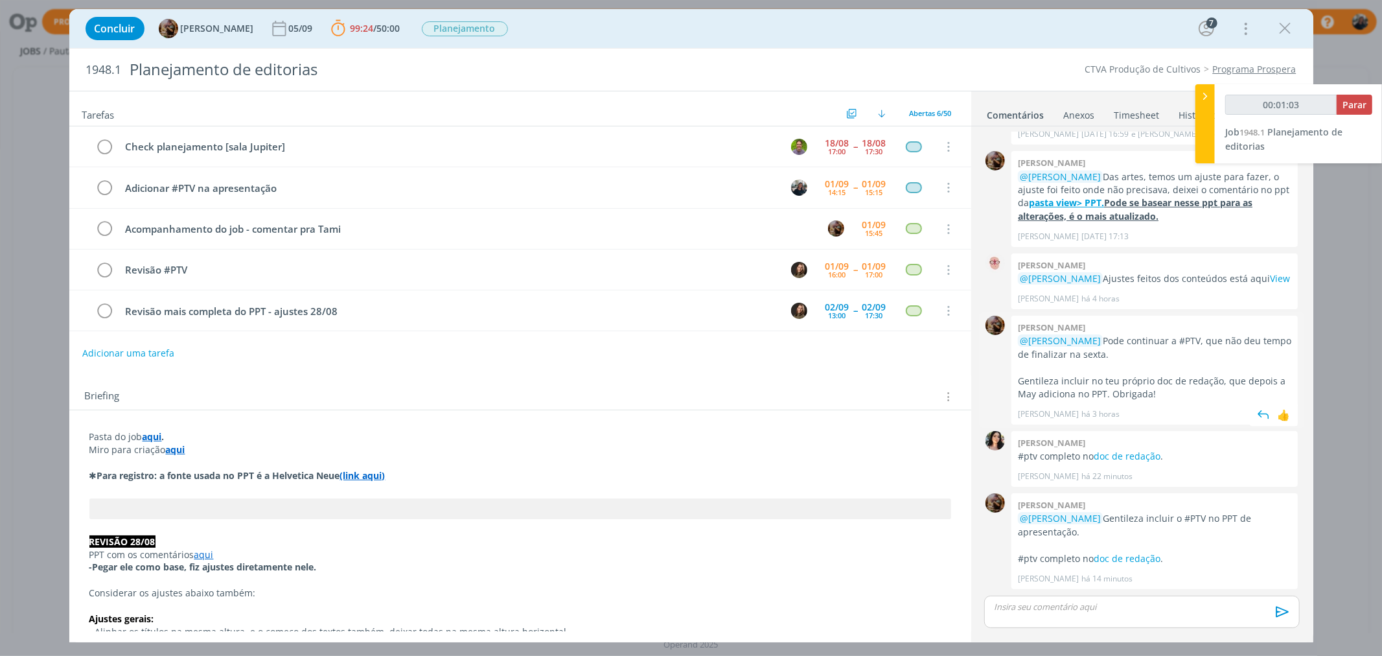
type input "00:01:04"
click at [1211, 97] on icon at bounding box center [1204, 96] width 13 height 14
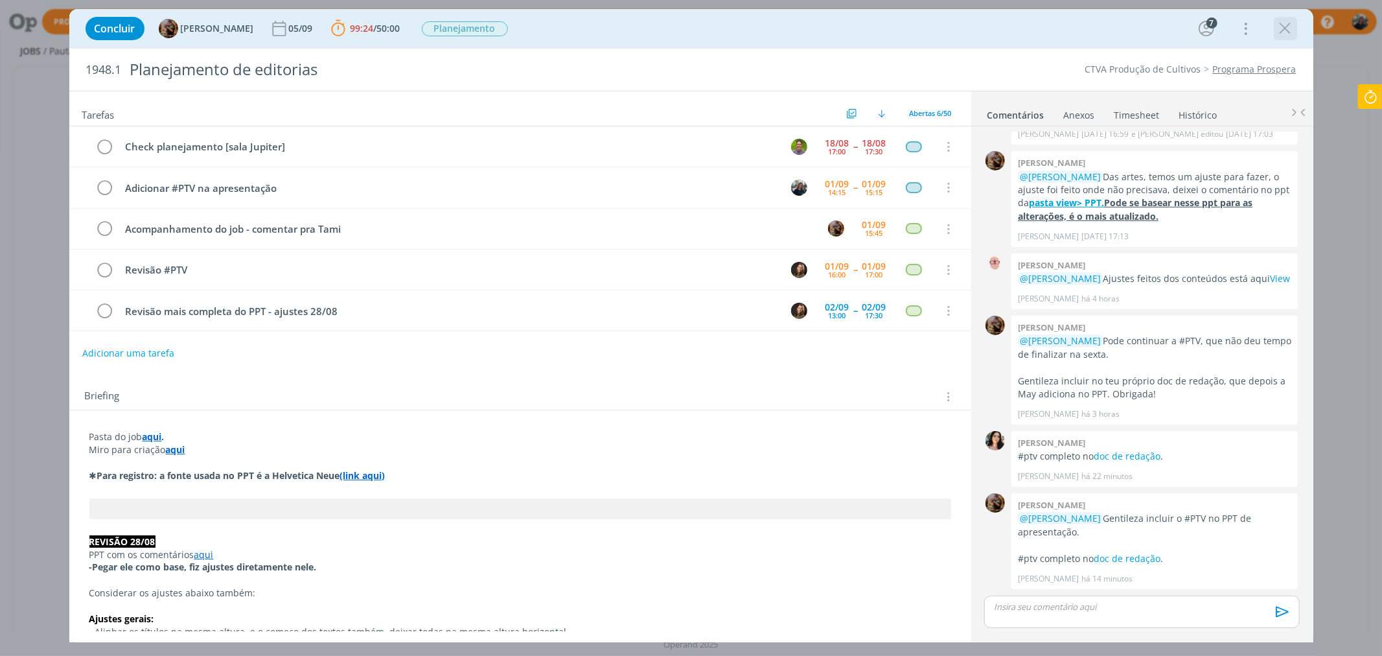
click at [1284, 25] on icon "dialog" at bounding box center [1285, 28] width 19 height 19
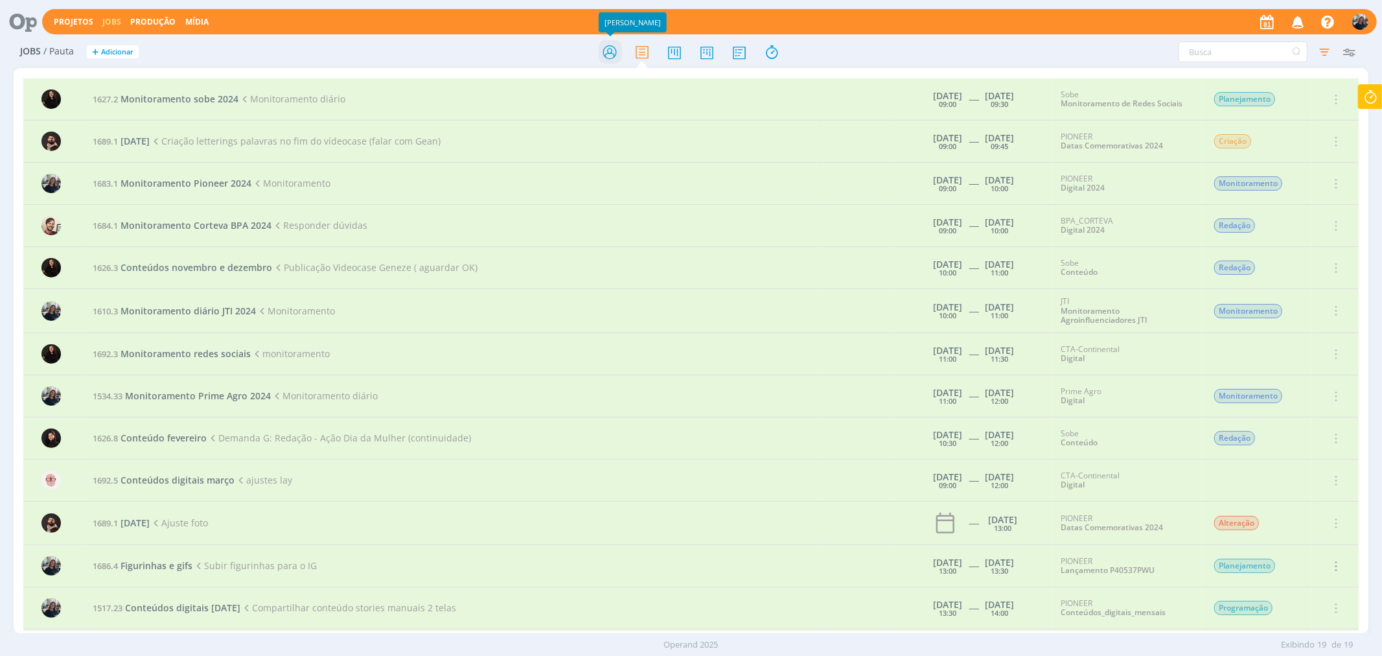
click at [610, 52] on icon at bounding box center [609, 52] width 23 height 25
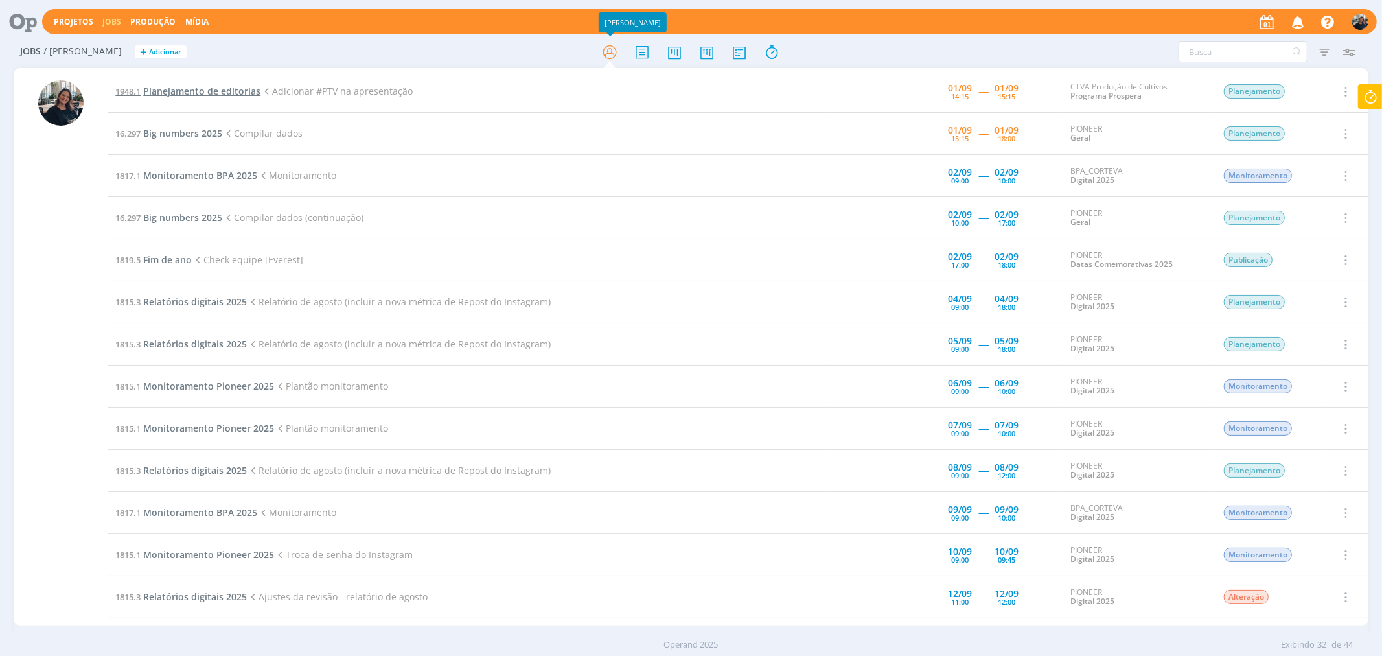
click at [202, 86] on span "Planejamento de editorias" at bounding box center [201, 91] width 117 height 12
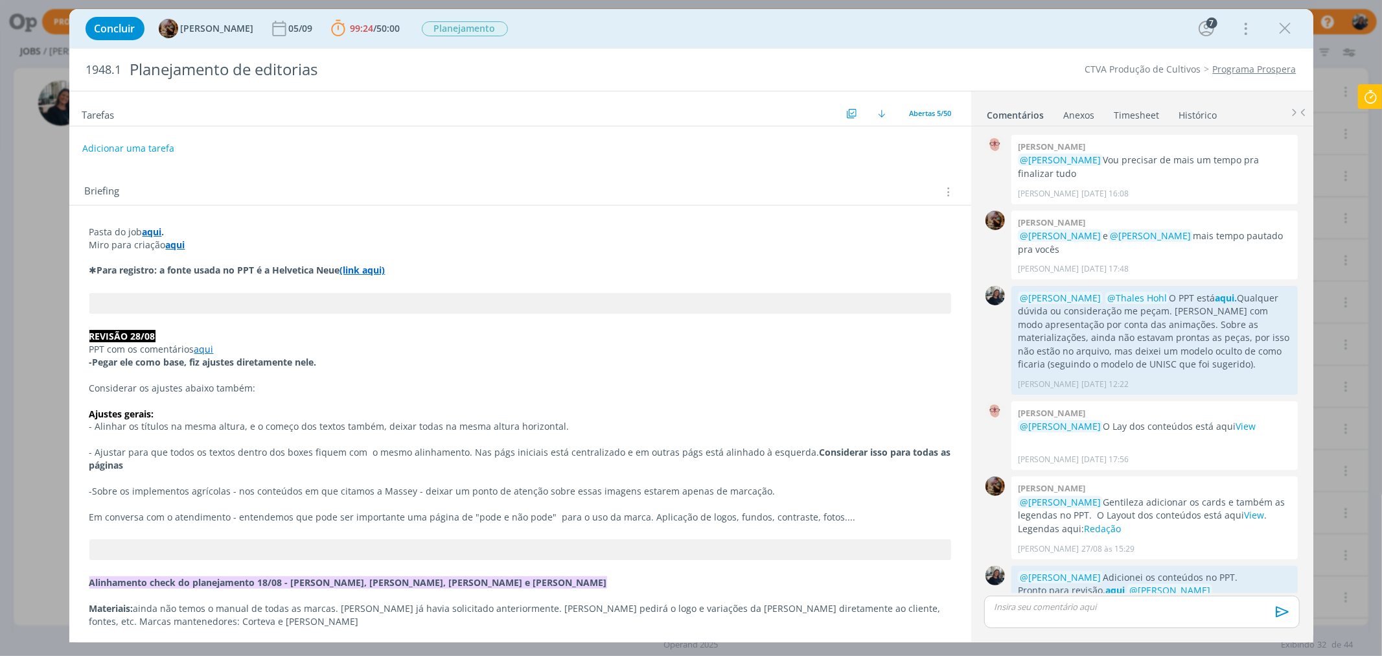
scroll to position [1592, 0]
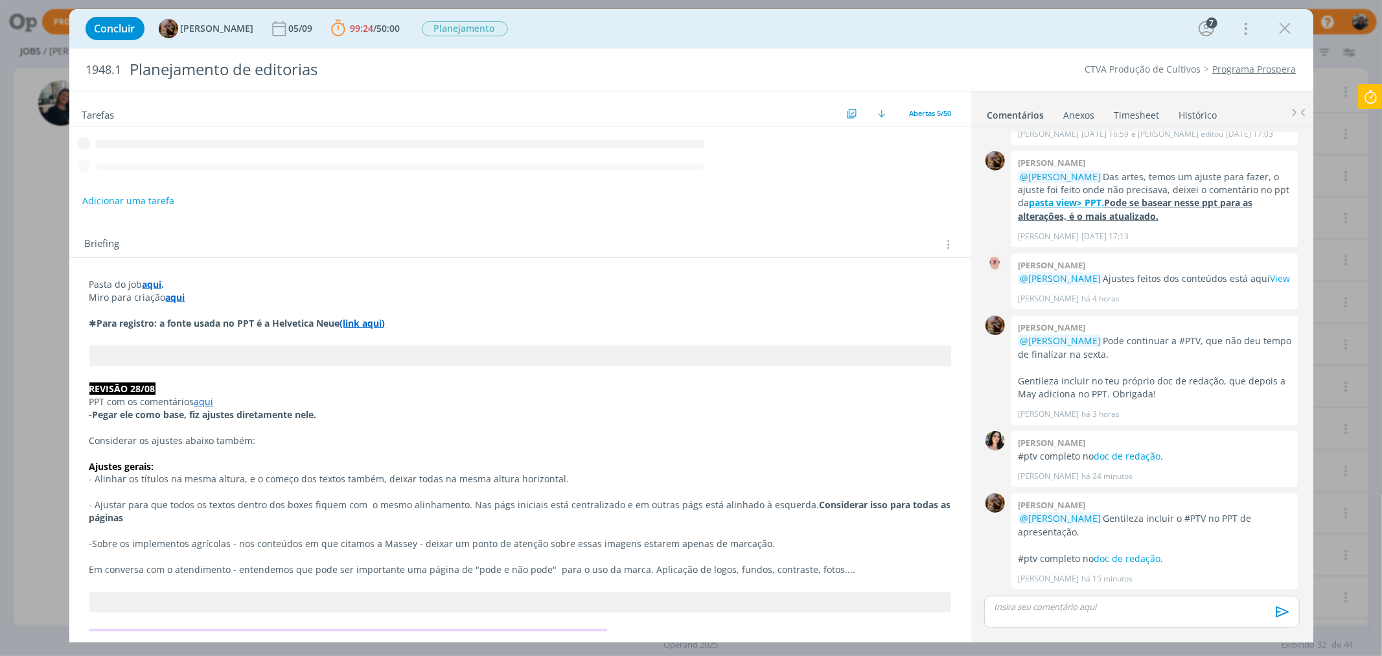
click at [156, 282] on strong "aqui" at bounding box center [152, 284] width 19 height 12
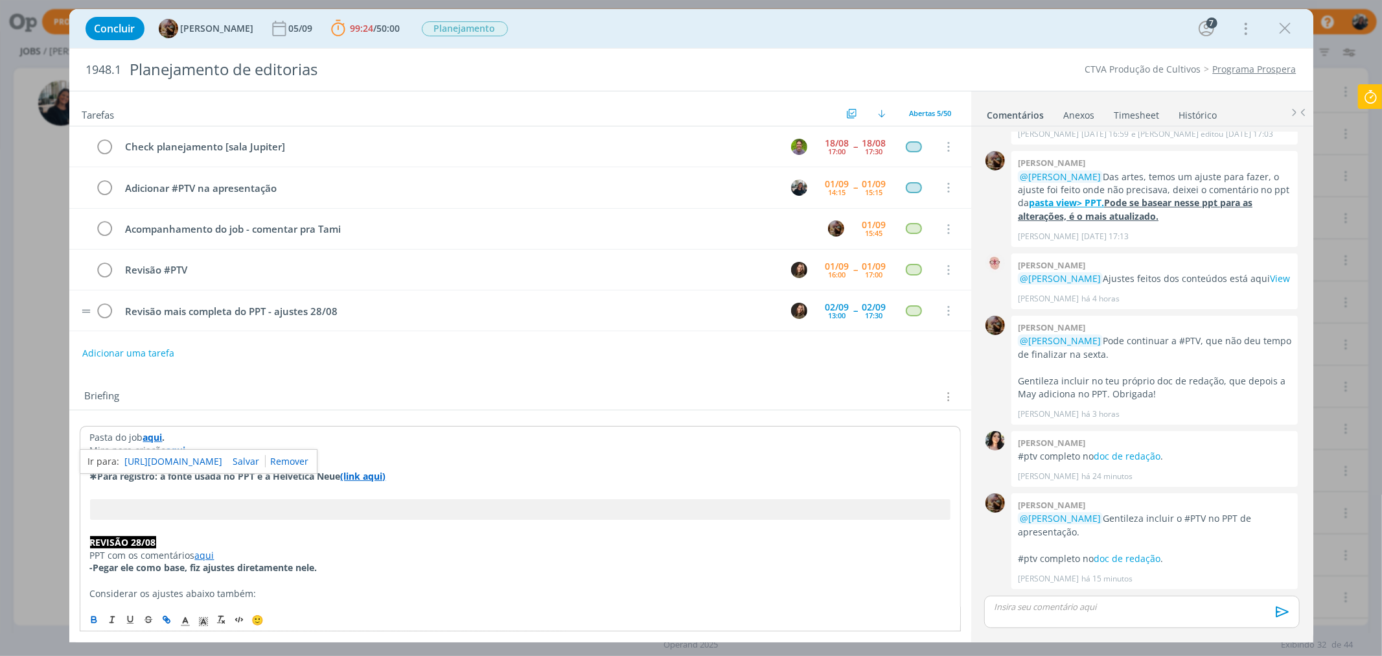
click at [173, 303] on td "Revisão mais completa do PPT - ajustes 28/08" at bounding box center [446, 310] width 659 height 23
click at [159, 435] on strong "aqui" at bounding box center [152, 436] width 19 height 12
click at [168, 463] on link "[URL][DOMAIN_NAME]" at bounding box center [174, 461] width 98 height 17
